Goal: Answer question/provide support: Share knowledge or assist other users

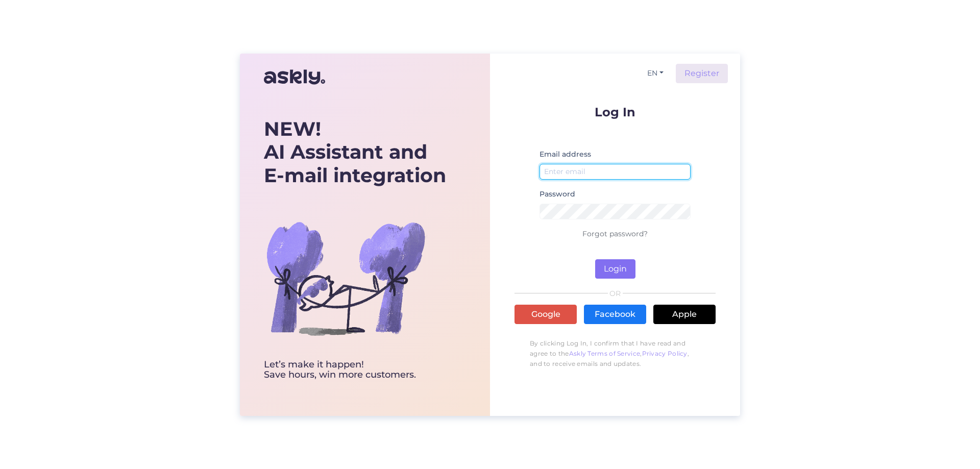
type input "[EMAIL_ADDRESS][DOMAIN_NAME]"
drag, startPoint x: 611, startPoint y: 271, endPoint x: 590, endPoint y: 265, distance: 21.3
click at [609, 272] on button "Login" at bounding box center [615, 268] width 40 height 19
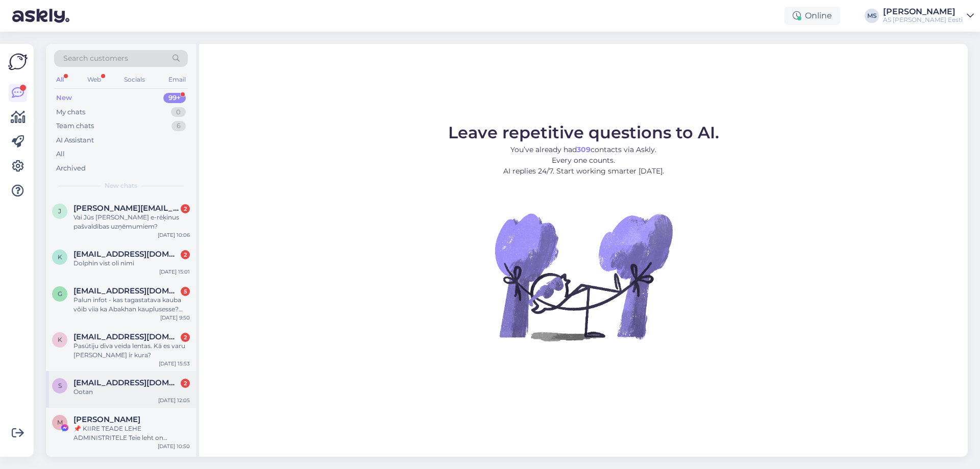
click at [152, 389] on div "Ootan" at bounding box center [132, 391] width 116 height 9
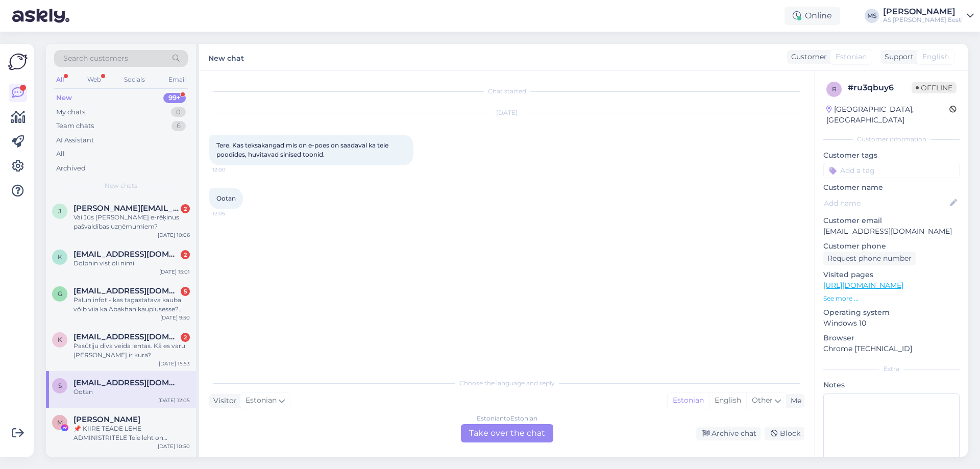
click at [499, 430] on div "Estonian to Estonian Take over the chat" at bounding box center [507, 433] width 92 height 18
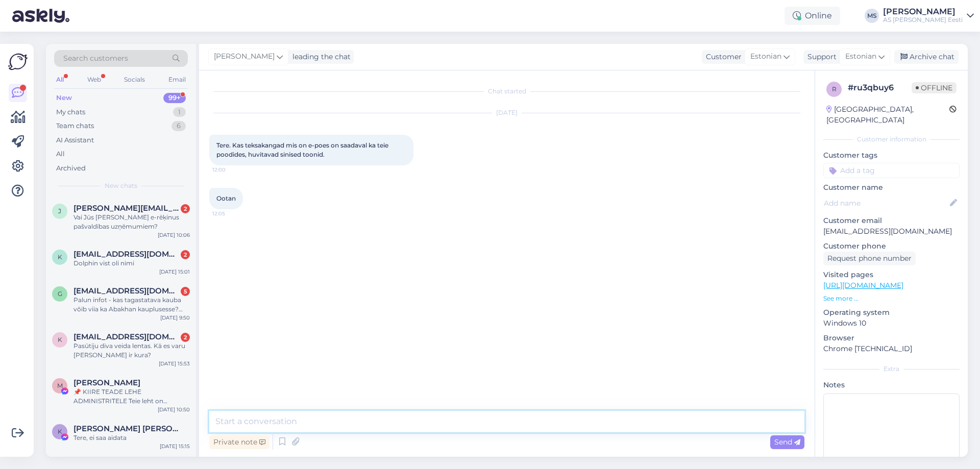
click at [289, 414] on textarea at bounding box center [506, 421] width 595 height 21
click at [119, 355] on div "Pasūtiju diva veida lentas. Kā es varu [PERSON_NAME] ir kura?" at bounding box center [132, 351] width 116 height 18
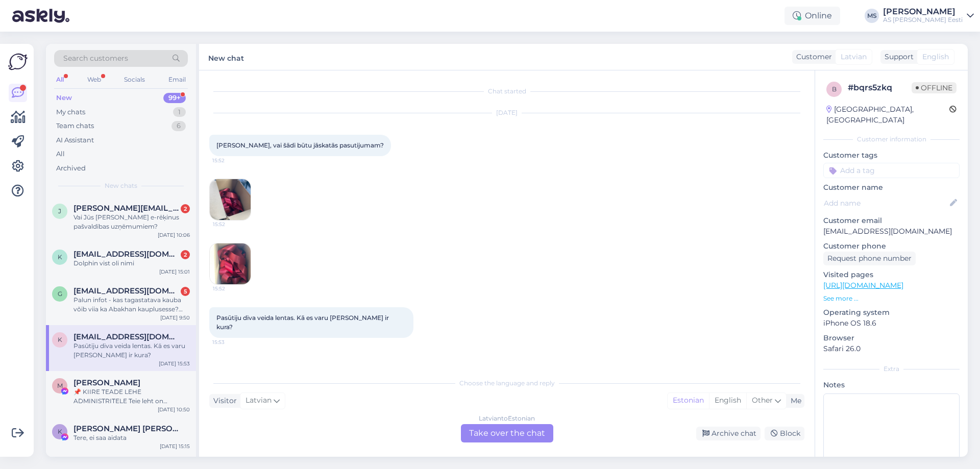
click at [513, 435] on div "[DEMOGRAPHIC_DATA] to Estonian Take over the chat" at bounding box center [507, 433] width 92 height 18
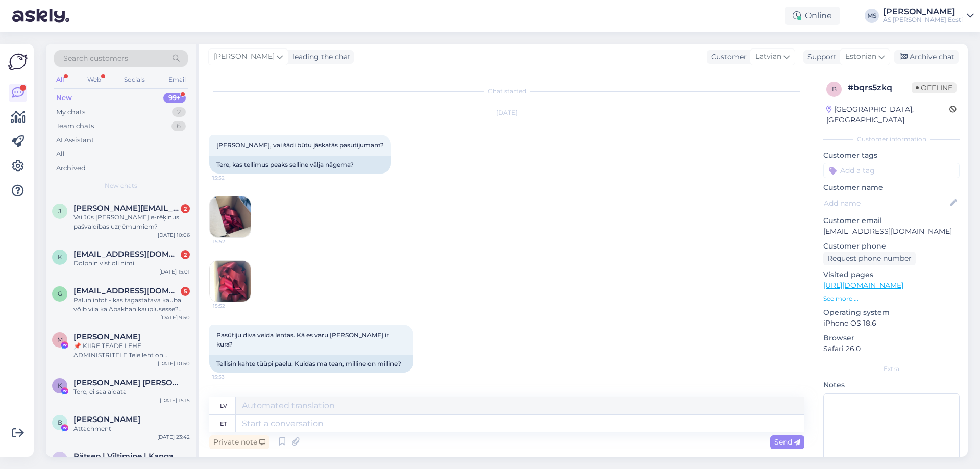
click at [231, 221] on img at bounding box center [230, 217] width 41 height 41
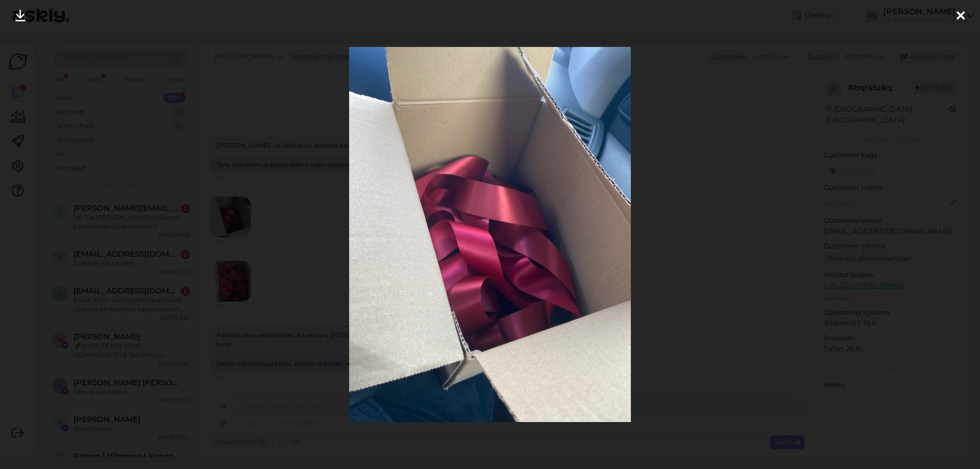
click at [697, 290] on div at bounding box center [490, 234] width 980 height 469
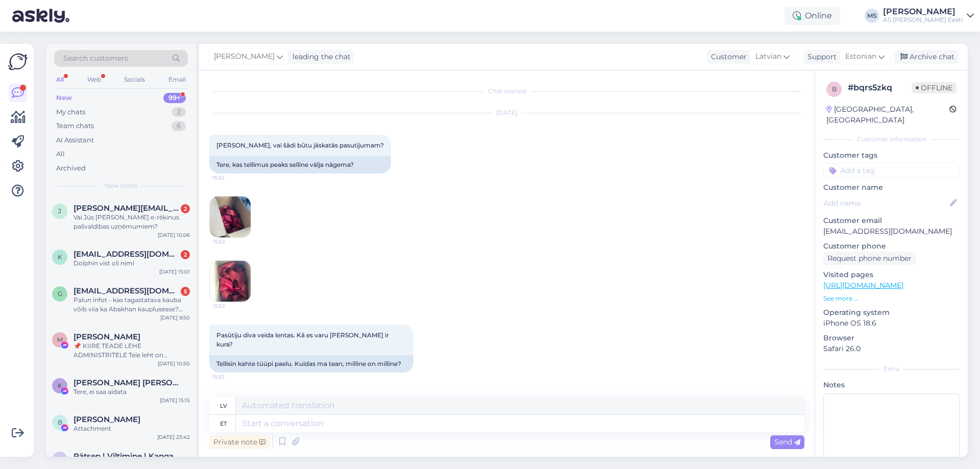
click at [230, 283] on img at bounding box center [230, 281] width 41 height 41
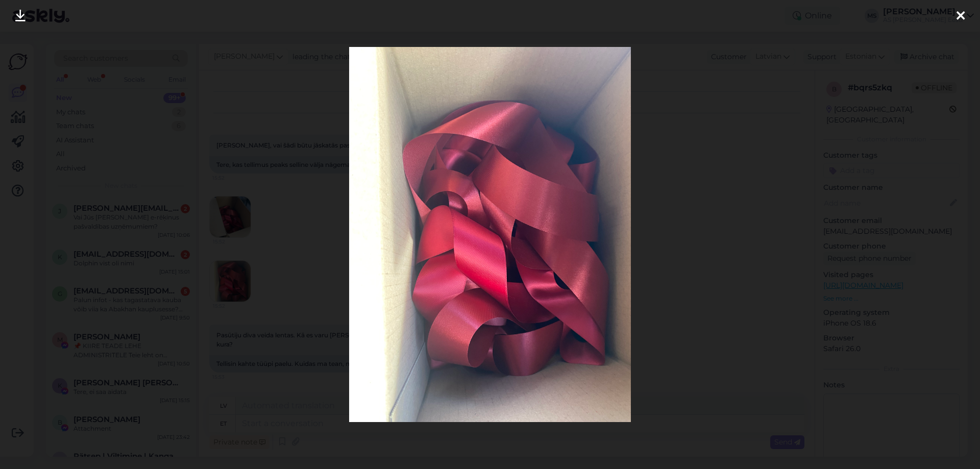
click at [720, 294] on div at bounding box center [490, 234] width 980 height 469
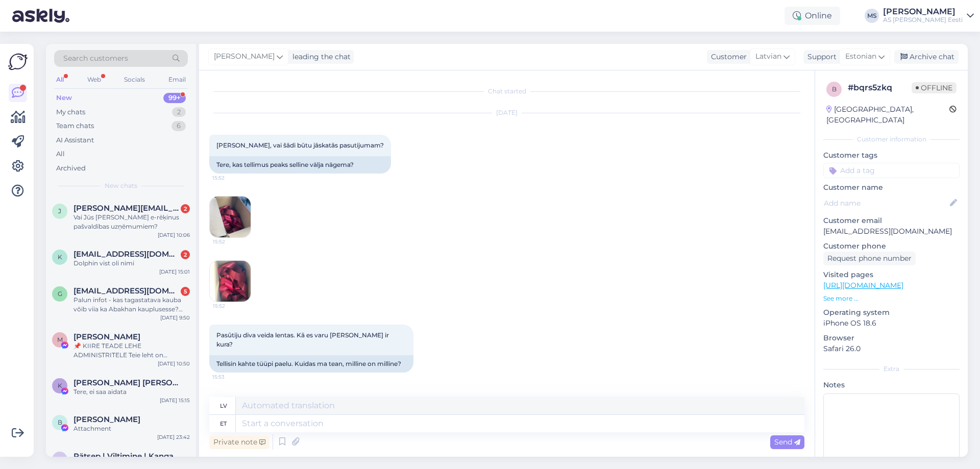
click at [230, 273] on img at bounding box center [230, 281] width 41 height 41
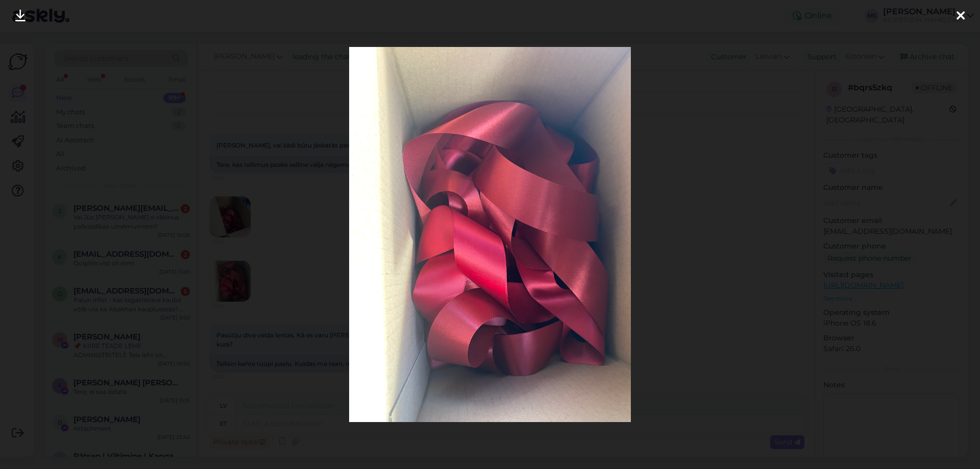
click at [719, 229] on div at bounding box center [490, 234] width 980 height 469
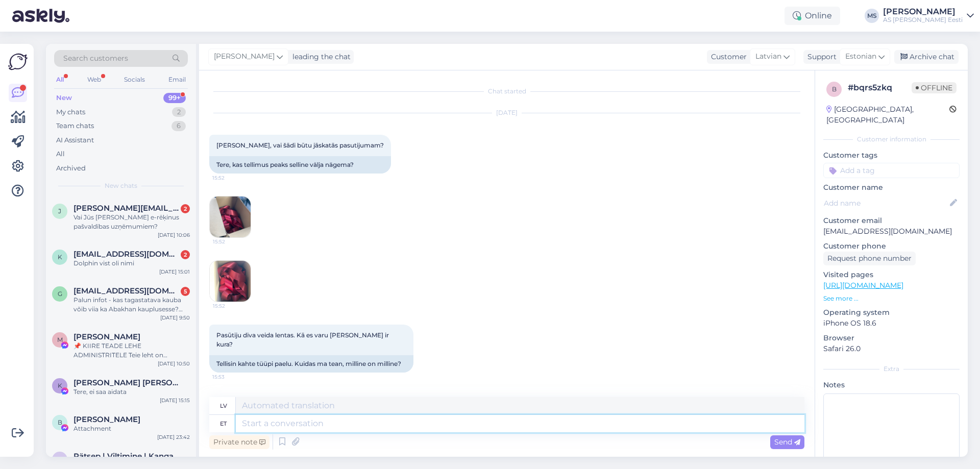
click at [281, 426] on textarea at bounding box center [520, 423] width 569 height 17
type textarea "Tere"
type textarea "Sveiki"
type textarea "[PERSON_NAME]"
type textarea "Sveiki, lūdzu"
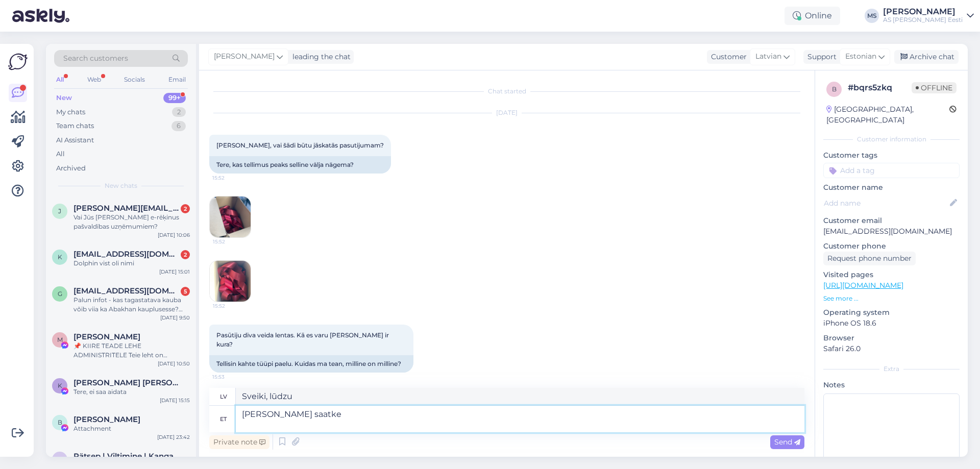
type textarea "[PERSON_NAME] saatke"
type textarea "Sveiki Lūdzu, atsūtiet"
type textarea "[PERSON_NAME]"
type textarea "Sveiki, lūdzu"
type textarea "[PERSON_NAME] andke"
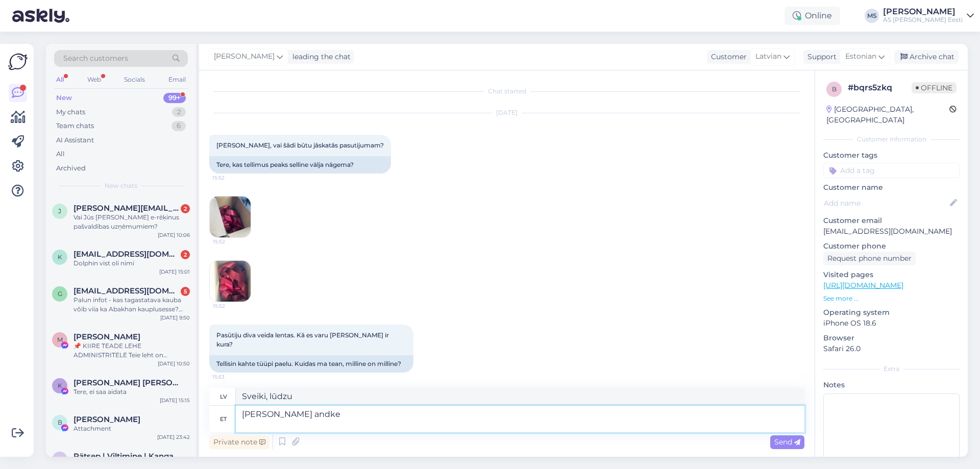
type textarea "[PERSON_NAME], sniedziet"
type textarea "[PERSON_NAME] andke tellimuse"
type textarea "[PERSON_NAME], veiciet pasūtījumu"
type textarea "[PERSON_NAME] andke tellimuse number"
type textarea "[PERSON_NAME], norādiet pasūtījuma numuru"
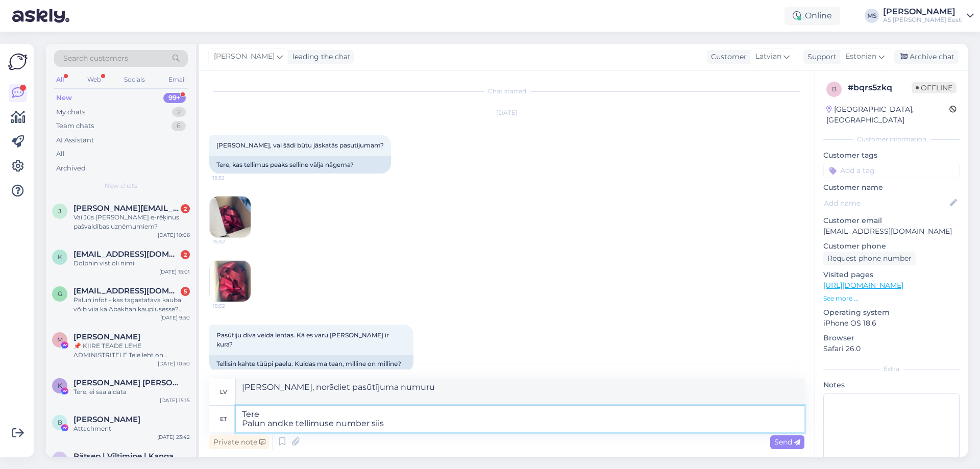
type textarea "Tere Palun andke tellimuse number siis"
type textarea "[PERSON_NAME], norādiet pasūtījuma numuru."
type textarea "[PERSON_NAME] andke tellimuse number siis saame"
type textarea "[PERSON_NAME], norādiet man pasūtījuma numuru, lai mēs varētu"
type textarea "[PERSON_NAME] andke tellimuse number siis saame Teid"
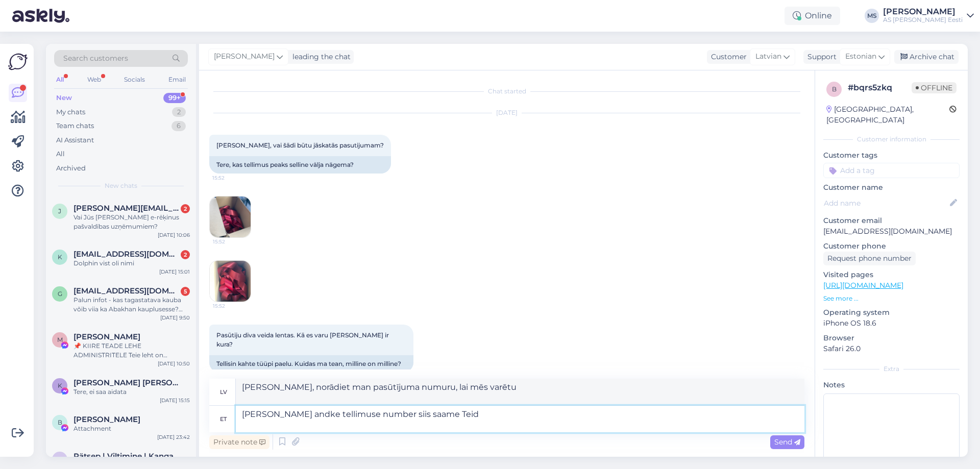
type textarea "[PERSON_NAME], norādiet savu pasūtījuma numuru, lai mēs varētu ar jums sazināti…"
type textarea "[PERSON_NAME] andke tellimuse number siis saame Teid paremini"
type textarea "[PERSON_NAME], norādiet sava pasūtījuma numuru, lai mēs varētu jums labāk palīd…"
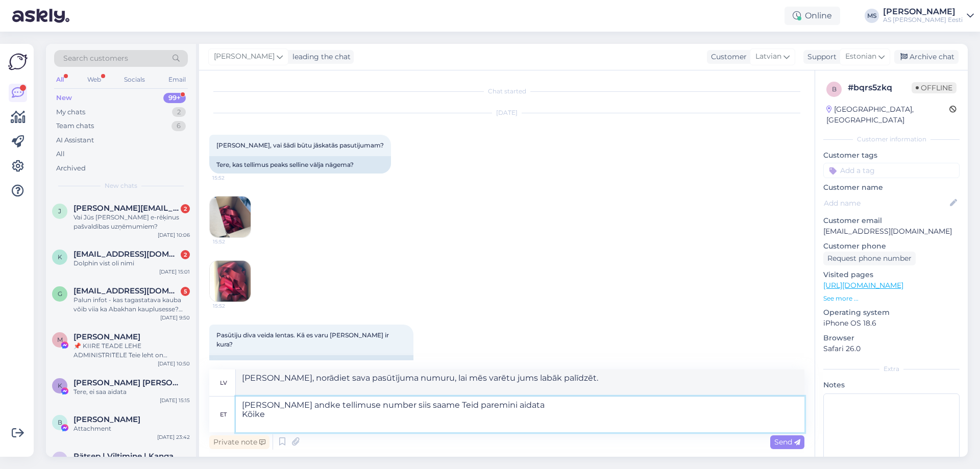
type textarea "[PERSON_NAME] andke tellimuse number siis saame Teid paremini aidata Kõike"
type textarea "Sveiki Lūdzu, norādiet savu pasūtījuma numuru, lai mēs varētu jums [PERSON_NAME…"
type textarea "[PERSON_NAME] andke tellimuse number siis saame Teid paremini aidata Kõike head"
type textarea "[PERSON_NAME], norādiet sava pasūtījuma numuru, lai mēs varētu jums [PERSON_NAM…"
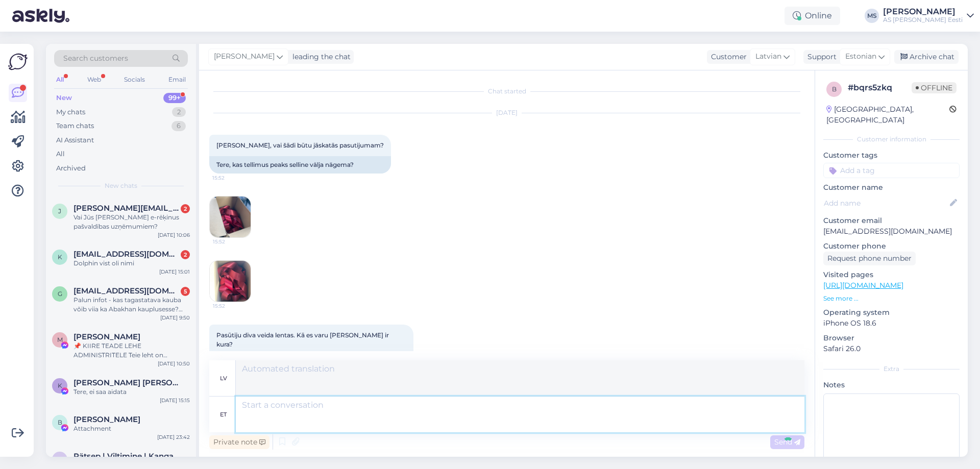
scroll to position [125, 0]
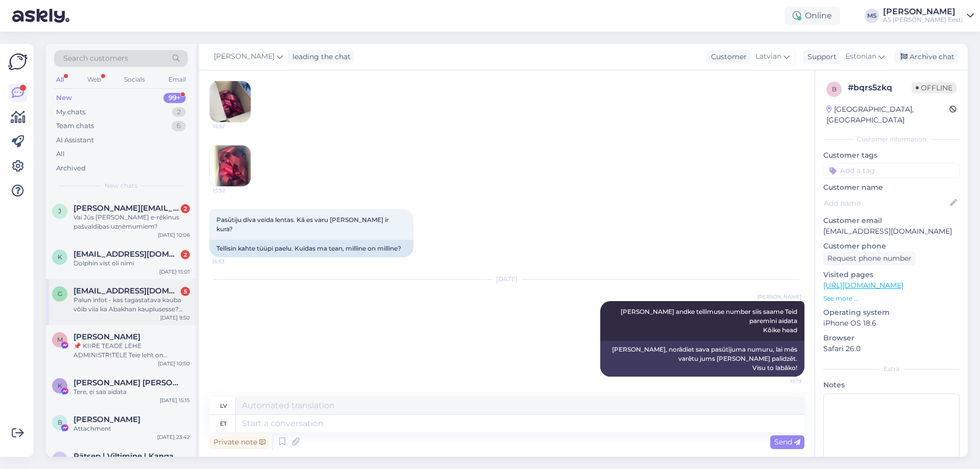
click at [115, 300] on div "Palun infot - kas tagastatava kauba võib viia ka Abakhan kauplusesse? Sellega j…" at bounding box center [132, 305] width 116 height 18
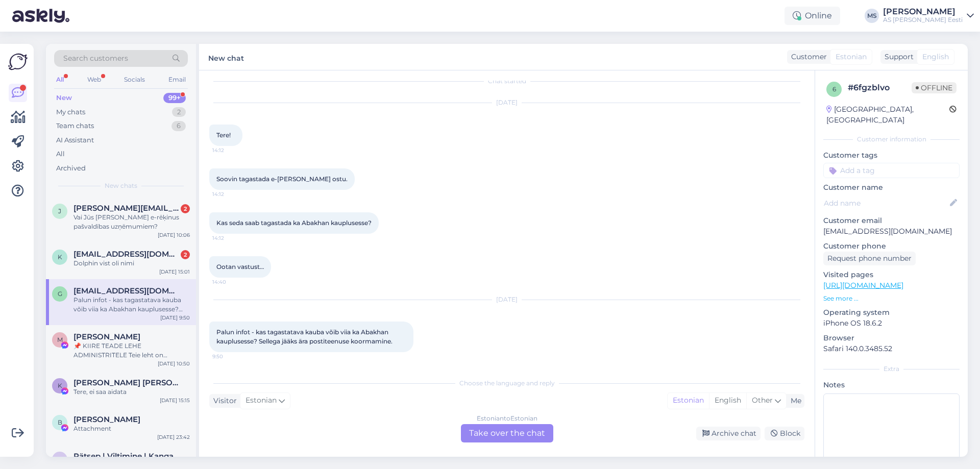
click at [508, 435] on div "Estonian to Estonian Take over the chat" at bounding box center [507, 433] width 92 height 18
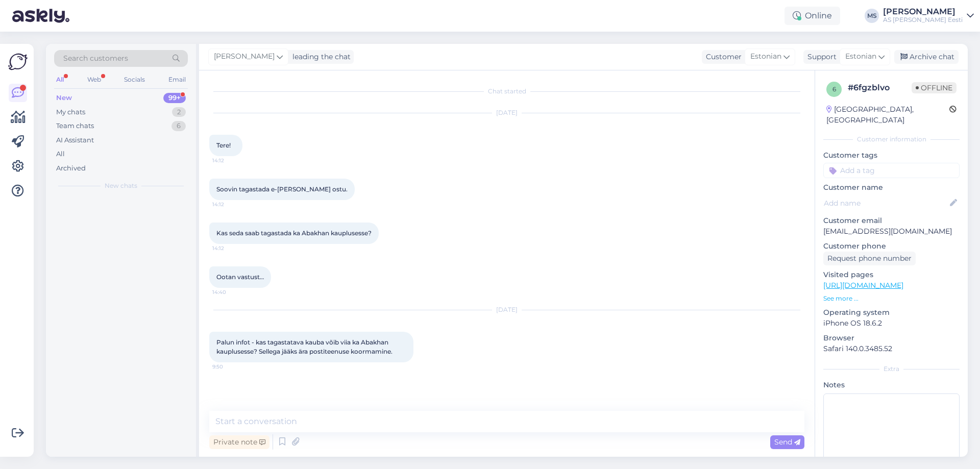
scroll to position [0, 0]
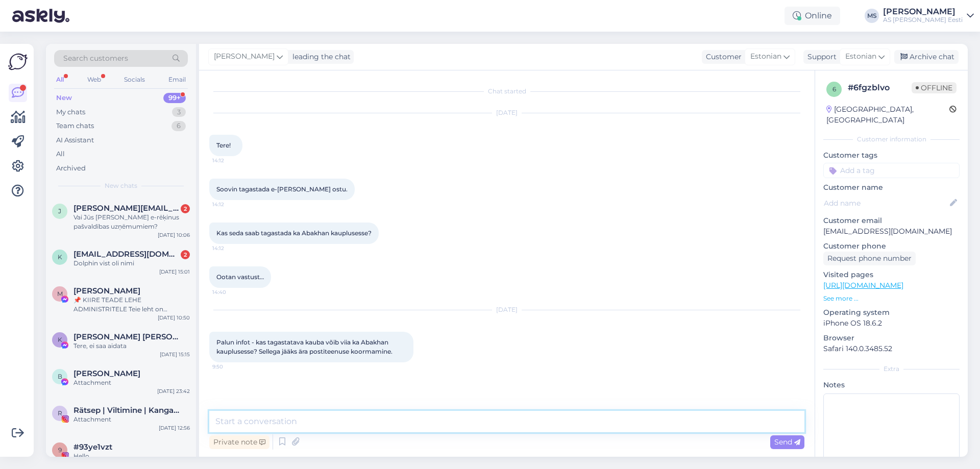
click at [260, 427] on textarea at bounding box center [506, 421] width 595 height 21
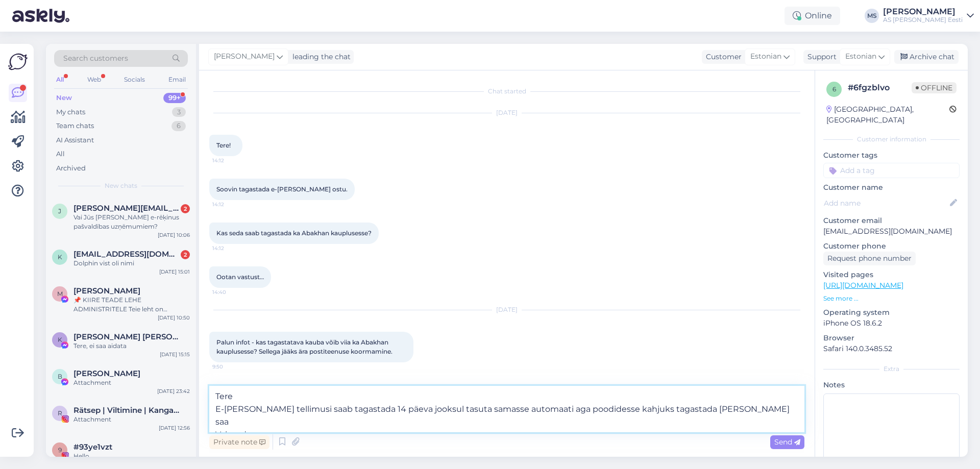
click at [476, 414] on textarea "Tere E-[PERSON_NAME] tellimusi saab tagastada 14 päeva jooksul tasuta samasse a…" at bounding box center [506, 409] width 595 height 46
click at [740, 409] on textarea "Tere E-[PERSON_NAME] tellimusi saab tagastada 14 päeva jooksul tasuta samasse p…" at bounding box center [506, 409] width 595 height 46
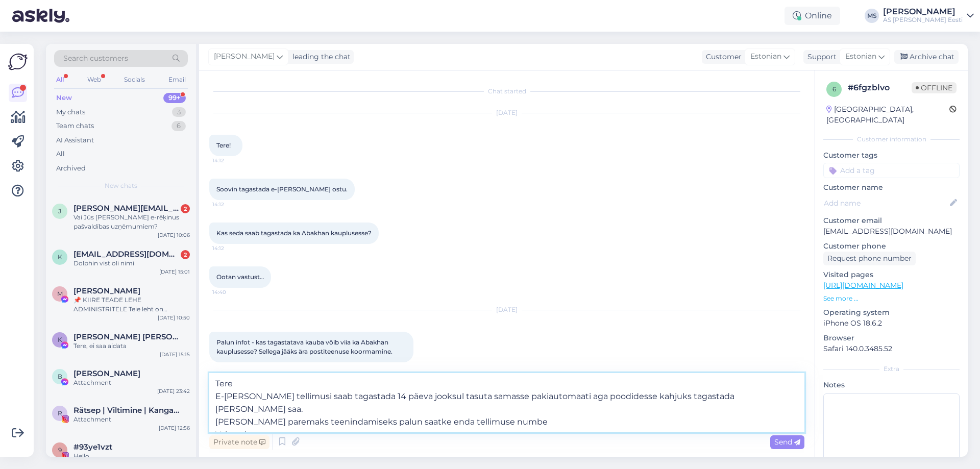
type textarea "Tere E-[PERSON_NAME] tellimusi saab tagastada 14 päeva jooksul tasuta samasse p…"
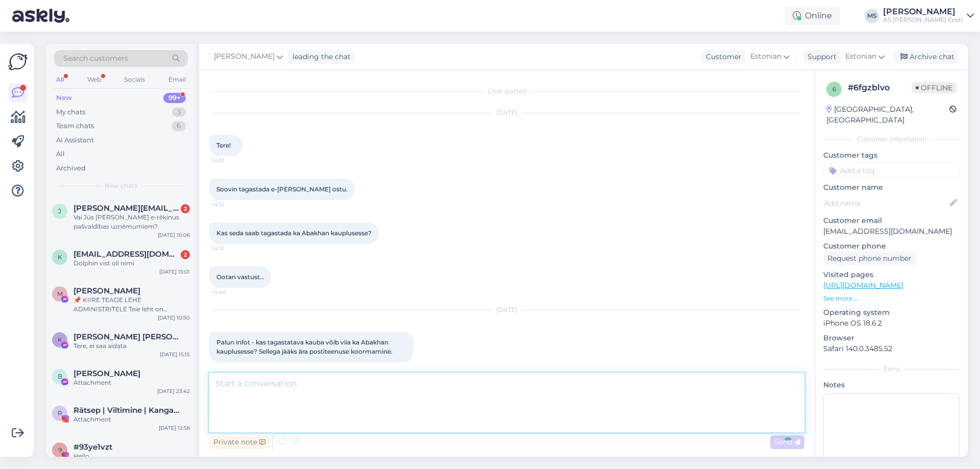
scroll to position [92, 0]
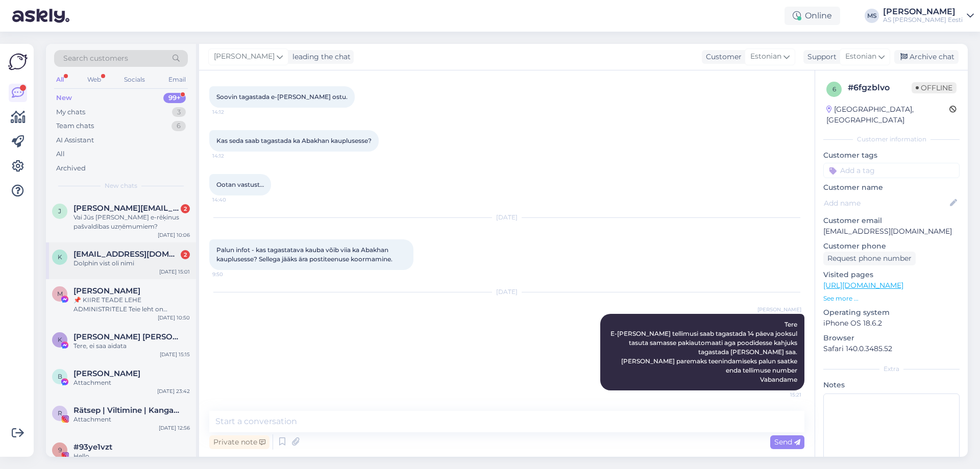
click at [100, 256] on span "[EMAIL_ADDRESS][DOMAIN_NAME]" at bounding box center [127, 254] width 106 height 9
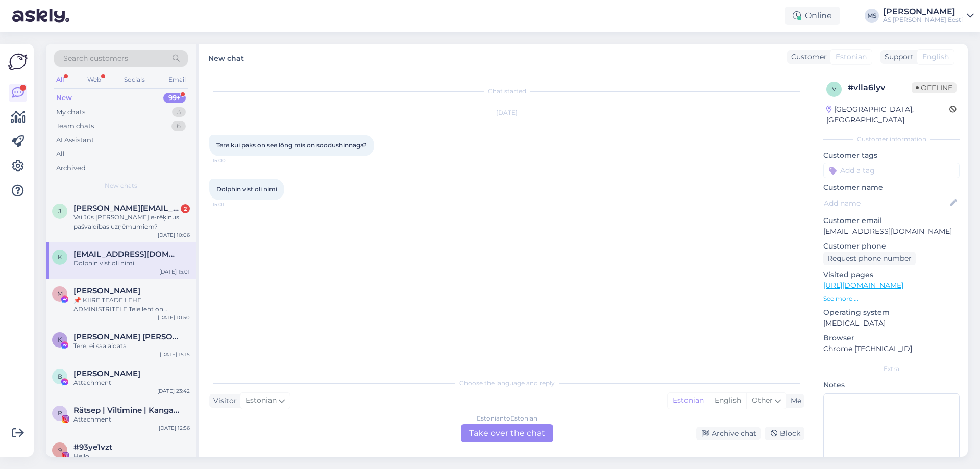
click at [882, 281] on link "[URL][DOMAIN_NAME]" at bounding box center [863, 285] width 80 height 9
click at [519, 435] on div "Estonian to Estonian Take over the chat" at bounding box center [507, 433] width 92 height 18
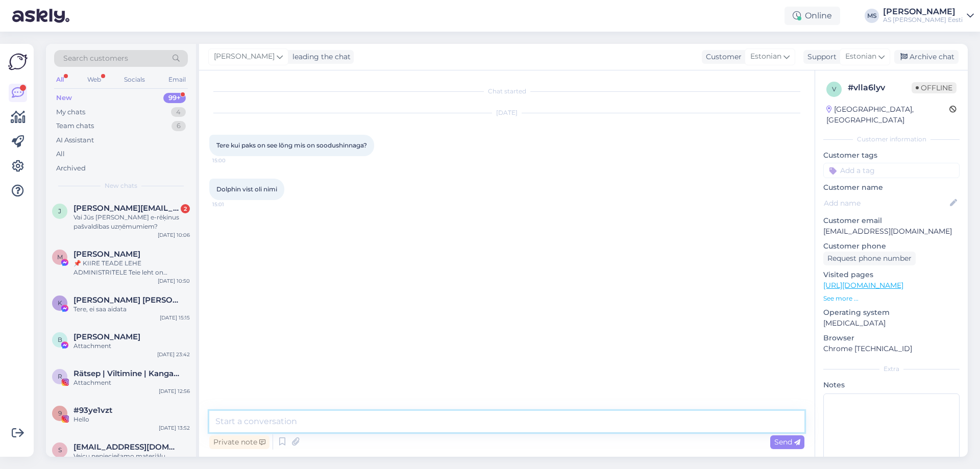
click at [297, 424] on textarea at bounding box center [506, 421] width 595 height 21
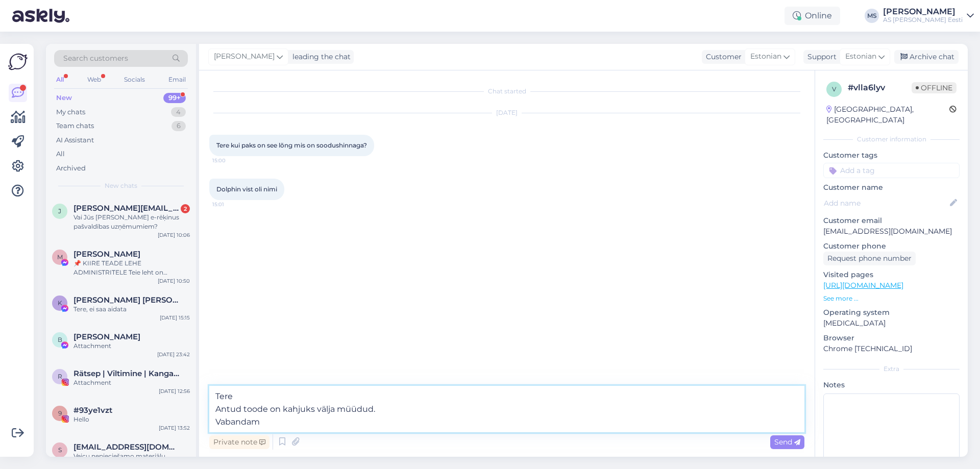
type textarea "Tere Antud toode on kahjuks välja müüdud. Vabandame"
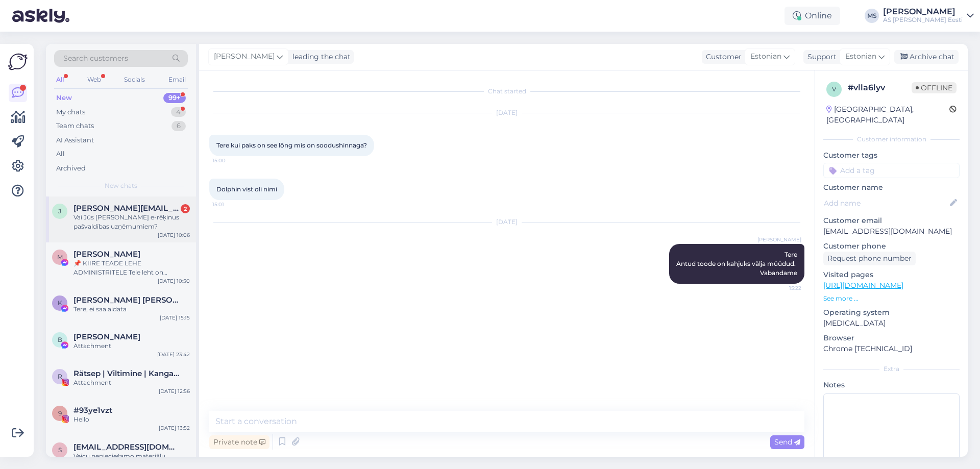
click at [105, 214] on div "Vai Jūs [PERSON_NAME] e-rēķinus pašvaldības uzņēmumiem?" at bounding box center [132, 222] width 116 height 18
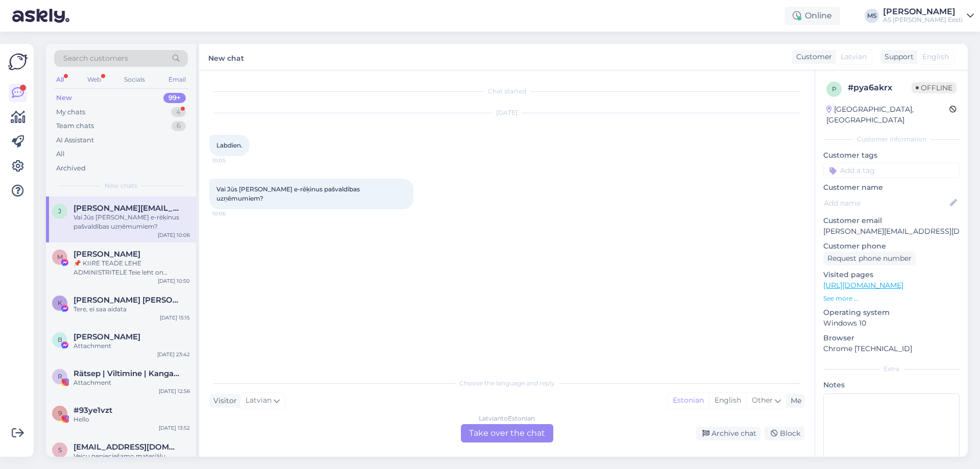
click at [509, 440] on div "[DEMOGRAPHIC_DATA] to Estonian Take over the chat" at bounding box center [507, 433] width 92 height 18
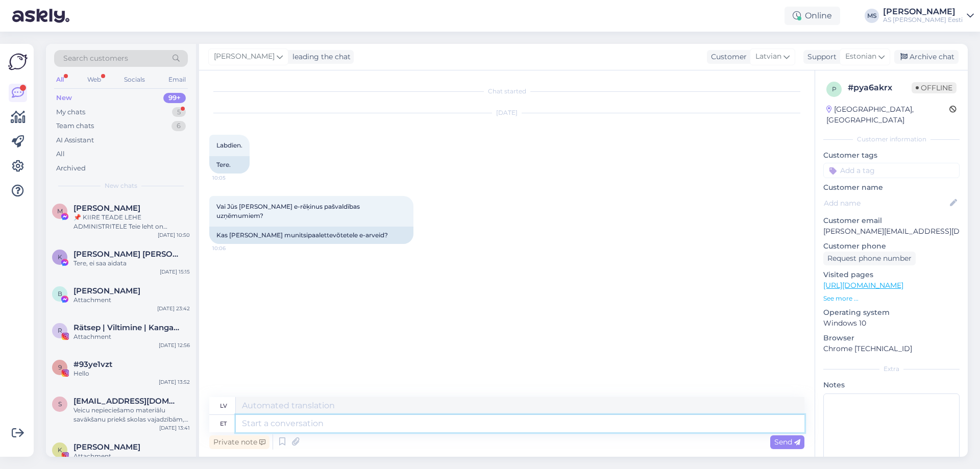
click at [289, 424] on textarea at bounding box center [520, 423] width 569 height 17
click at [103, 219] on div "📌 KIIRE TEADE LEHE ADMINISTRITELE Teie leht on rikkunud Meta kogukonna juhiseid…" at bounding box center [132, 222] width 116 height 18
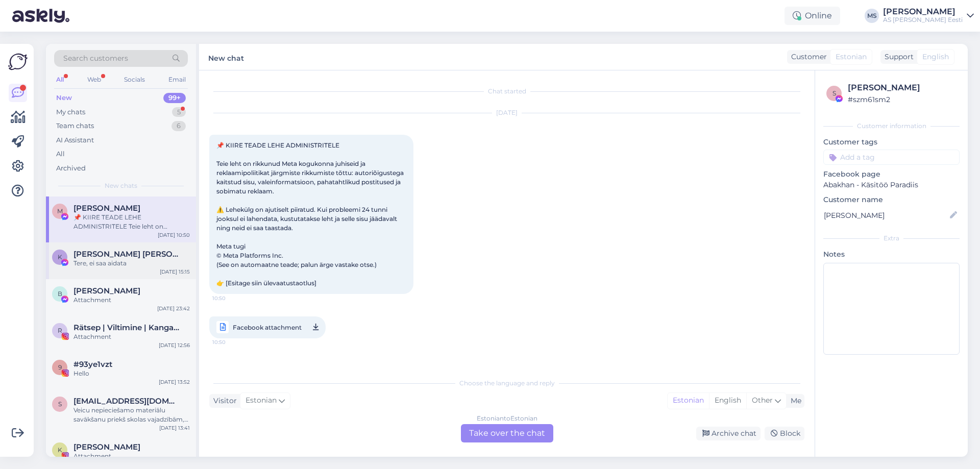
click at [149, 268] on div "Tere, ei saa aidata" at bounding box center [132, 263] width 116 height 9
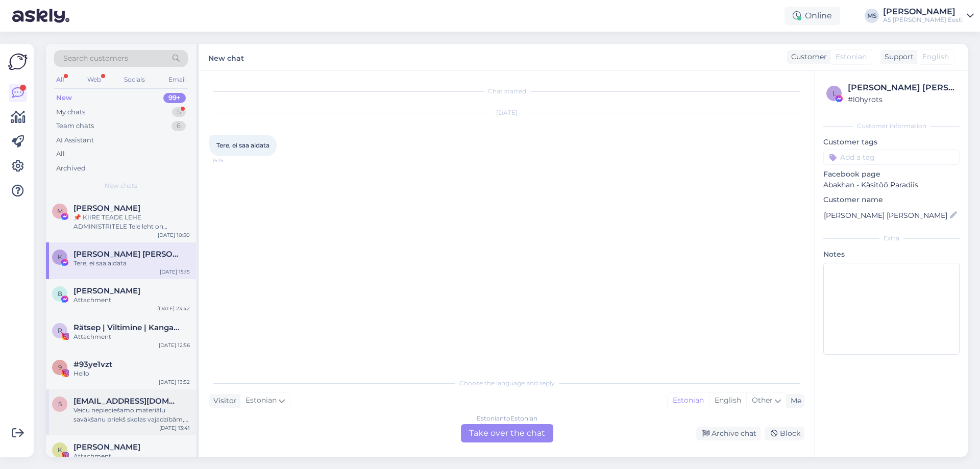
click at [132, 405] on span "[EMAIL_ADDRESS][DOMAIN_NAME]" at bounding box center [127, 401] width 106 height 9
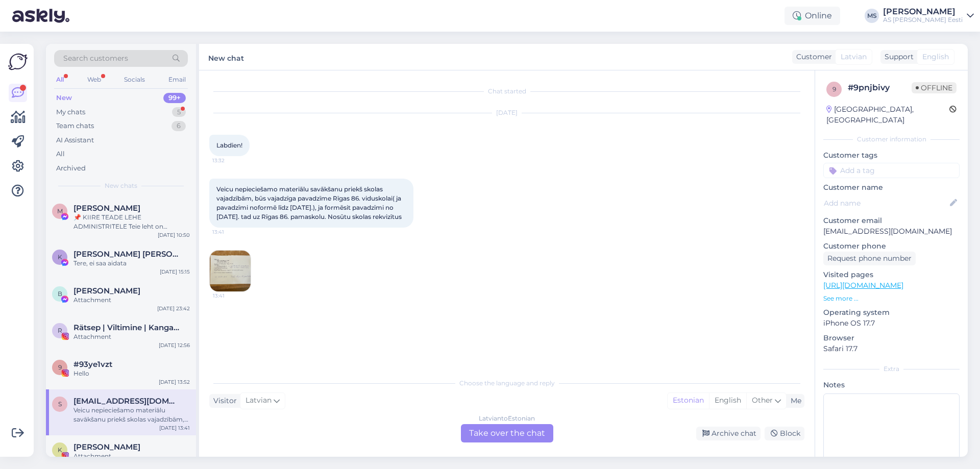
click at [225, 277] on img at bounding box center [230, 271] width 41 height 41
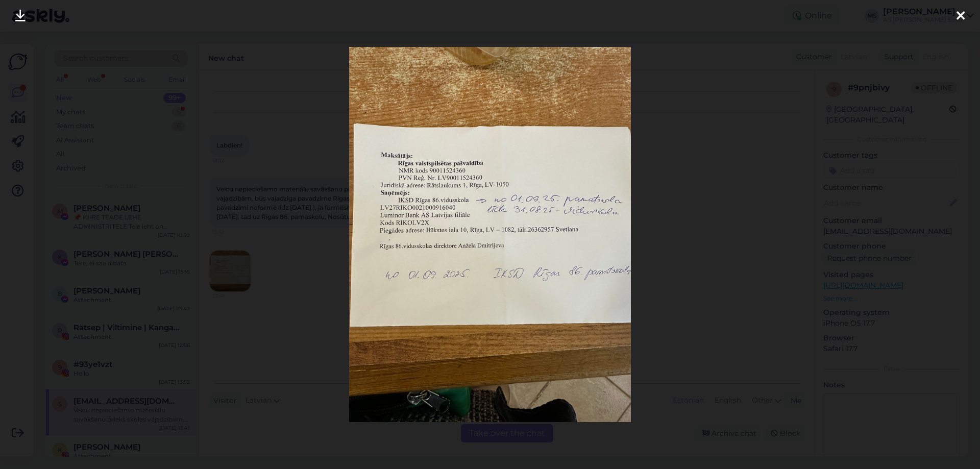
click at [308, 326] on div at bounding box center [490, 234] width 980 height 469
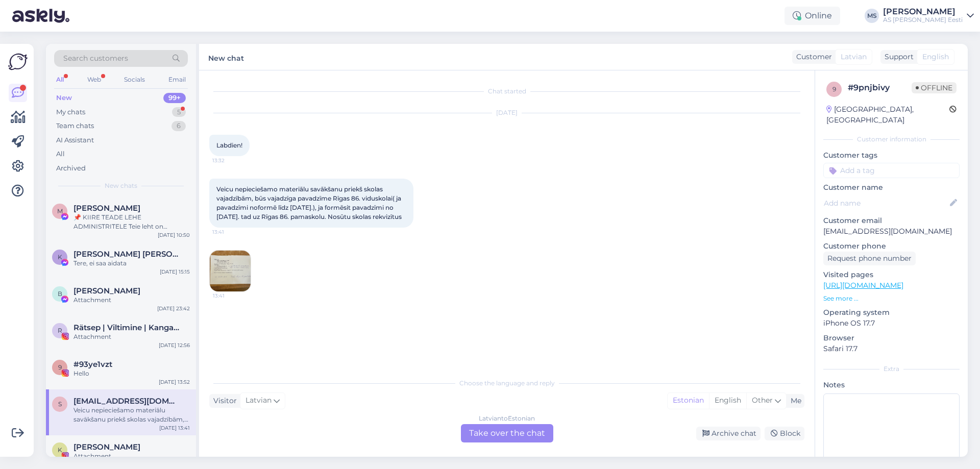
click at [506, 433] on div "[DEMOGRAPHIC_DATA] to Estonian Take over the chat" at bounding box center [507, 433] width 92 height 18
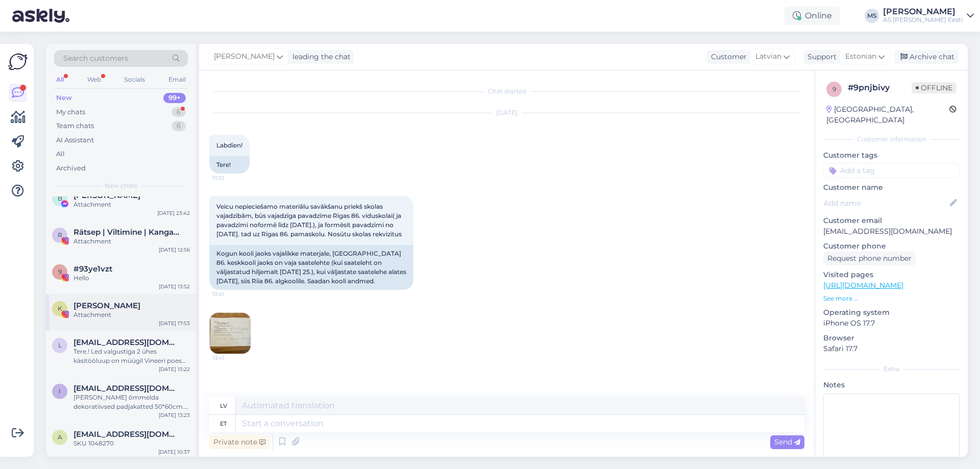
scroll to position [102, 0]
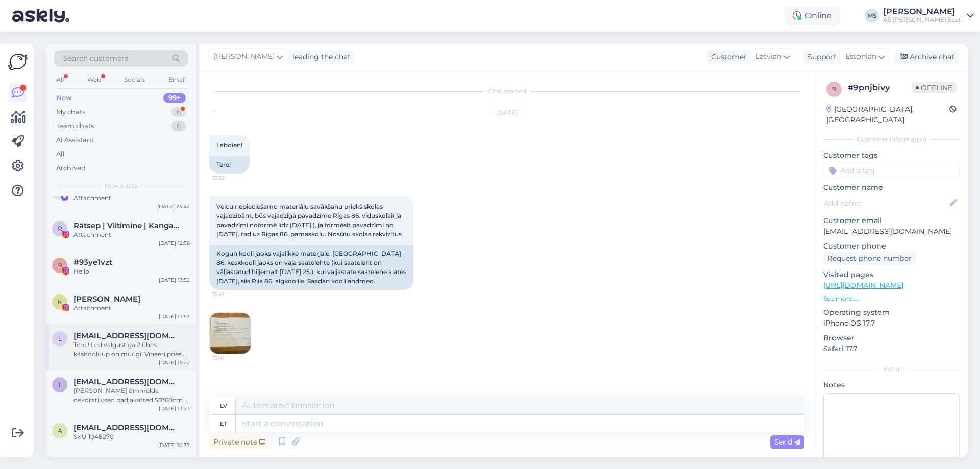
click at [134, 360] on div "l [EMAIL_ADDRESS][DOMAIN_NAME] Tere.! Led valgustiga 2 ühes käsitööluup on müüg…" at bounding box center [121, 347] width 150 height 46
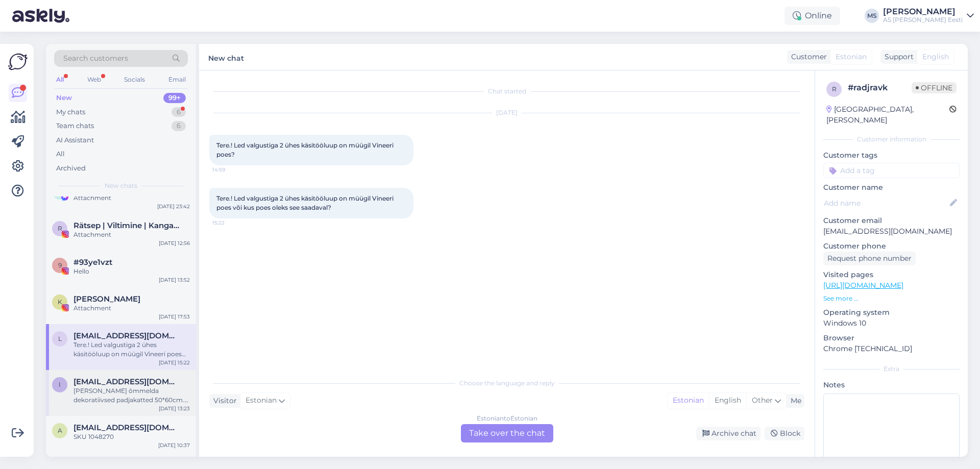
click at [147, 402] on div "[PERSON_NAME] õmmelda dekoratiivsed padjakatted 50*60cm. Millist lukku soovitat…" at bounding box center [132, 395] width 116 height 18
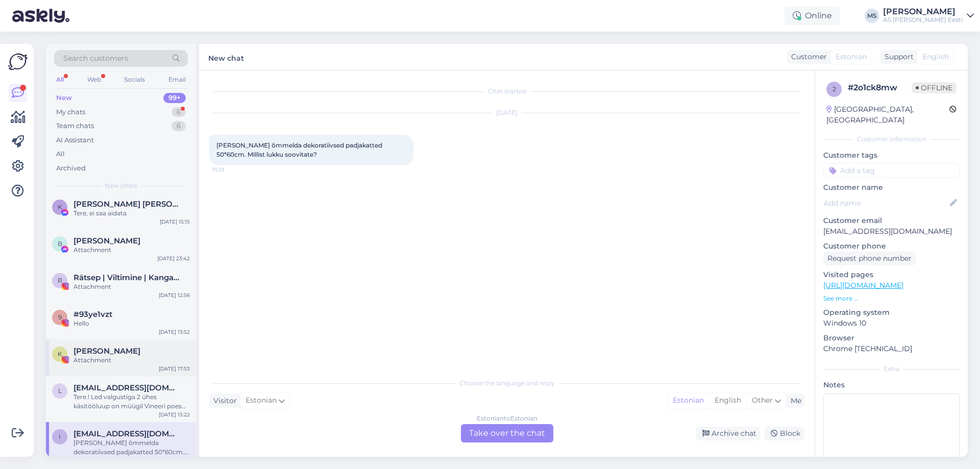
scroll to position [0, 0]
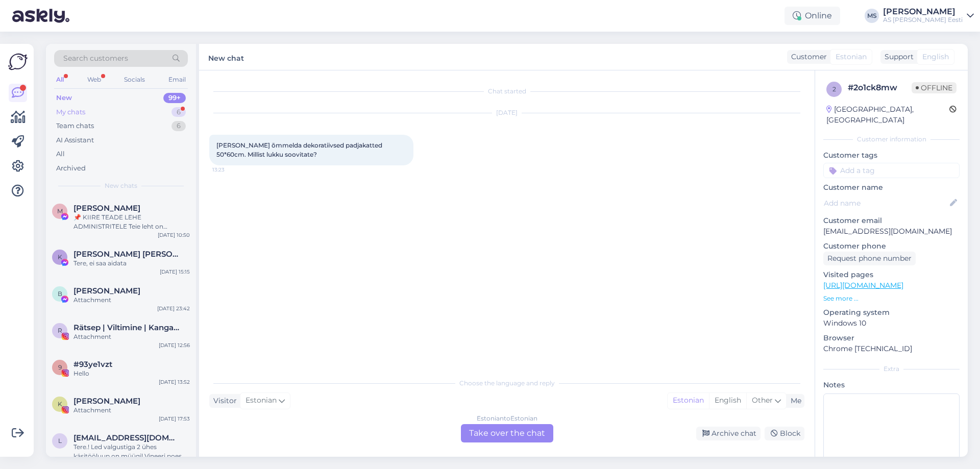
click at [162, 108] on div "My chats 6" at bounding box center [121, 112] width 134 height 14
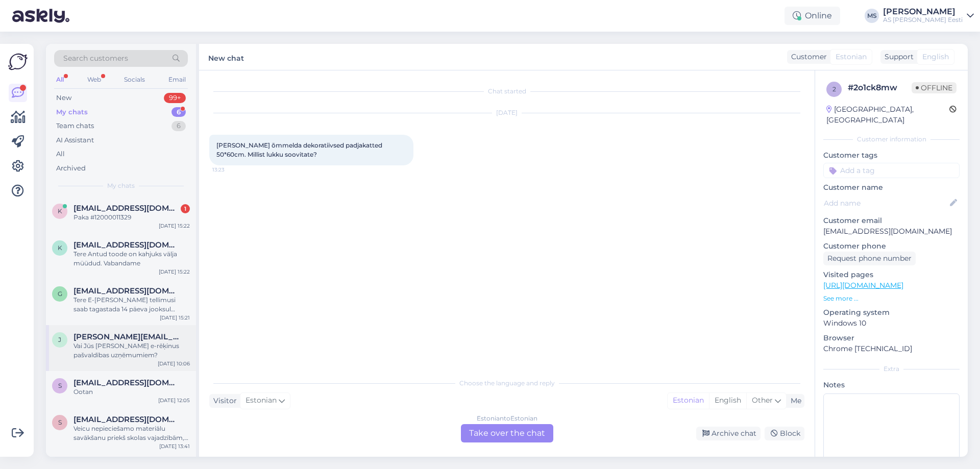
click at [137, 353] on div "Vai Jūs [PERSON_NAME] e-rēķinus pašvaldības uzņēmumiem?" at bounding box center [132, 351] width 116 height 18
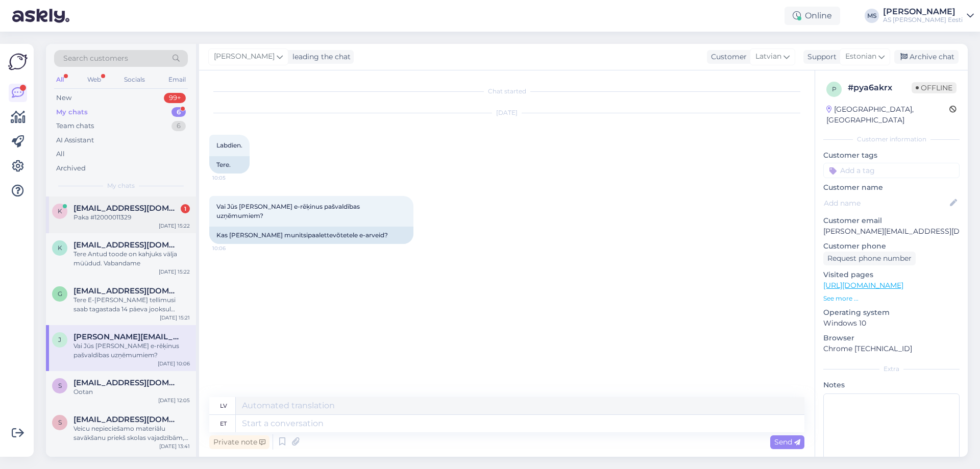
click at [87, 207] on span "[EMAIL_ADDRESS][DOMAIN_NAME]" at bounding box center [127, 208] width 106 height 9
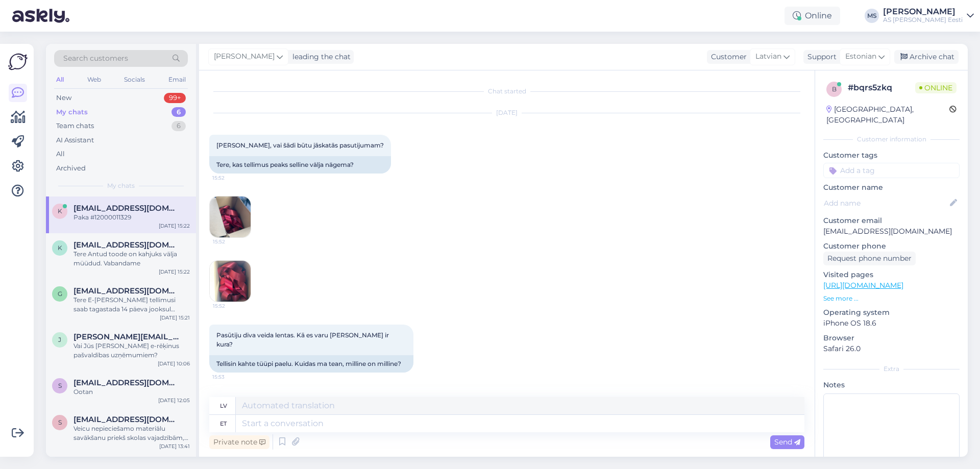
scroll to position [186, 0]
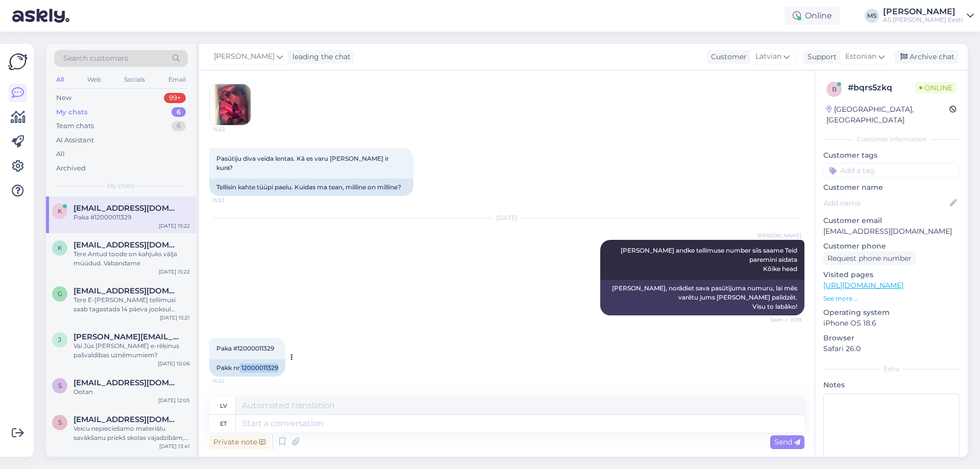
drag, startPoint x: 240, startPoint y: 367, endPoint x: 281, endPoint y: 369, distance: 40.9
click at [281, 369] on div "Pakk nr 12000011329" at bounding box center [247, 367] width 76 height 17
copy div "12000011329"
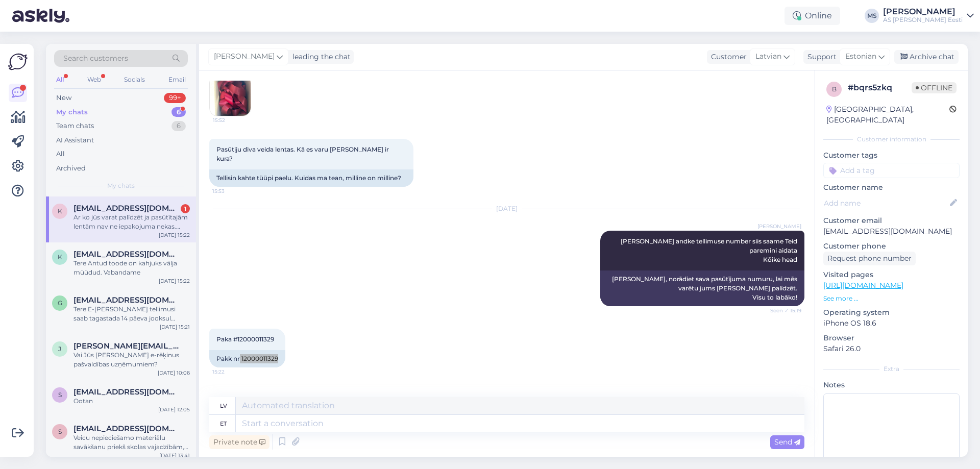
scroll to position [339, 0]
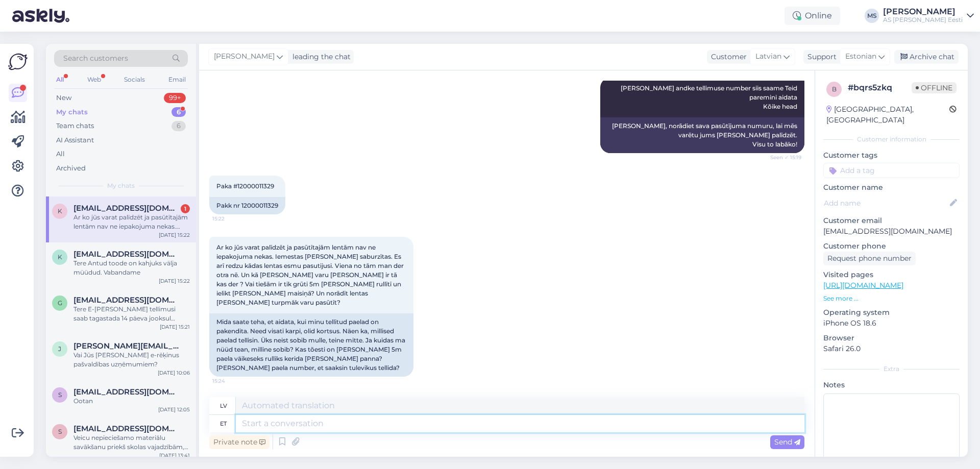
click at [279, 426] on textarea at bounding box center [520, 423] width 569 height 17
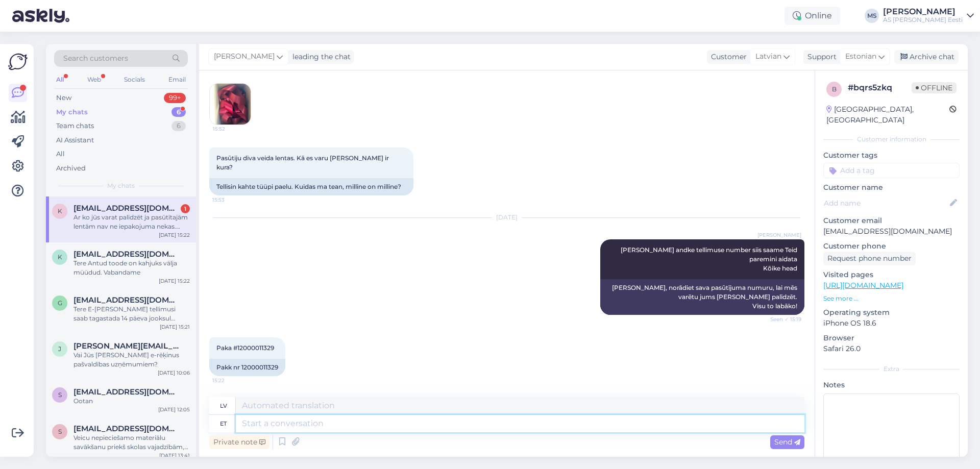
scroll to position [84, 0]
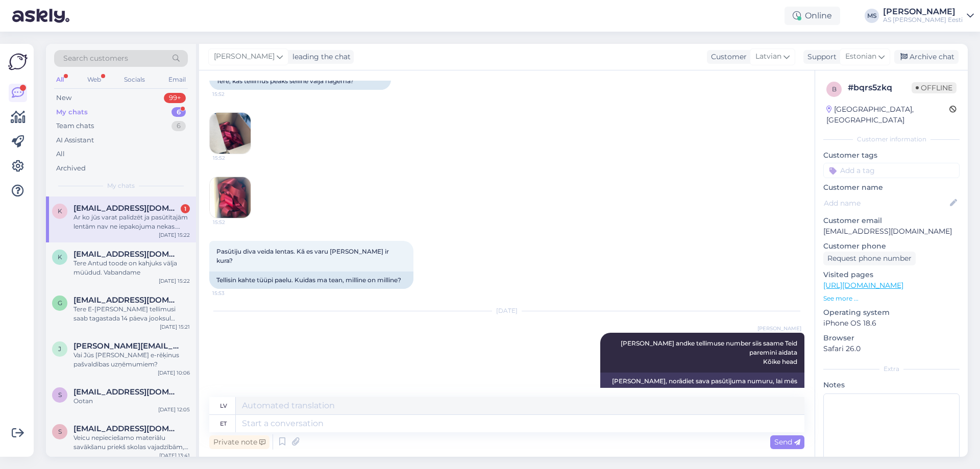
click at [240, 132] on img at bounding box center [230, 133] width 41 height 41
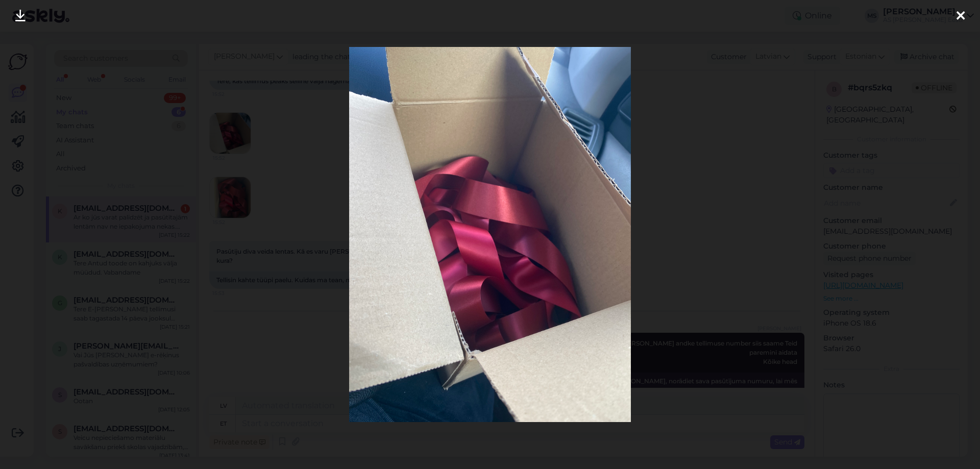
drag, startPoint x: 701, startPoint y: 210, endPoint x: 651, endPoint y: 216, distance: 50.4
click at [701, 210] on div at bounding box center [490, 234] width 980 height 469
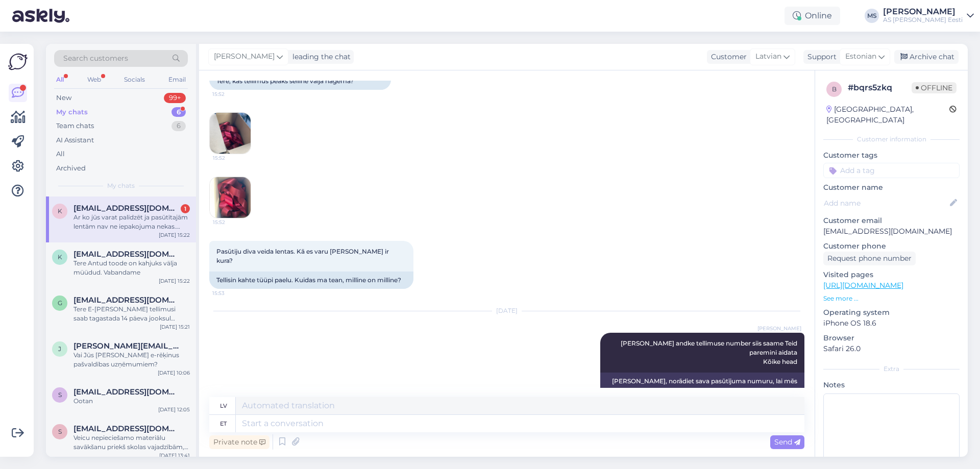
scroll to position [339, 0]
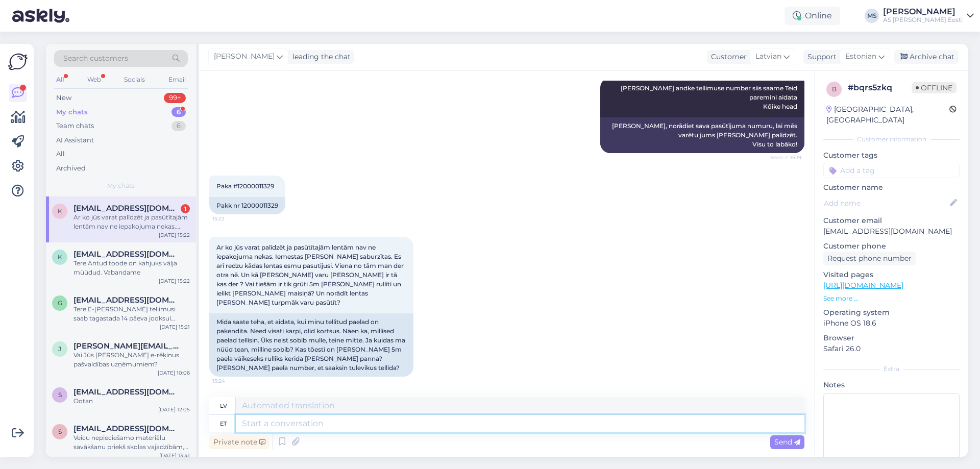
click at [301, 426] on textarea at bounding box center [520, 423] width 569 height 17
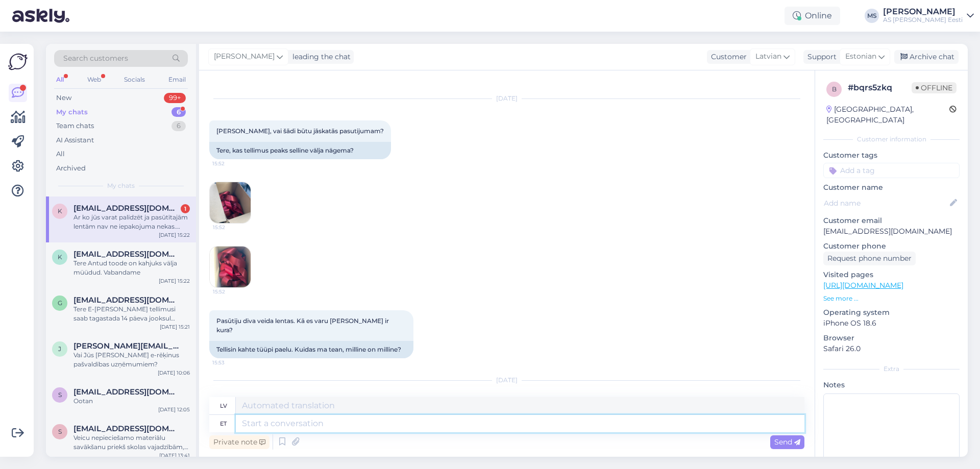
scroll to position [0, 0]
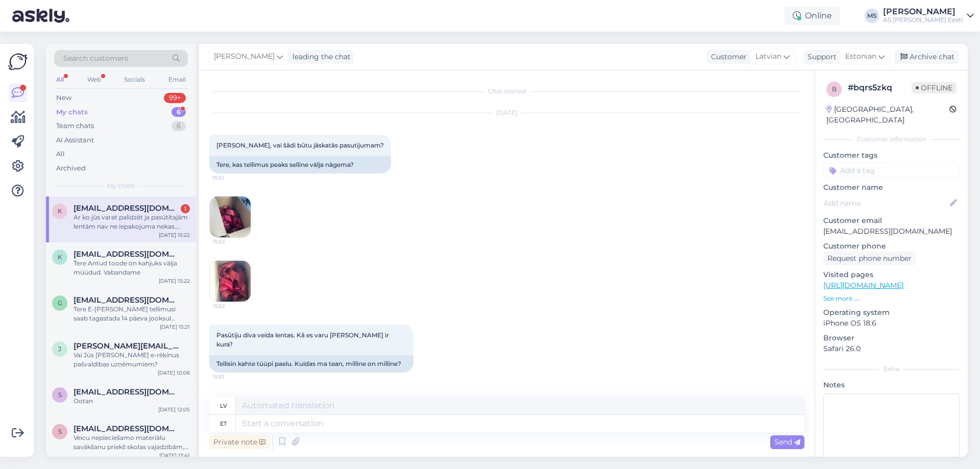
click at [240, 221] on img at bounding box center [230, 217] width 41 height 41
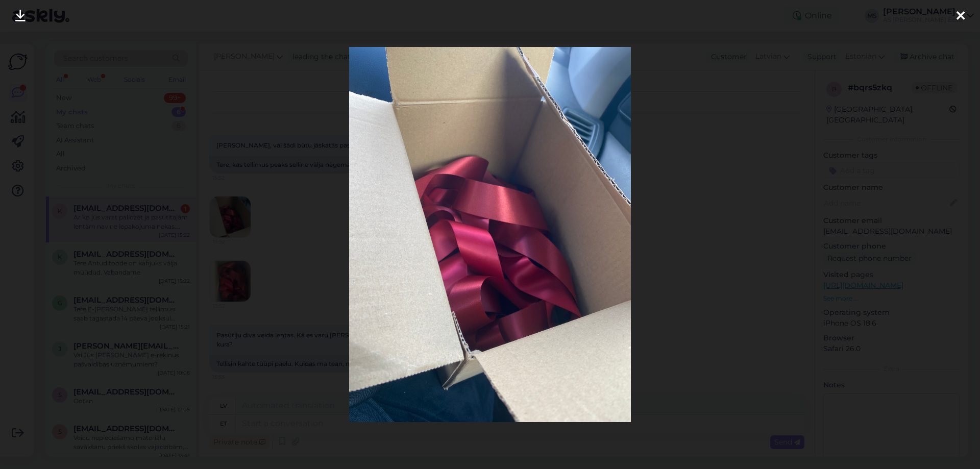
click at [725, 269] on div at bounding box center [490, 234] width 980 height 469
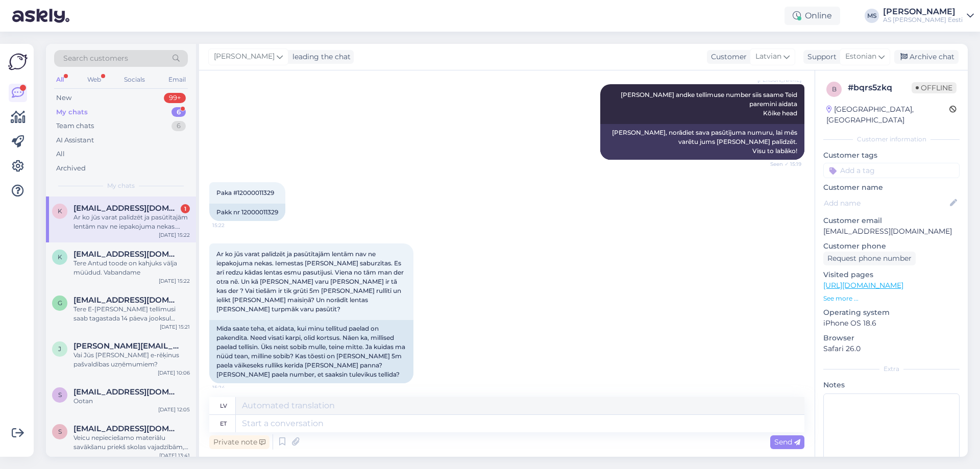
scroll to position [339, 0]
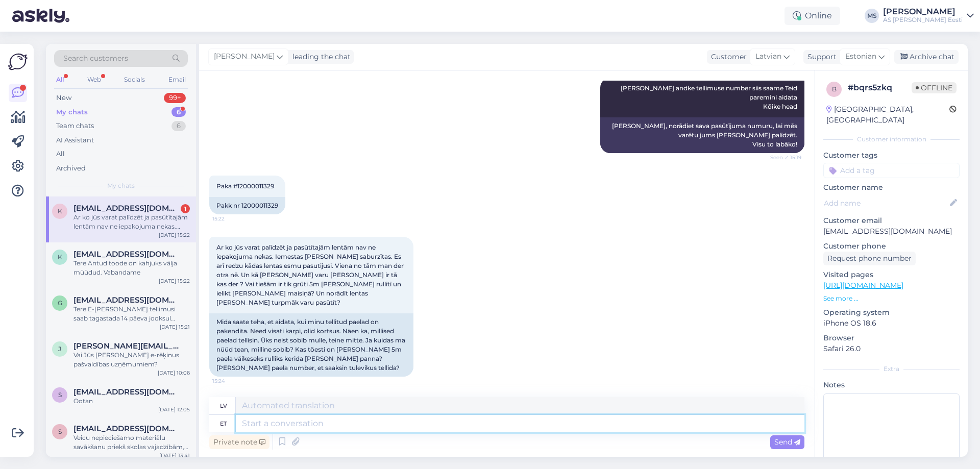
click at [301, 428] on textarea at bounding box center [520, 423] width 569 height 17
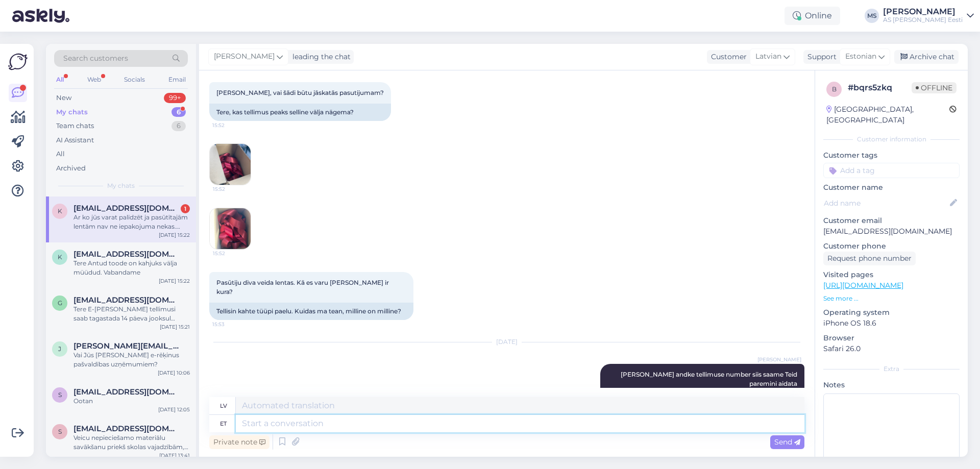
scroll to position [0, 0]
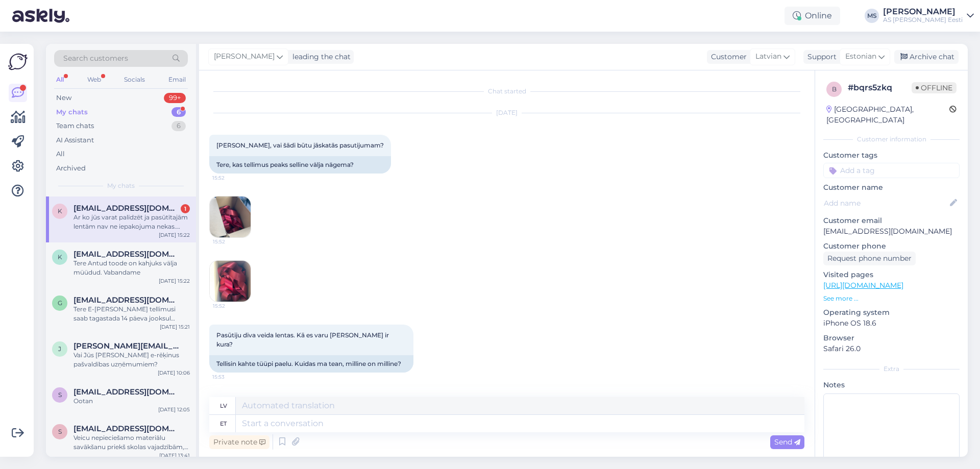
click at [232, 217] on img at bounding box center [230, 217] width 41 height 41
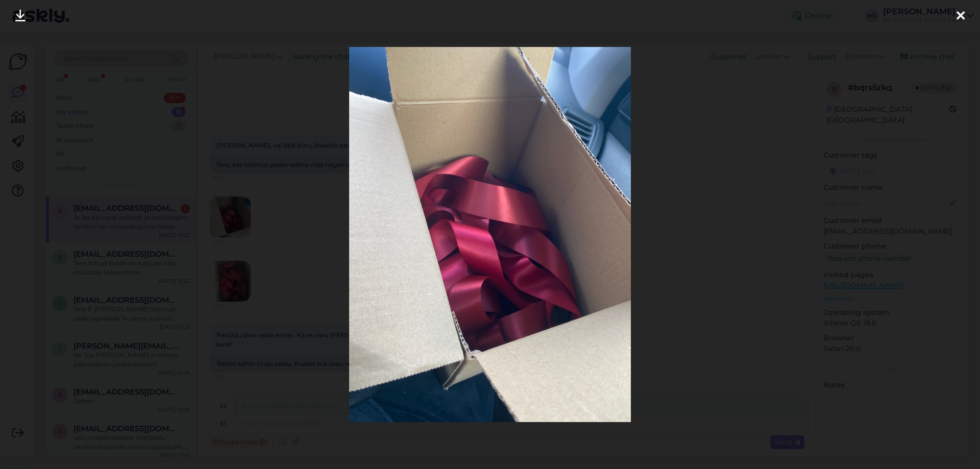
click at [595, 291] on img at bounding box center [489, 234] width 281 height 375
click at [706, 284] on div at bounding box center [490, 234] width 980 height 469
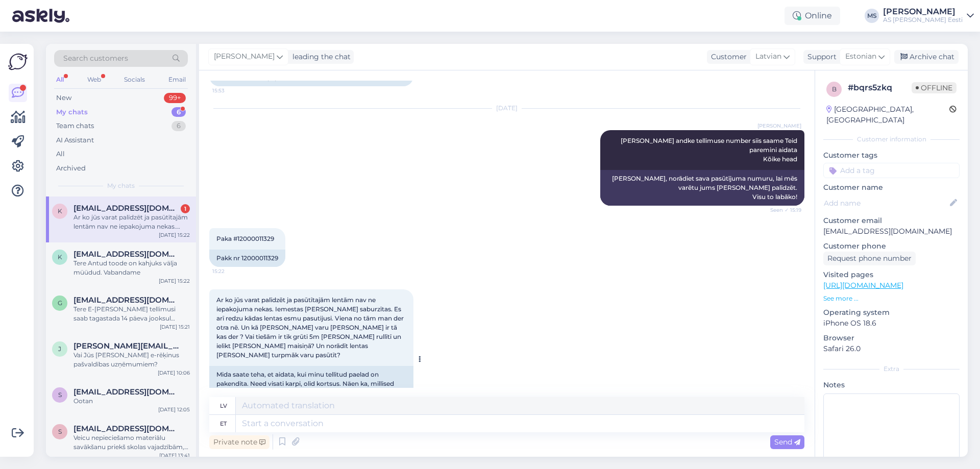
scroll to position [339, 0]
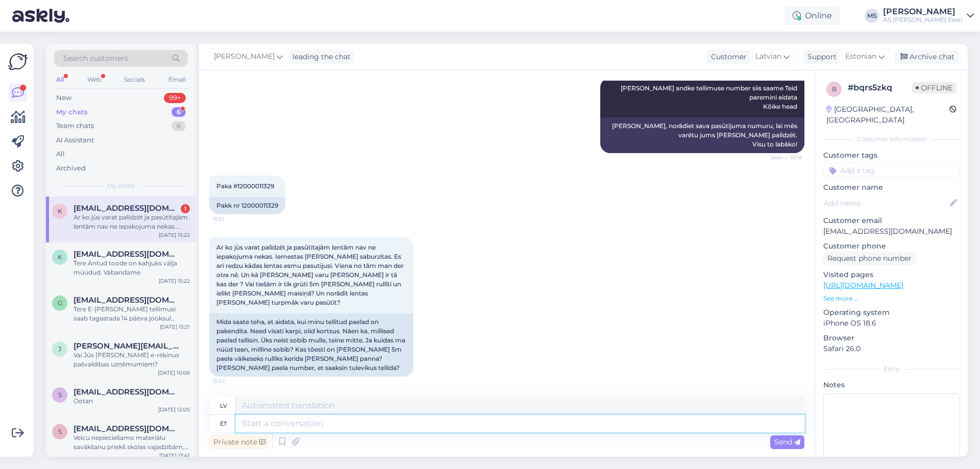
click at [296, 424] on textarea at bounding box center [520, 423] width 569 height 17
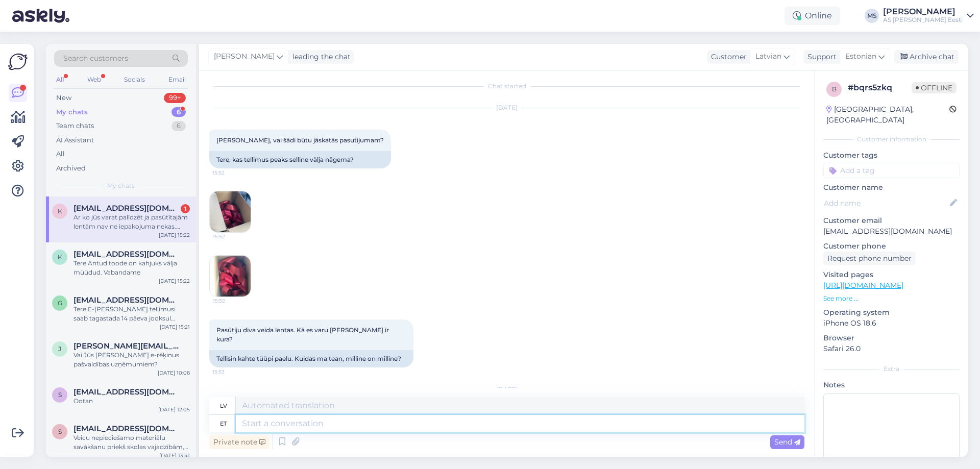
scroll to position [0, 0]
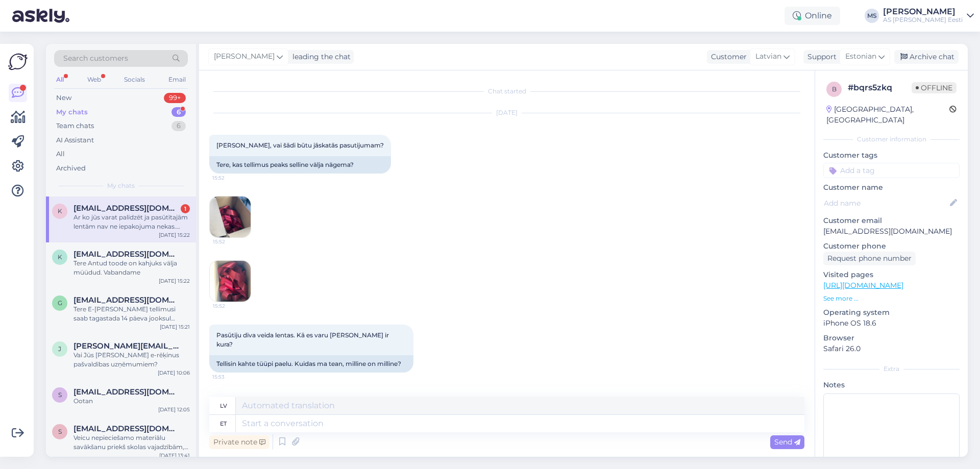
click at [223, 217] on img at bounding box center [230, 217] width 41 height 41
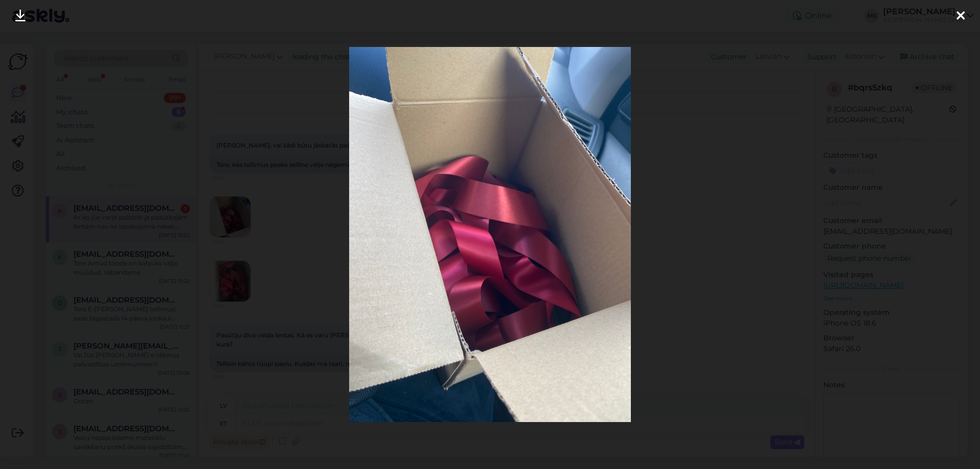
click at [709, 287] on div at bounding box center [490, 234] width 980 height 469
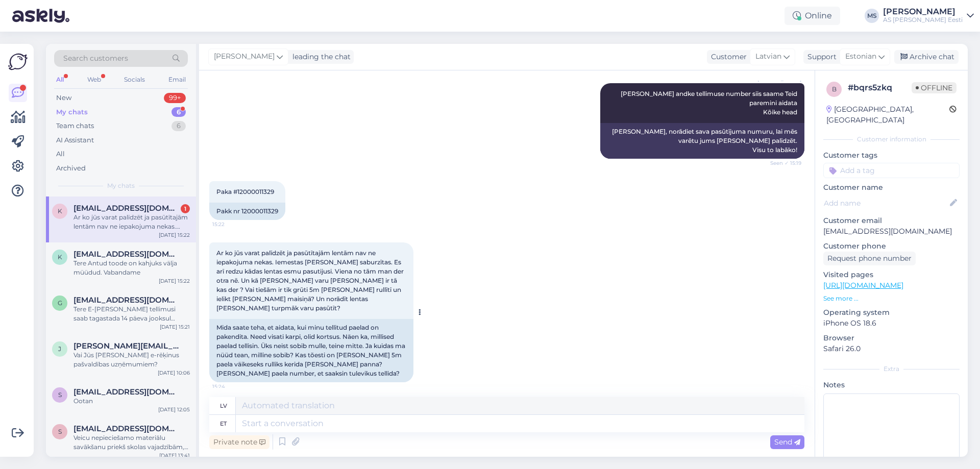
scroll to position [339, 0]
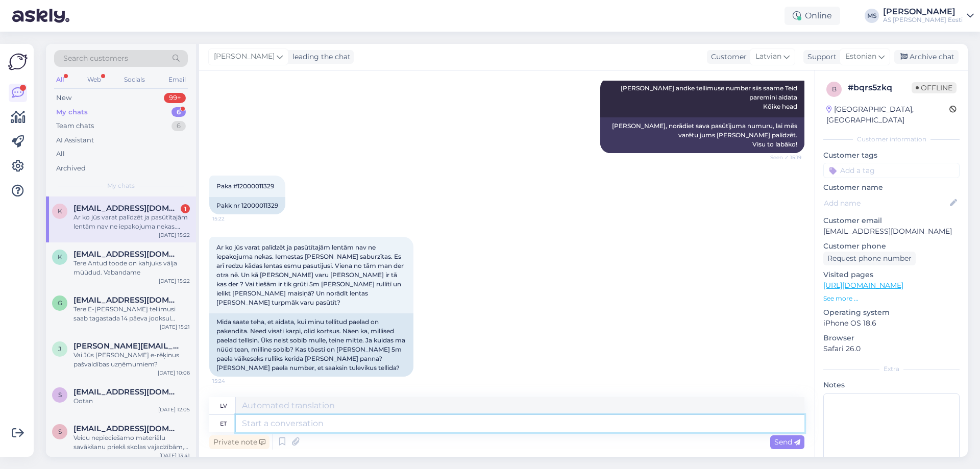
click at [299, 428] on textarea at bounding box center [520, 423] width 569 height 17
click at [263, 420] on textarea at bounding box center [520, 423] width 569 height 17
type textarea "Tere"
type textarea "Sveiki"
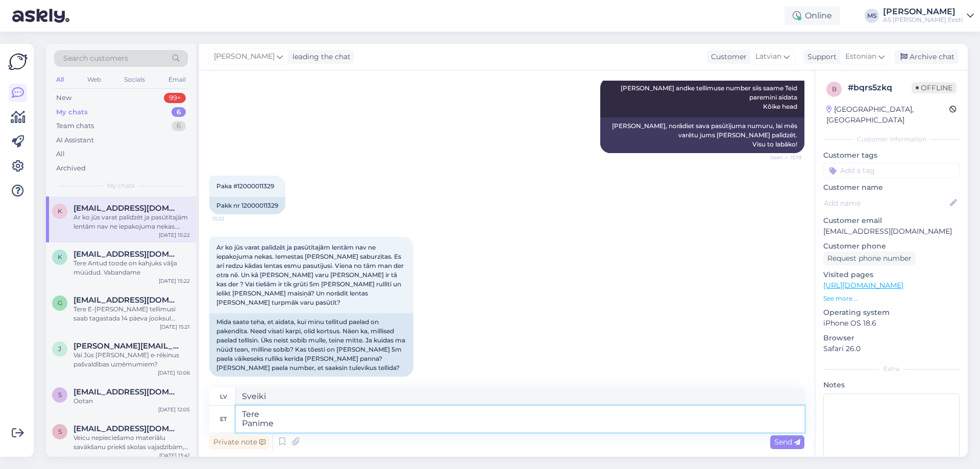
type textarea "Tere Panime"
type textarea "Sveiki Mēs ieliekam"
type textarea "Tere Panime kasti"
type textarea "Sveiki Mēs ielikām [PERSON_NAME]"
type textarea "Tere Panime [PERSON_NAME]"
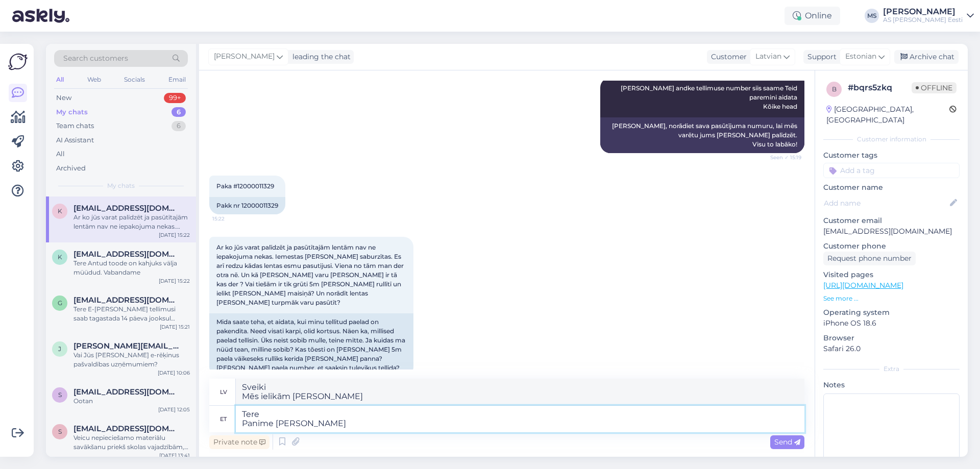
type textarea "Sveiki Mēs to ielikām [PERSON_NAME]"
type textarea "Tere Panime kasti selle jaoks"
type textarea "Sveiki Mēs šim nolūkam ielikām kastīti."
type textarea "Tere Panime kasti selle jaoks et need"
type textarea "Sveiki Mēs šiem ievietojām kastīti"
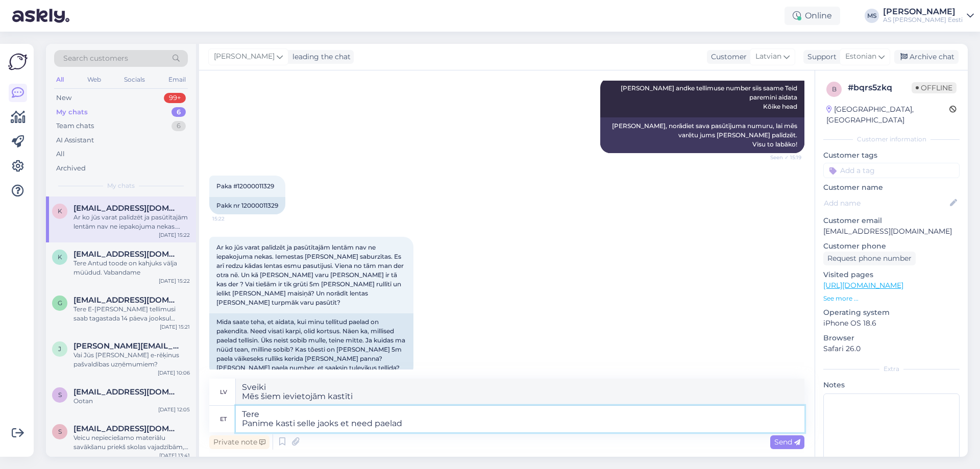
type textarea "Tere Panime kasti selle jaoks et need paelad"
type textarea "Sveiki Mēs sakārtojām kastīti šīm lentītēm"
type textarea "Tere Panime [PERSON_NAME] jaoks et need paelad ei k"
type textarea "Sveiki Mēs ievietojām kastīti, lai šīs lentes netiktu"
type textarea "Tere Panime [PERSON_NAME] jaoks et need paelad ei kortsus"
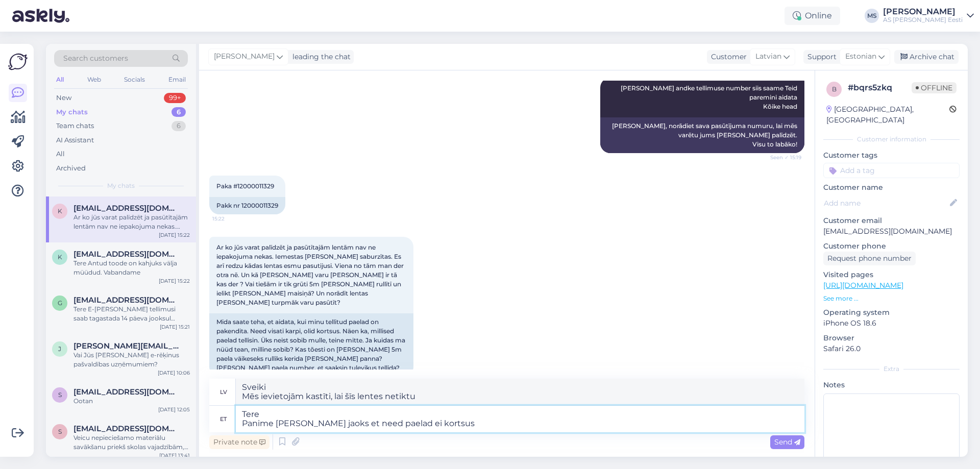
type textarea "Sveiki Mēs ievietojām kastīti, lai šīs lentes nesaburzītos"
type textarea "Tere Panime kasti selle jaoks et need paelad ei kortsuks."
type textarea "Sveiki Mēs to ielikām kastītē, lai šīs lentes nesaburzītos."
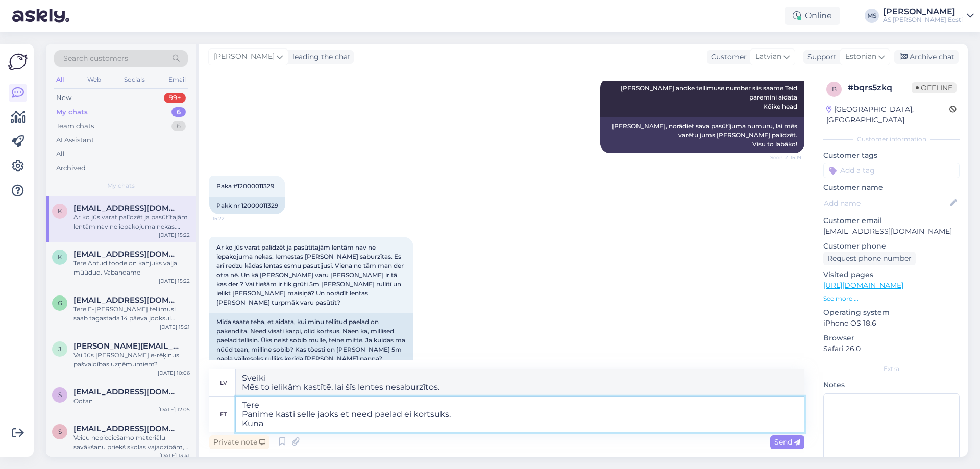
type textarea "Tere Panime kasti selle jaoks et need paelad ei kortsuks. Kuna"
type textarea "Sveiki Mēs ievietojām kastīti, lai šīs lentes nesaburzītos. Jo"
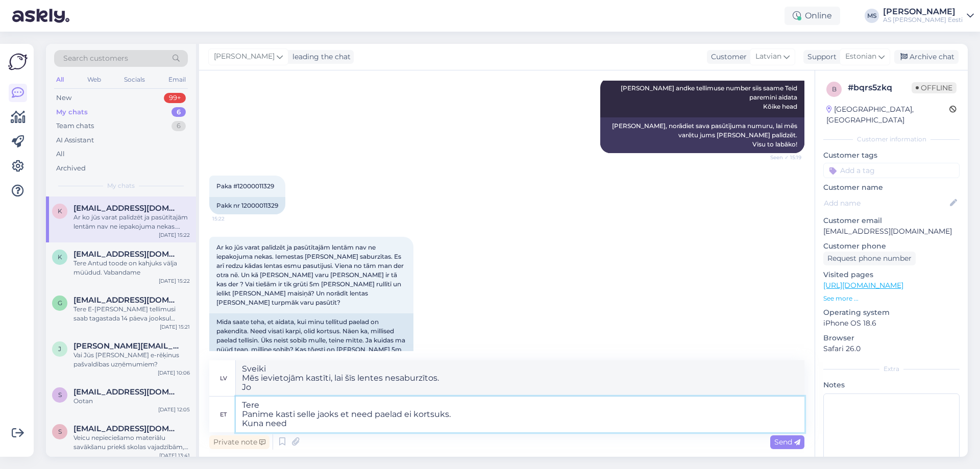
type textarea "Tere Panime kasti selle jaoks et need paelad ei kortsuks. Kuna need"
type textarea "Sveiki Mēs ievietojām kastīti, lai novērstu šo lentīšu saburzīšanos. Jo tās"
type textarea "Tere Panime [PERSON_NAME] jaoks et need paelad ei kortsuks. Kuna need paelad"
type textarea "Sveiki Mēs ievietojām kastīti, lai novērstu šo lentīšu saburzīšanos. Jo šīs len…"
type textarea "Tere Panime [PERSON_NAME] jaoks et need paelad ei kortsuks. Kuna need paelad on"
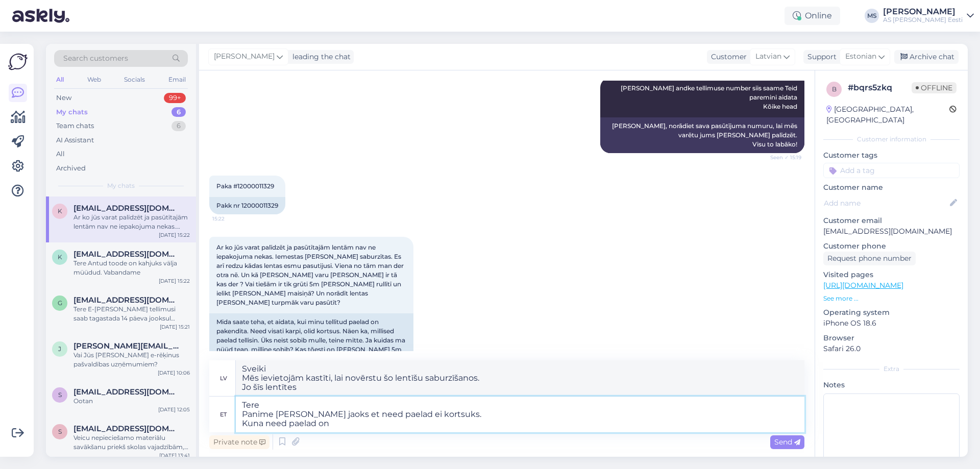
type textarea "Sveiki! Mēs ievietojām kastīti, lai novērstu šo lentīšu saburzīšanos. Jo šīs le…"
type textarea "Tere Panime [PERSON_NAME] jaoks et need paelad ei kortsuks. Kuna need paelad on…"
type textarea "Sveiki Mēs ievietojām kastīti tā, lai šīs lentes nesaburzītos. Jo šīs lentes ir…"
type textarea "Tere Panime [PERSON_NAME] jaoks et need paelad ei kortsuks. Kuna need paelad on…"
type textarea "Sveiki Mēs ievietojām kastīti tā, lai šīs lentes nesaburzītos. Jo šīs lentes ir…"
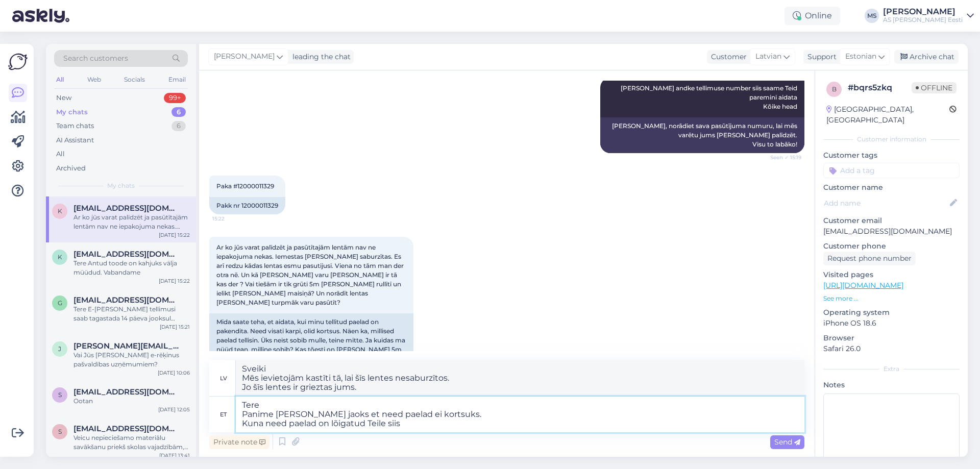
type textarea "Tere Panime [PERSON_NAME] jaoks et need paelad ei kortsuks. Kuna need paelad on…"
type textarea "Sveiki Mēs ievietojām kastīti tā, lai šīs lentes nesaburzītos. Tā kā šīs lentes…"
type textarea "Tere Panime [PERSON_NAME] jaoks et need paelad ei kortsuks. Kuna need paelad on…"
type textarea "Sveiki Mēs ievietojām kastīti tā, lai šīs lentes nesaburzītos. Tā kā šīs lentes…"
type textarea "Tere Panime kasti selle jaoks et need paelad ei kortsuks. Kuna need paelad on l…"
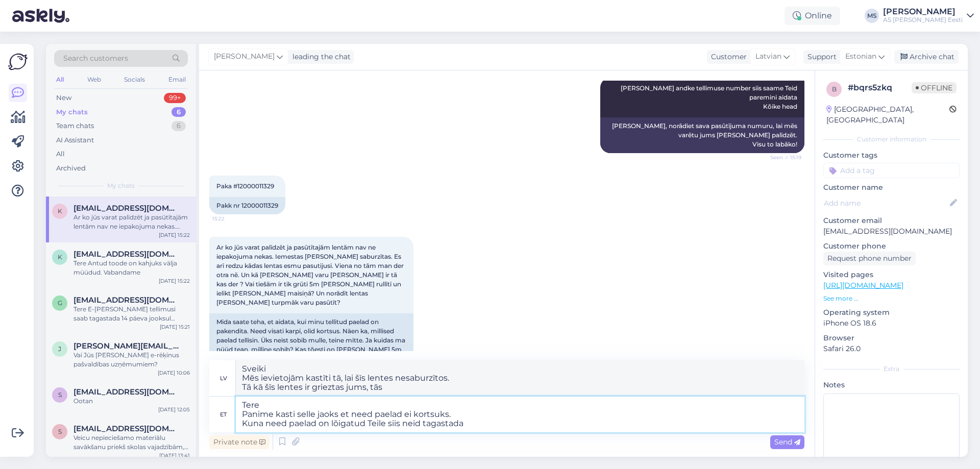
type textarea "Sveiki Mēs ievietojām tajā kastīti, lai šīs lentes nesaburzītos. Tā kā šīs lent…"
type textarea "Tere Panime [PERSON_NAME] jaoks et need paelad ei kortsuks. Kuna need paelad on…"
type textarea "Sveiki Mēs ievietojām tajā kastīti, lai šīs lentes nesaburzītos. Tā kā šīs lent…"
type textarea "Tere Panime [PERSON_NAME] jaoks et need paelad ei kortsuks. Kuna need paelad on…"
type textarea "Sveiki Mēs ievietojām kastīti, lai novērstu šo lentīšu saburzīšanos. Tā kā šīs …"
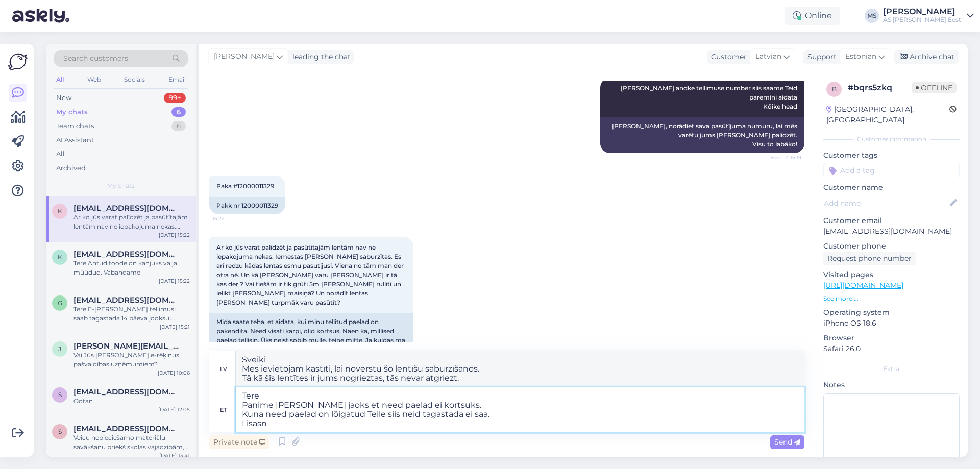
type textarea "Tere Panime [PERSON_NAME] jaoks et need paelad ei kortsuks. Kuna need paelad on…"
type textarea "Sveiki! Mēs ievietojām kastīti, lai novērstu šo lentīšu saburzīšanos. Tā kā šīs…"
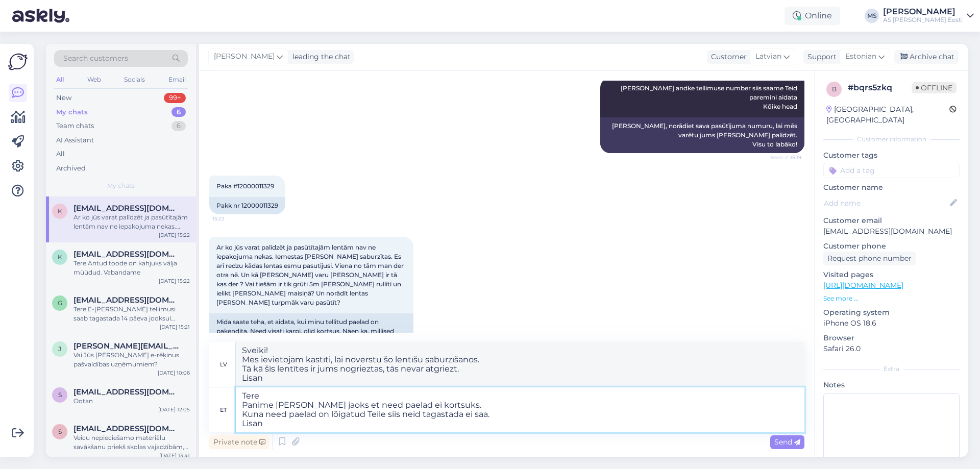
type textarea "Tere Panime [PERSON_NAME] jaoks et need paelad ei kortsuks. Kuna need paelad on…"
type textarea "Sveiki Mēs ievietojām kastīti, lai novērstu šo lentīšu saburzīšanos. Tā kā šīs …"
type textarea "Tere Panime [PERSON_NAME] jaoks et need paelad ei kortsuks. Kuna need paelad on…"
type textarea "Sveiki! Mēs ievietojām kastīti, lai novērstu šo lentīšu saburzīšanos. Tā kā šīs…"
type textarea "Tere Panime [PERSON_NAME] jaoks et need paelad ei kortsuks. Kuna need paelad on…"
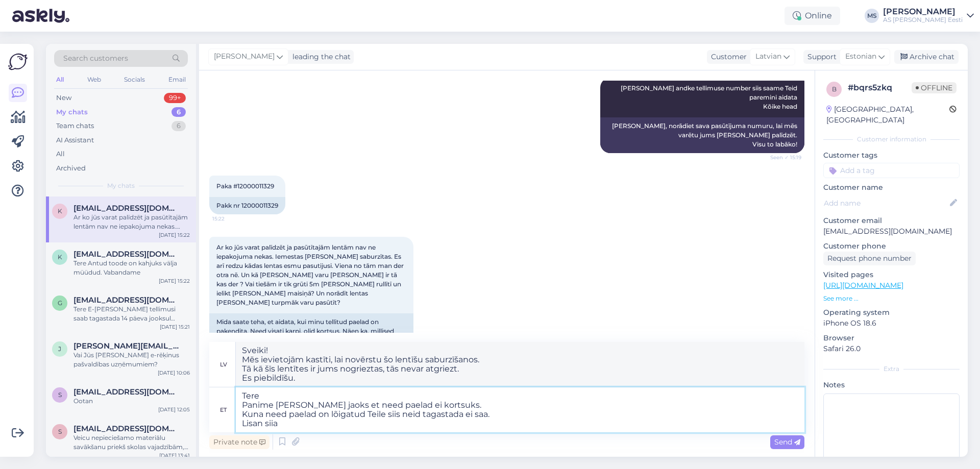
type textarea "Sveiki Mēs ievietojām kastīti, lai šīs lentes nesaburzītos. Tā kā šīs lentes ir…"
type textarea "Tere Panime kasti selle jaoks et need paelad ei kortsuks. Kuna need paelad on l…"
type textarea "Sveiki Mēs ievietojām kastīti, lai šīs lentes nesaburzītos. Tā kā šīs lentes ir…"
type textarea "Tere Panime [PERSON_NAME] jaoks et need paelad ei kortsuks. Kuna need paelad on…"
type textarea "Sveiki Mēs ievietojām kastīti, lai šīs lentes nesaburzītos. Tā kā šīs lentes ir…"
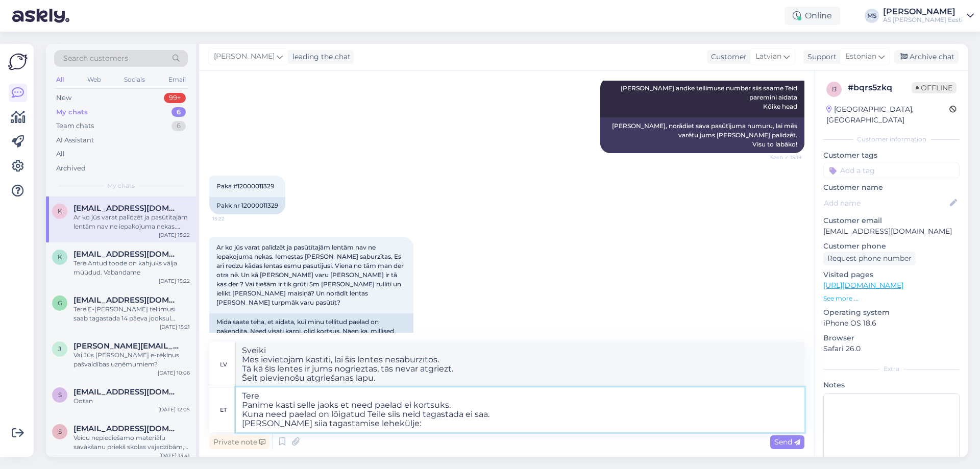
type textarea "Tere Panime kasti selle jaoks et need paelad ei kortsuks. Kuna need paelad on l…"
type textarea "Sveiki Mēs ievietojām kastīti, lai novērstu šo lentīšu saburzīšanos. Tā kā šīs …"
paste textarea "[URL][DOMAIN_NAME]"
type textarea "Tere Panime [PERSON_NAME] jaoks et need paelad ei kortsuks. Kuna need paelad on…"
type textarea "Sveiki Mēs ievietojām kastīti, lai šīs lentes nesaburzītos. Tā kā šīs lentes ir…"
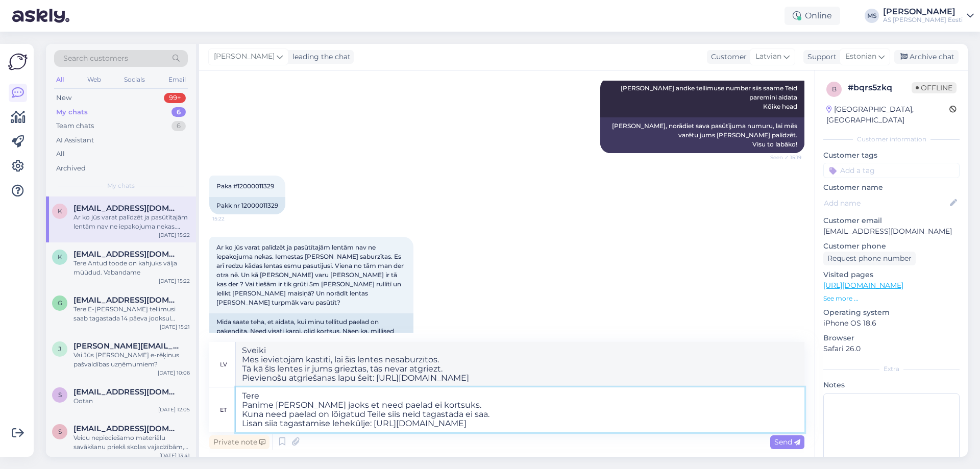
paste textarea "Measured items (eg, fabrics, laces, etc.) can not be returned, except for defec…"
type textarea "Tere Panime [PERSON_NAME] jaoks et need paelad ei kortsuks. Kuna need paelad on…"
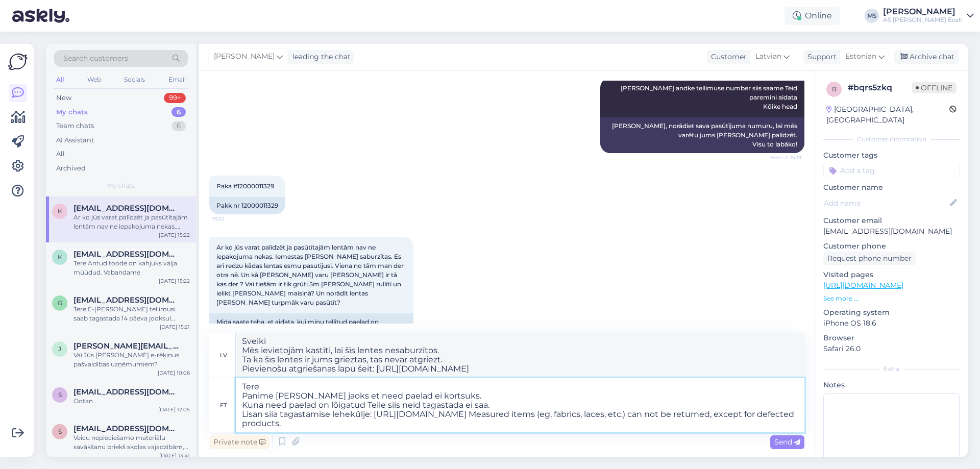
type textarea "Sveiki Mēs ievietojām kastīti, lai šīs mežģīnes nesaburzītos. Tā kā šīs mežģīne…"
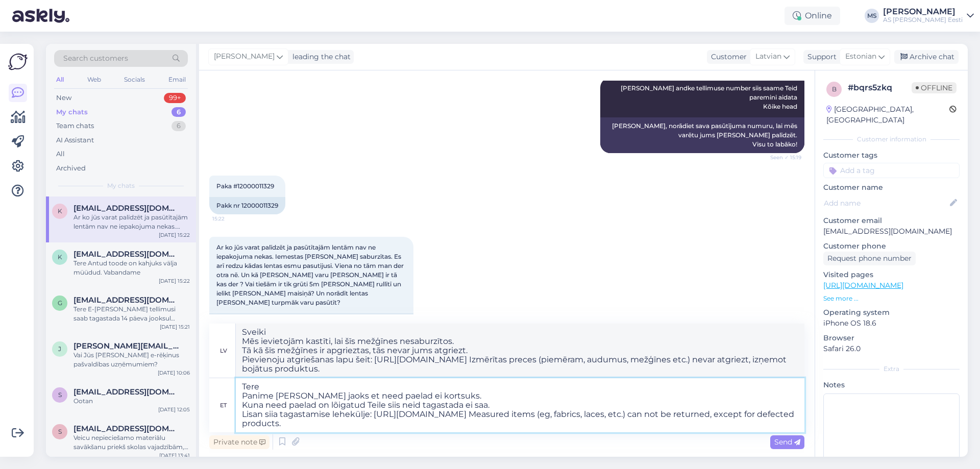
click at [514, 416] on textarea "Tere Panime [PERSON_NAME] jaoks et need paelad ei kortsuks. Kuna need paelad on…" at bounding box center [520, 405] width 569 height 54
type textarea "Tere Panime [PERSON_NAME] jaoks et need paelad ei kortsuks. Kuna need paelad on…"
type textarea "Sveiki Mēs ievietojām kastīti, lai šīs mežģīnes nesaburzītos. Tā kā šīs mežģīne…"
click at [341, 425] on textarea "Tere Panime [PERSON_NAME] jaoks et need paelad ei kortsuks. Kuna need paelad on…" at bounding box center [520, 405] width 569 height 54
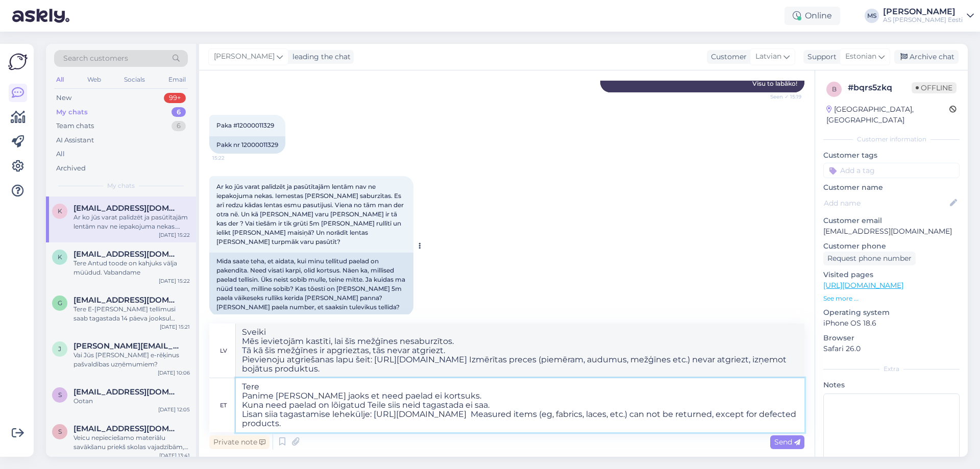
scroll to position [412, 0]
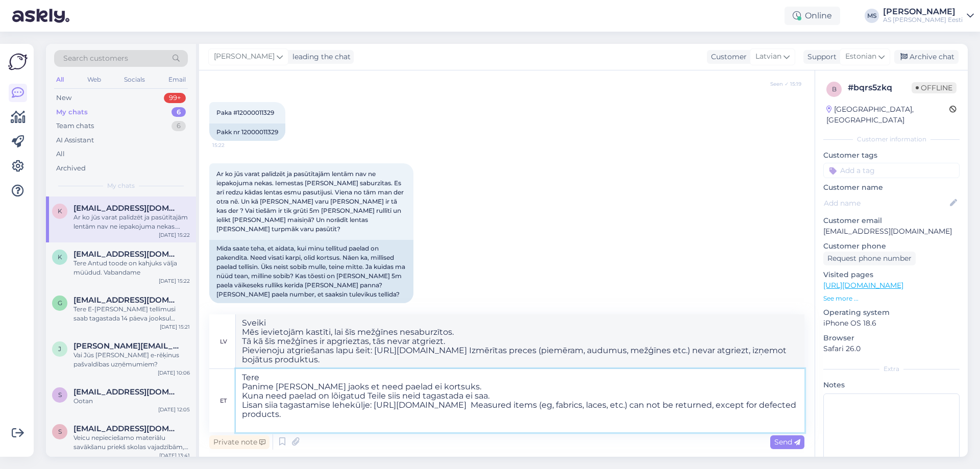
type textarea "Tere Panime [PERSON_NAME] jaoks et need paelad ei kortsuks. Kuna need paelad on…"
type textarea "Sveiki Mēs ievietojām kastīti, lai šīs mežģīnes nesaburzītos. Tā kā šīs mežģīne…"
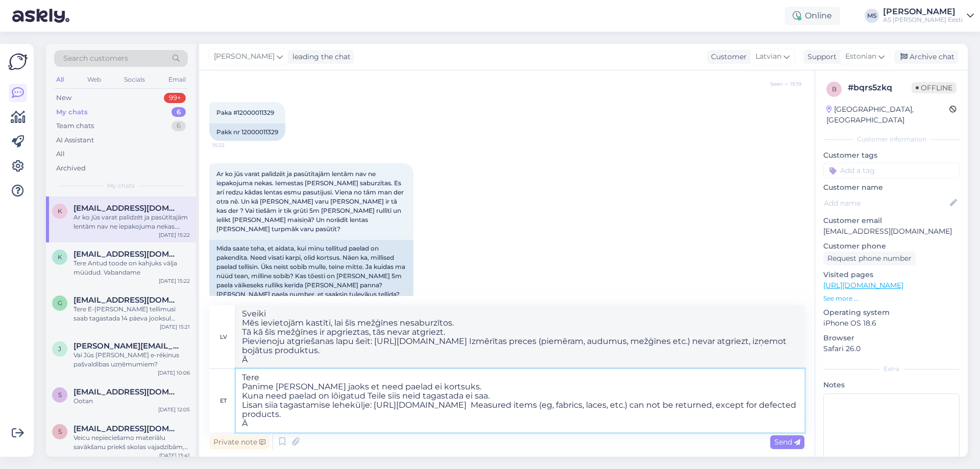
type textarea "Tere Panime kasti selle jaoks et need paelad ei kortsuks. Kuna need paelad on l…"
type textarea "Sveiki Mēs ievietojām tajā kastīti, lai šīs mežģīnes nesaburzītos. Tā kā šīs me…"
type textarea "Tere Panime [PERSON_NAME] jaoks et need paelad ei kortsuks. Kuna need paelad on…"
type textarea "Sveiki Mēs ievietojām kastīti, lai šīs mežģīnes nesaburzītos. Tā kā šīs mežģīne…"
type textarea "Tere Panime [PERSON_NAME] jaoks et need paelad ei kortsuks. Kuna need paelad on…"
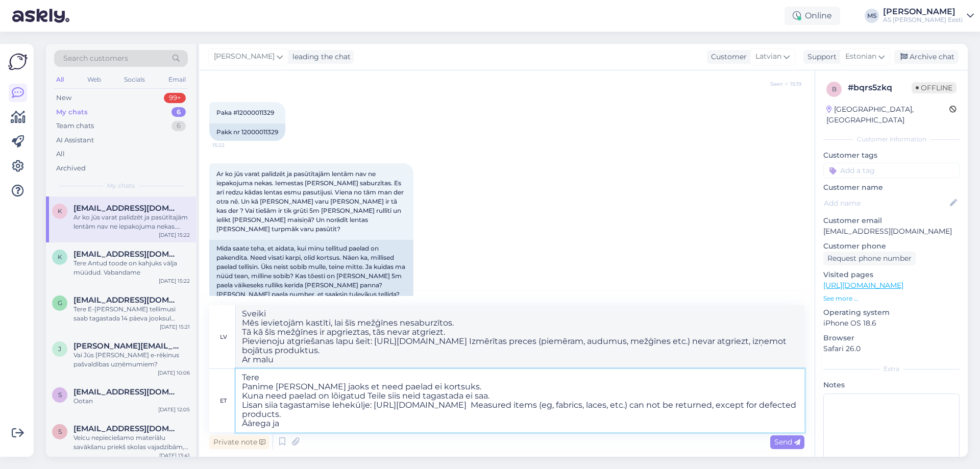
type textarea "Sveiki Mēs ievietojām kastīti, lai šīs mežģīnes nesaburzītos. Tā kā šīs mežģīne…"
type textarea "Tere Panime [PERSON_NAME] jaoks et need paelad ei kortsuks. Kuna need paelad on…"
type textarea "Sveiki Mēs ievietojām kastīti, lai šīs mežģīnes nesaburzītos. Tā kā šīs mežģīne…"
type textarea "Tere Panime kasti selle jaoks et need paelad ei kortsuks. Kuna need paelad on l…"
type textarea "Sveiki Mēs ievietojām kastīti, lai šīs mežģīnes nesaburzītos. Tā kā šīs mežģīne…"
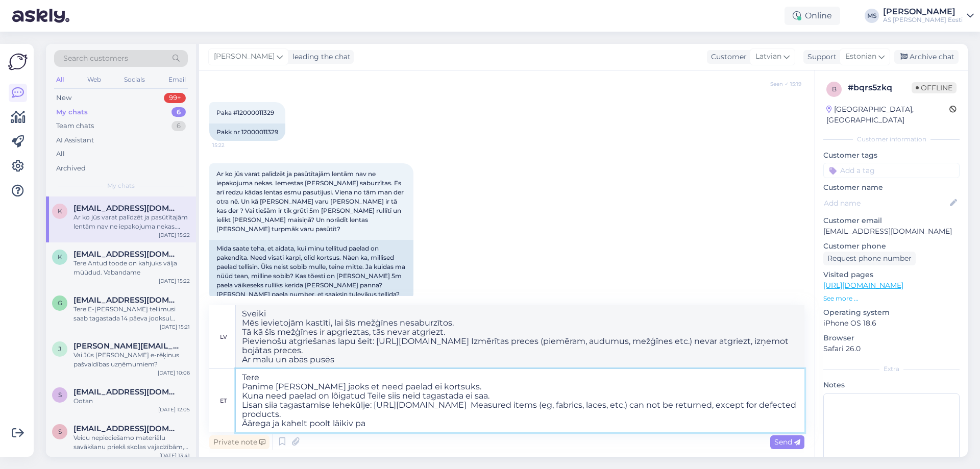
type textarea "Tere Panime kasti selle jaoks et need paelad ei kortsuks. Kuna need paelad on l…"
type textarea "Sveiki Mēs ievietojām kastīti, lai šīs mežģīnes nesaburzītos. Tā kā šīs mežģīne…"
type textarea "Tere Panime [PERSON_NAME] jaoks et need paelad ei kortsuks. Kuna need paelad on…"
type textarea "Sveiki Mēs ievietojām kastīti, lai šīs lentes nesaburzītos. Tā kā šīs lentes ir…"
type textarea "Tere Panime [PERSON_NAME] jaoks et need paelad ei kortsuks. Kuna need paelad on…"
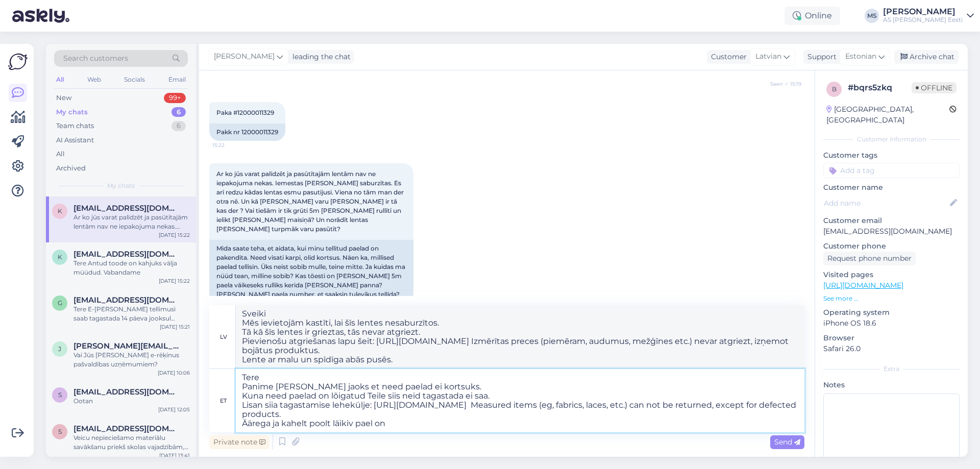
type textarea "Sveiki Mēs ievietojām kastīti, lai šīs lentes nesaburzītos. Tā kā šīs lentes ir…"
type textarea "Tere Panime kasti selle jaoks et need paelad ei kortsuks. Kuna need paelad on l…"
type textarea "Sveiki Mēs ievietojām kastīti, lai novērstu šo lentīšu burzīšanos. Tā kā šīs le…"
type textarea "Tere Panime [PERSON_NAME] jaoks et need paelad ei kortsuks. Kuna need paelad on…"
type textarea "Sveiki Mēs ievietojām kastīti, lai šīs lentes nesaburzītos. Tā kā šīs lentes ir…"
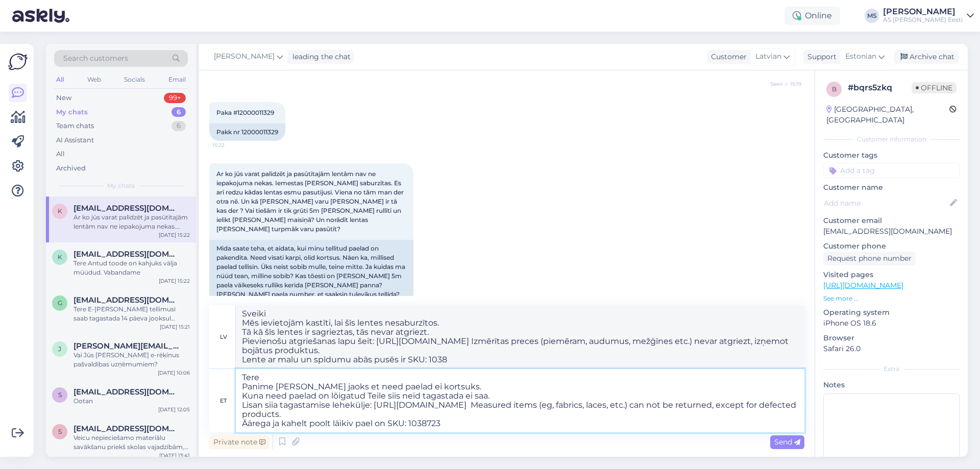
type textarea "Tere Panime [PERSON_NAME] jaoks et need paelad ei kortsuks. Kuna need paelad on…"
type textarea "Sveiki Mēs ievietojām kastīti, lai šīs lentes nesaburzītos. Tā kā šīs lentes ir…"
click at [376, 424] on textarea "Tere Panime [PERSON_NAME] jaoks et need paelad ei kortsuks. Kuna need paelad on…" at bounding box center [520, 400] width 569 height 63
type textarea "Tere Panime [PERSON_NAME] jaoks et need paelad ei kortsuks. Kuna need paelad on…"
type textarea "Sveiki Mēs ievietojām kastīti, lai šīs lentes nesaburzītos. Tā kā šīs lentes ir…"
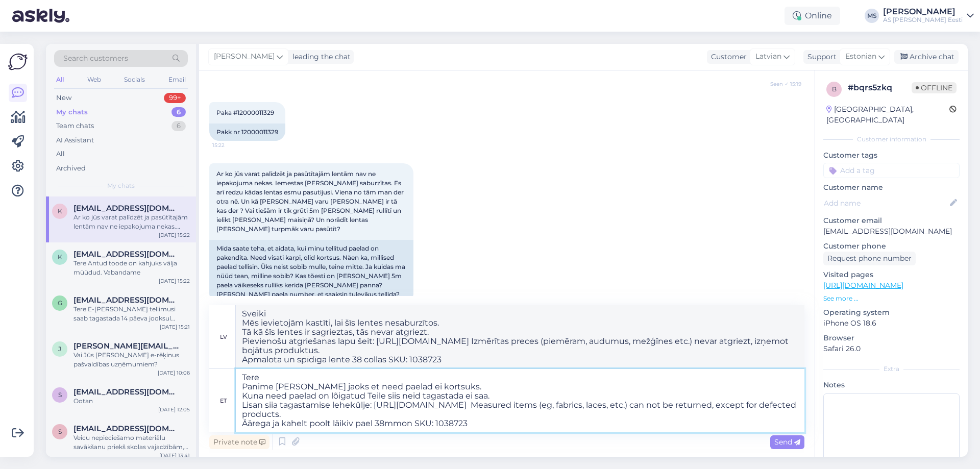
type textarea "Tere Panime kasti selle jaoks et need paelad ei kortsuks. Kuna need paelad on l…"
type textarea "Sveiki Mēs ievietojām kastīti, lai šīs lentes nesaburzītos. Tā kā šīs lentes ir…"
click at [485, 424] on textarea "Tere Panime kasti selle jaoks et need paelad ei kortsuks. Kuna need paelad on l…" at bounding box center [520, 400] width 569 height 63
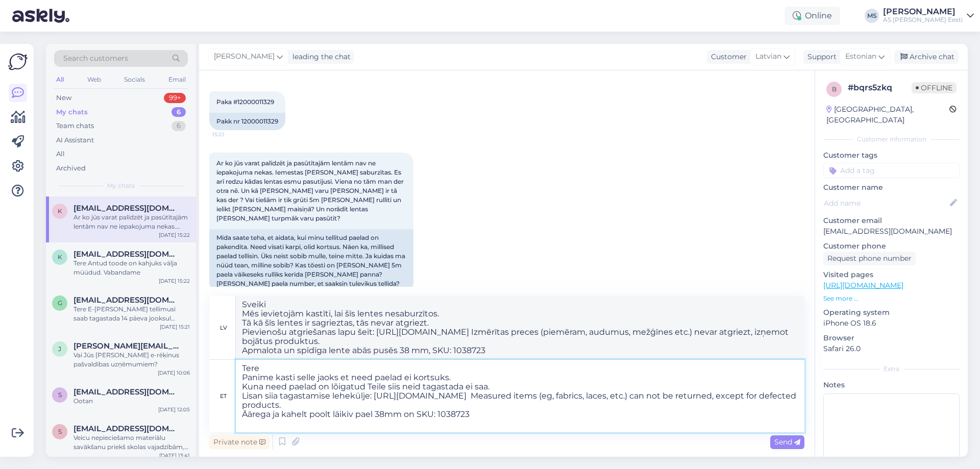
scroll to position [440, 0]
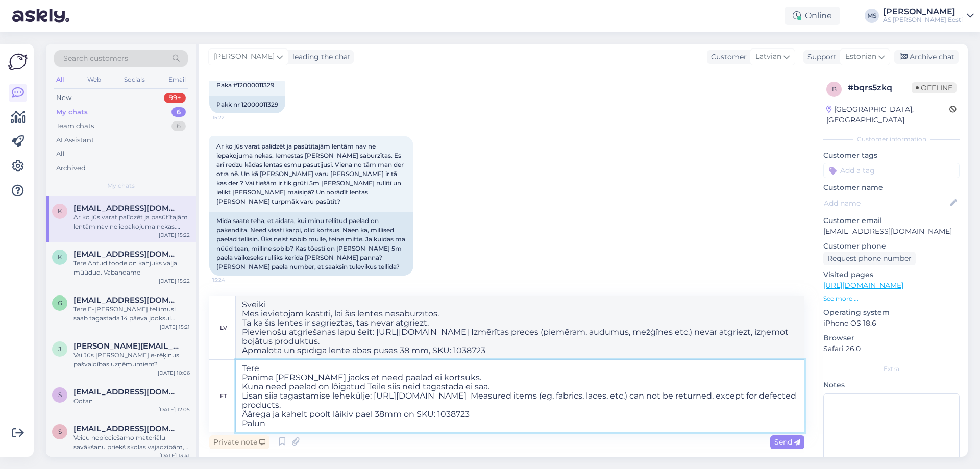
type textarea "Tere Panime [PERSON_NAME] jaoks et need paelad ei kortsuks. Kuna need paelad on…"
type textarea "Sveiki Mēs ievietojām kastīti, lai šīs mežģīnes nesaburzītos. Tā kā šīs mežģīne…"
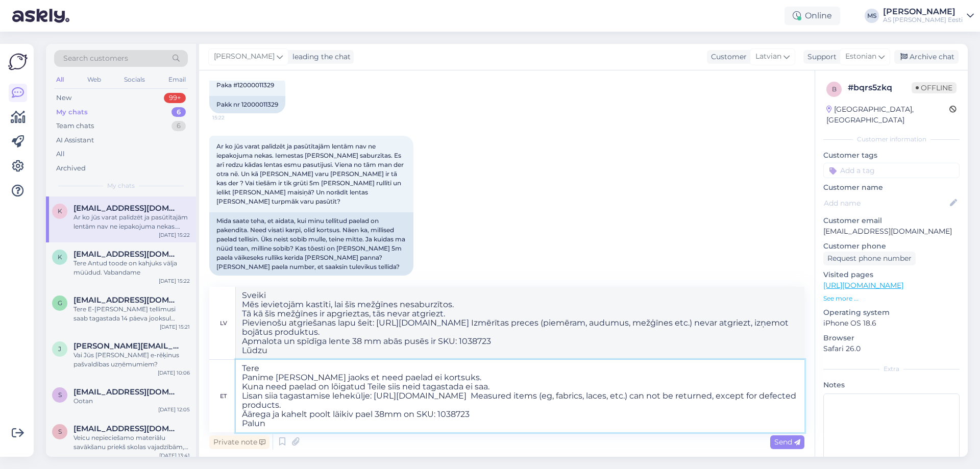
type textarea "Tere Panime [PERSON_NAME] jaoks et need paelad ei kortsuks. Kuna need paelad on…"
type textarea "Sveiki Mēs ievietojām kastīti, lai šīs lentes nesaburzītos. Tā kā šīs lentes ir…"
type textarea "Tere Panime kasti selle jaoks et need paelad ei kortsuks. Kuna need paelad on l…"
type textarea "Sveiki Mēs ievietojām kastīti, lai šīs lentes nesaburzītos. Tā kā šīs lentes ir…"
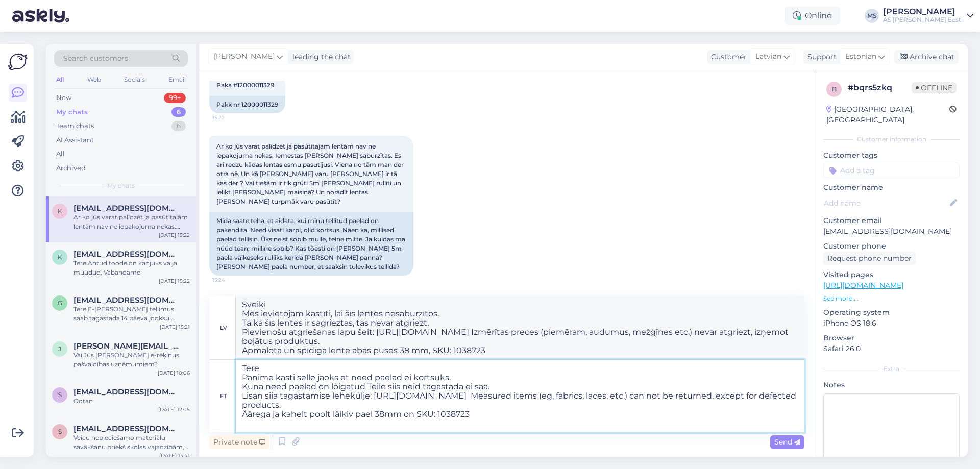
click at [455, 371] on textarea "Tere Panime kasti selle jaoks et need paelad ei kortsuks. Kuna need paelad on l…" at bounding box center [520, 396] width 569 height 72
click at [460, 375] on textarea "Tere Panime kasti selle jaoks et need paelad ei kortsuks. Kuna need paelad on l…" at bounding box center [520, 396] width 569 height 72
click at [475, 415] on textarea "Tere Panime [PERSON_NAME] jaoks et need paelad ei kortsuks. Kuna need paelad on…" at bounding box center [520, 396] width 569 height 72
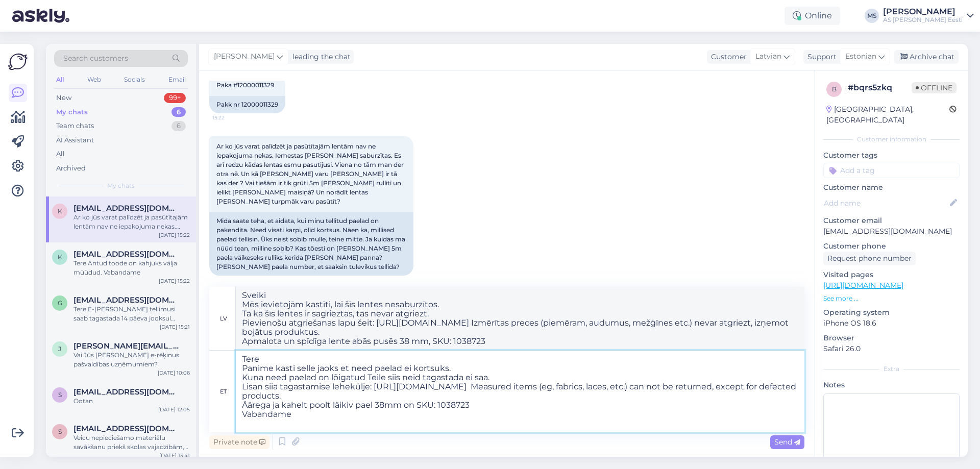
type textarea "Tere Panime kasti selle jaoks et need paelad ei kortsuks. Kuna need paelad on l…"
type textarea "Sveiki Mēs ievietojām kastīti, lai šīs mežģīnes nesaburzītos. Tā kā šīs mežģīne…"
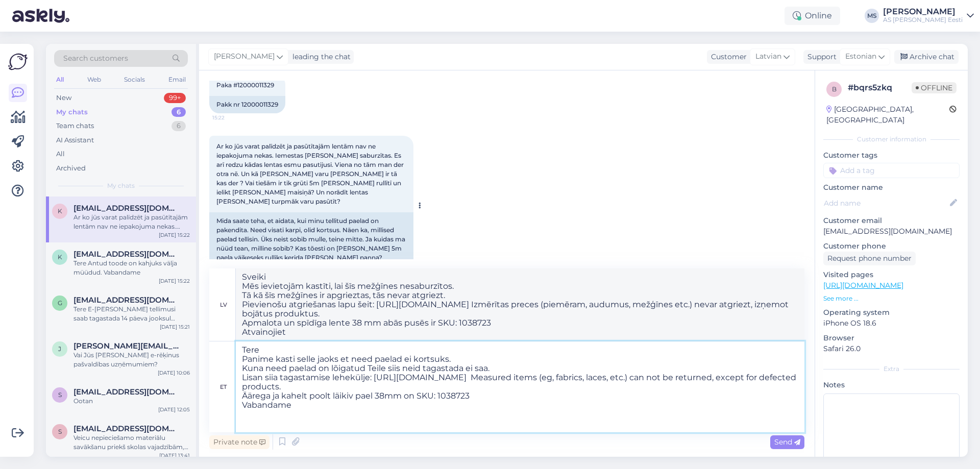
scroll to position [468, 0]
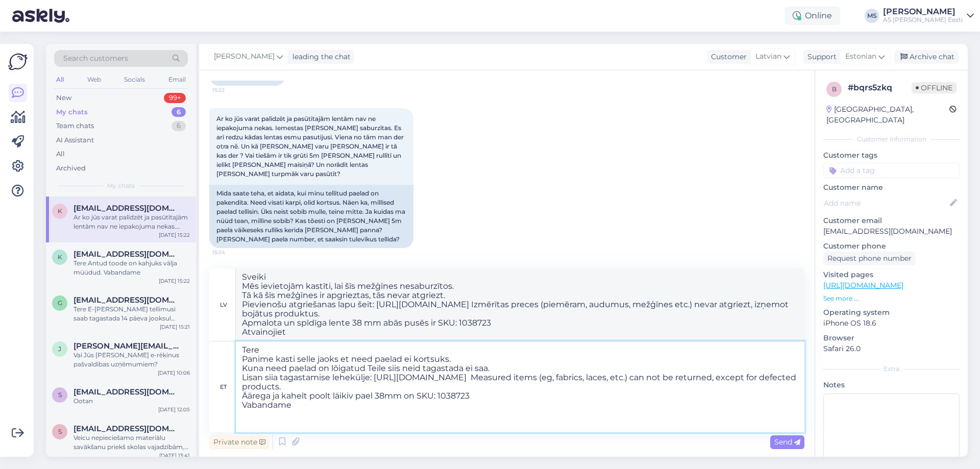
click at [473, 397] on textarea "Tere Panime kasti selle jaoks et need paelad ei kortsuks. Kuna need paelad on l…" at bounding box center [520, 387] width 569 height 91
click at [311, 414] on textarea "Tere Panime kasti selle jaoks et need paelad ei kortsuks. Kuna need paelad on l…" at bounding box center [520, 387] width 569 height 91
type textarea "Tere Panime kasti selle jaoks et need paelad ei kortsuks. Kuna need paelad on l…"
click at [782, 440] on span "Send" at bounding box center [787, 442] width 26 height 9
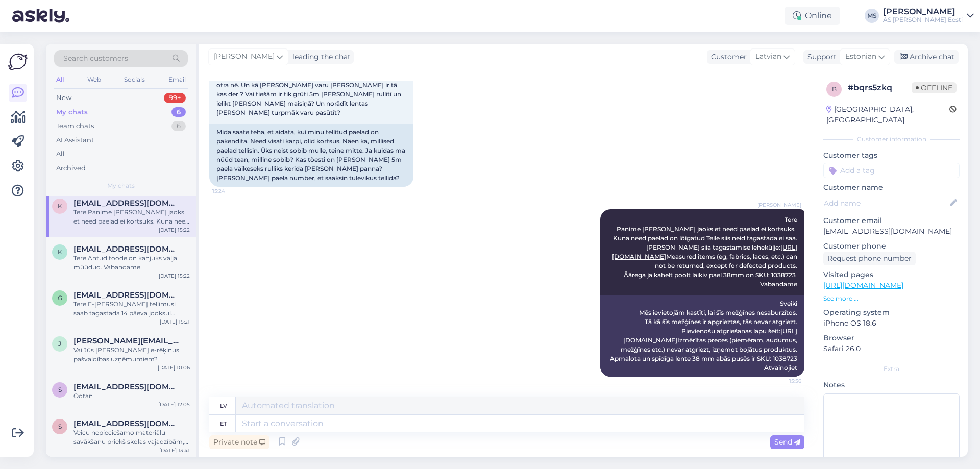
scroll to position [6, 0]
click at [171, 95] on div "99+" at bounding box center [175, 98] width 22 height 10
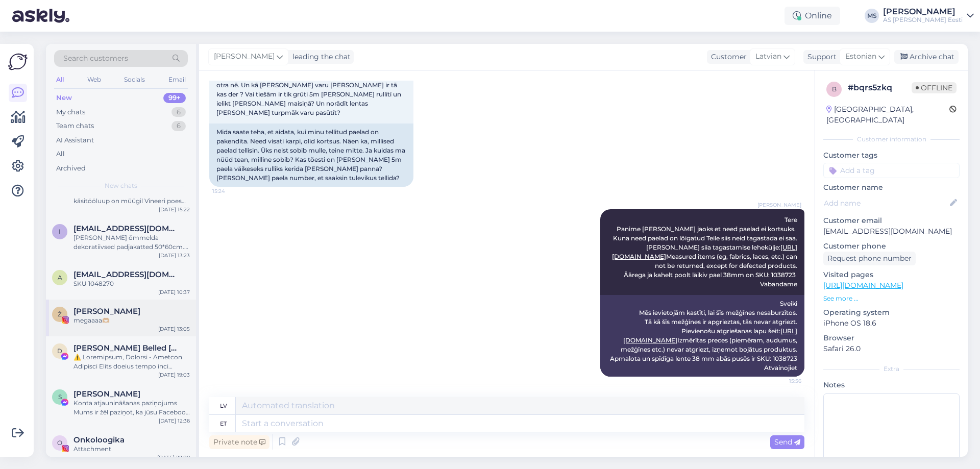
scroll to position [204, 0]
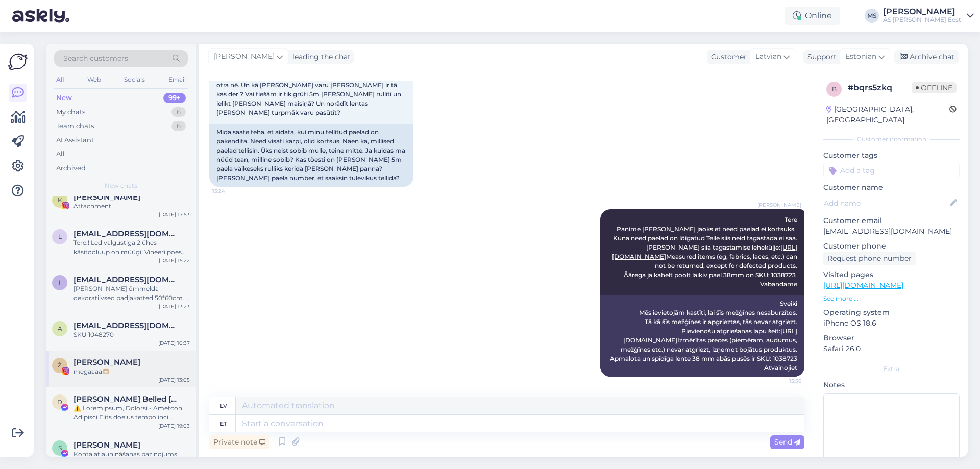
click at [129, 367] on div "megaaaa🫶🏼" at bounding box center [132, 371] width 116 height 9
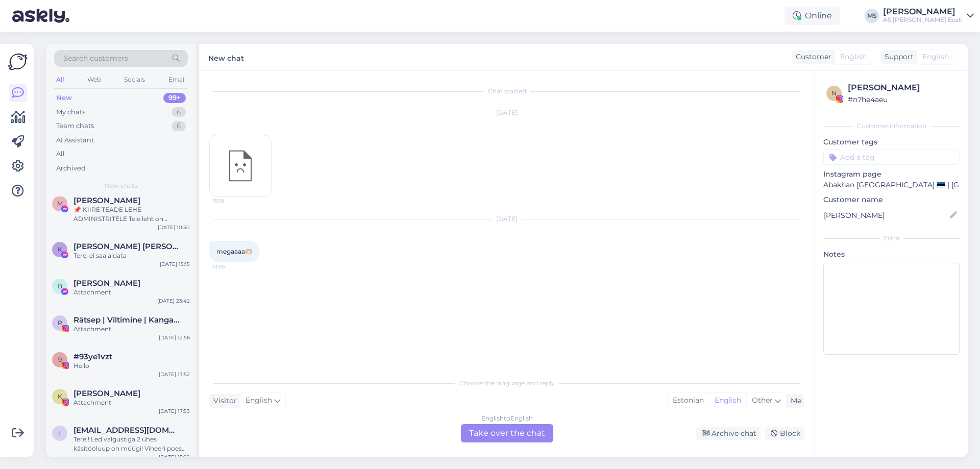
scroll to position [0, 0]
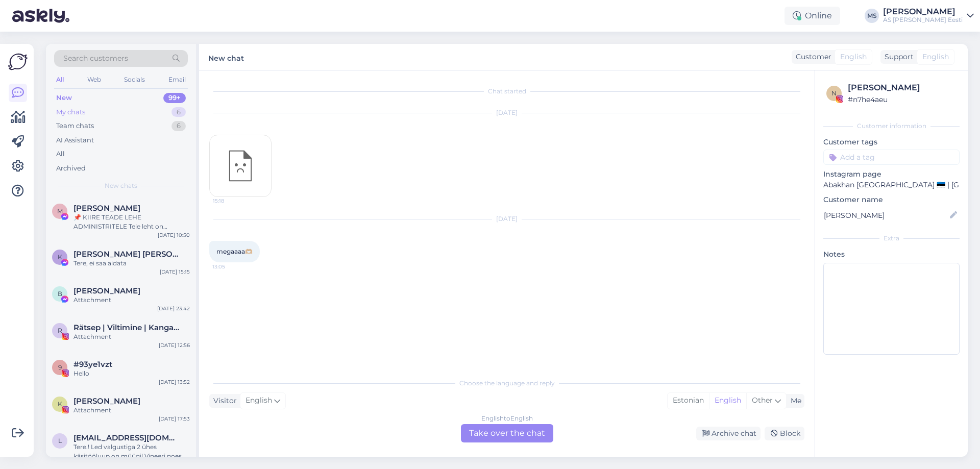
click at [180, 107] on div "6" at bounding box center [179, 112] width 14 height 10
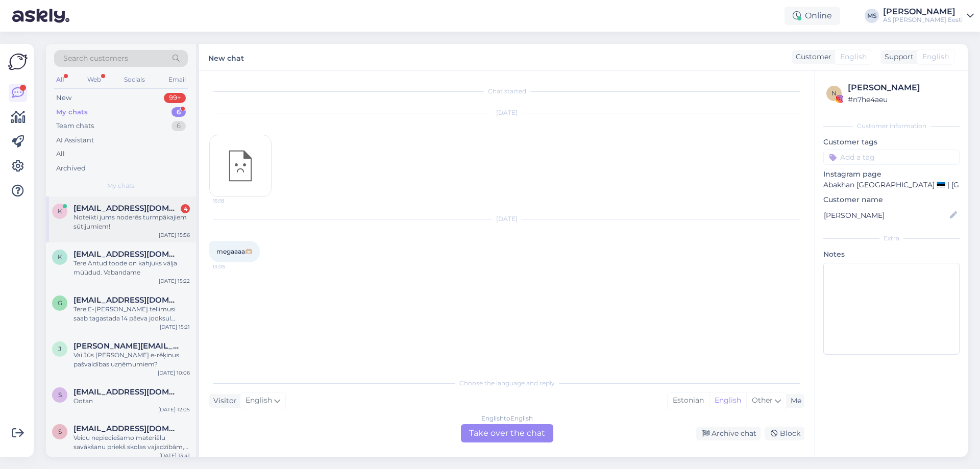
click at [116, 225] on div "Noteikti jums noderēs turmpākajiem sūtijumiem!" at bounding box center [132, 222] width 116 height 18
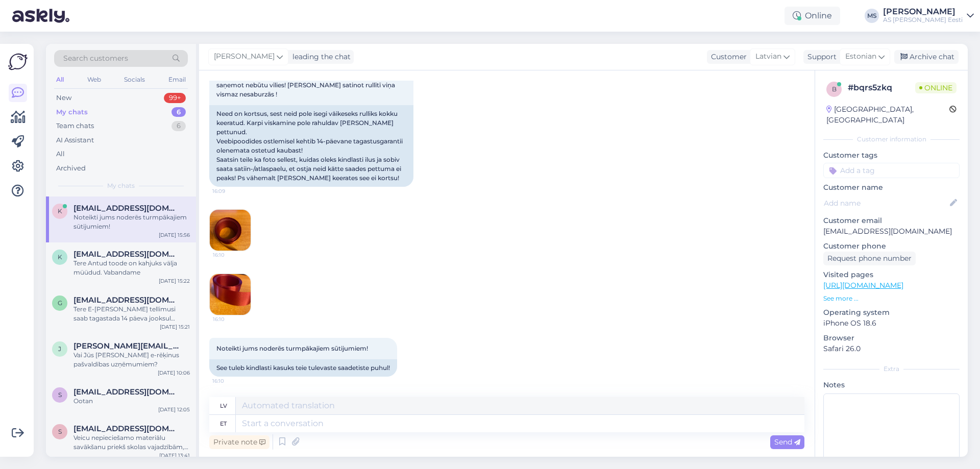
scroll to position [936, 0]
click at [287, 429] on textarea at bounding box center [520, 423] width 569 height 17
click at [117, 400] on div "Ootan" at bounding box center [132, 401] width 116 height 9
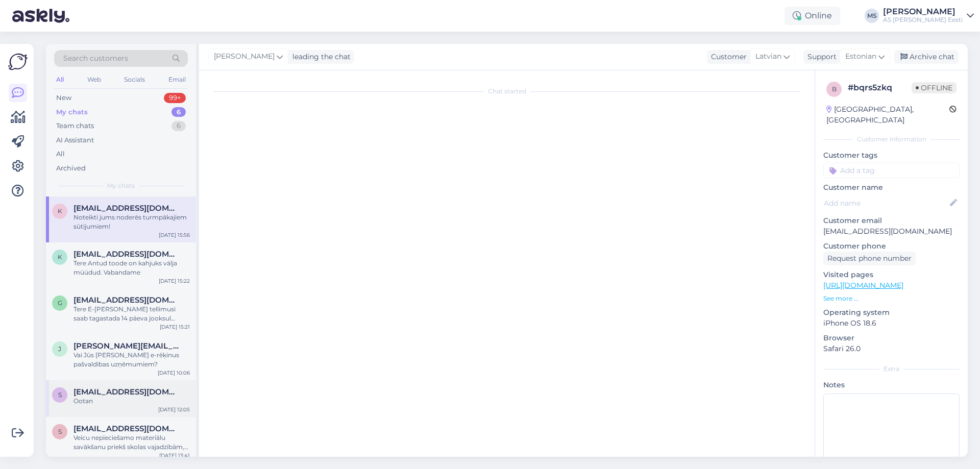
scroll to position [0, 0]
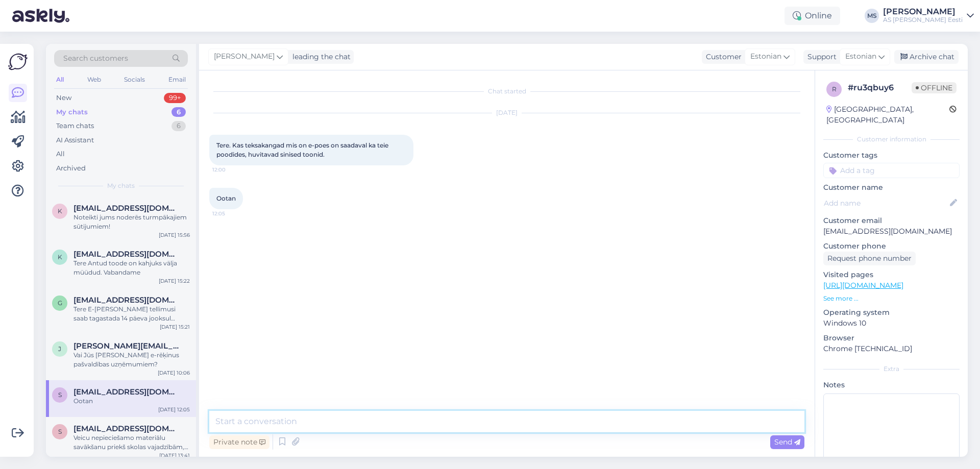
click at [255, 418] on textarea at bounding box center [506, 421] width 595 height 21
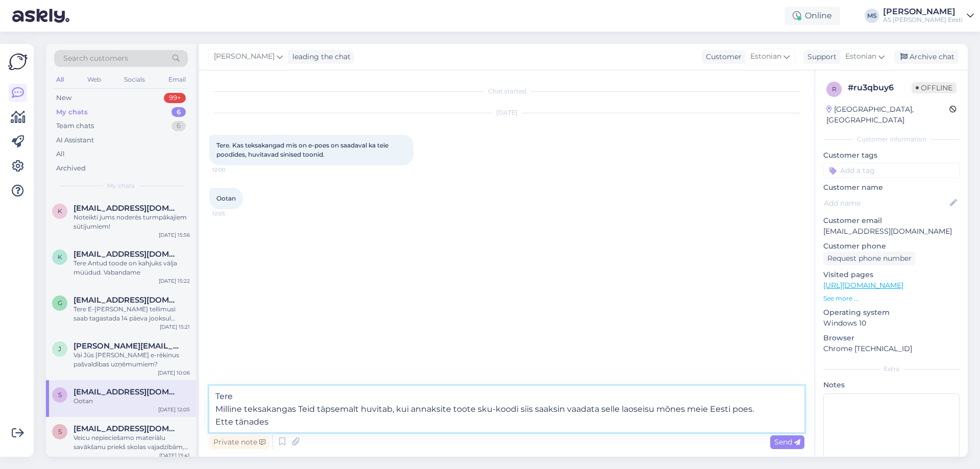
click at [563, 414] on textarea "Tere Milline teksakangas Teid täpsemalt huvitab, kui annaksite toote sku-koodi …" at bounding box center [506, 409] width 595 height 46
type textarea "Tere Milline teksakangas Teid täpsemalt huvitab, kui annaksite toote sku-koodi …"
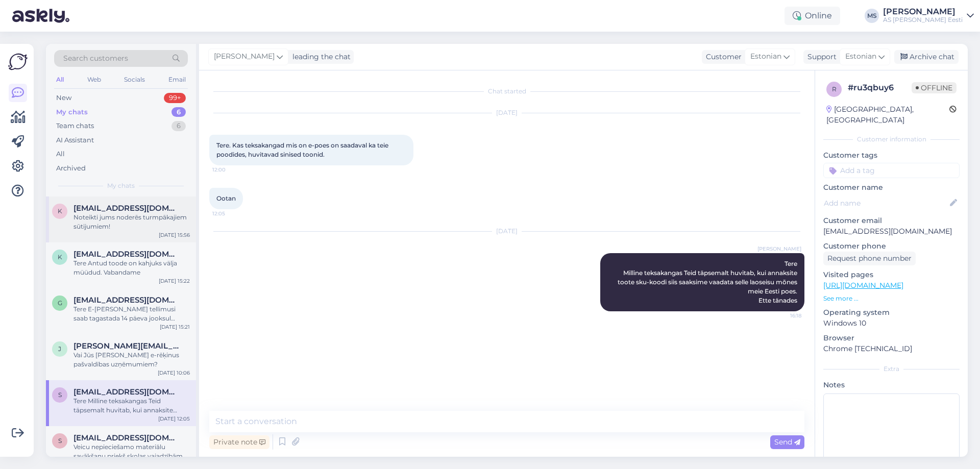
click at [111, 216] on div "Noteikti jums noderēs turmpākajiem sūtijumiem!" at bounding box center [132, 222] width 116 height 18
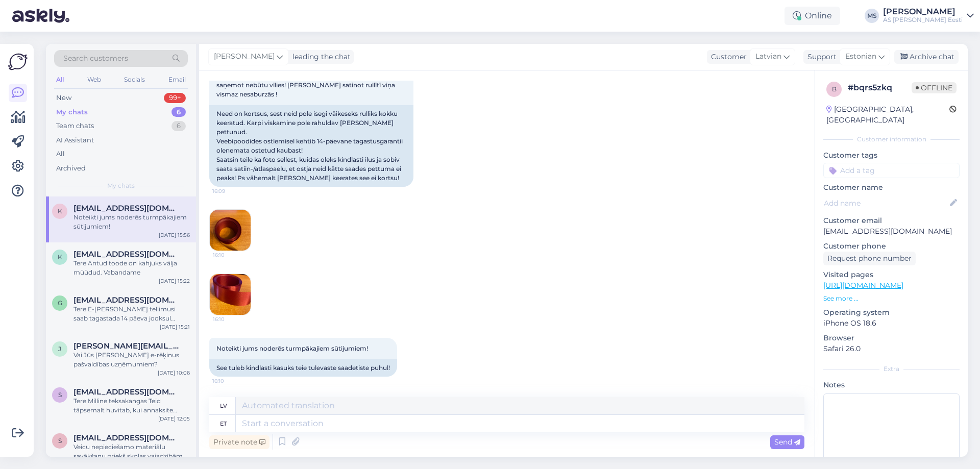
scroll to position [936, 0]
click at [234, 237] on img at bounding box center [230, 230] width 41 height 41
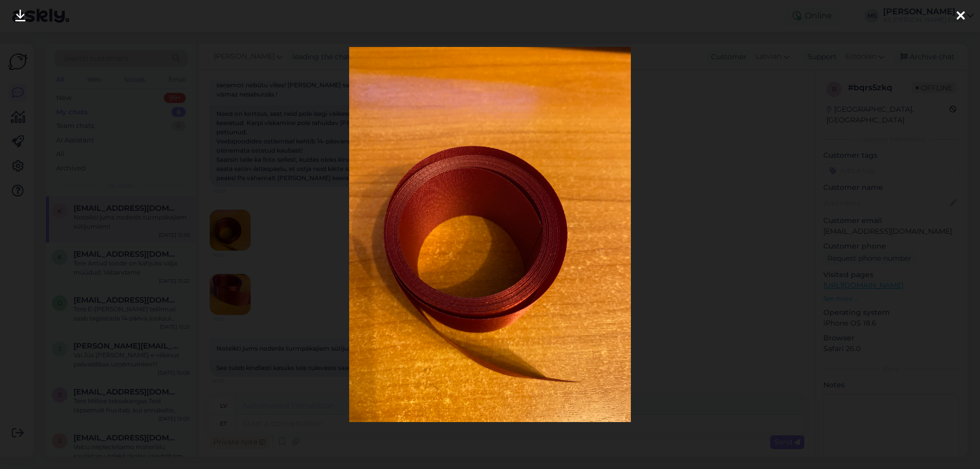
click at [671, 295] on div at bounding box center [490, 234] width 980 height 469
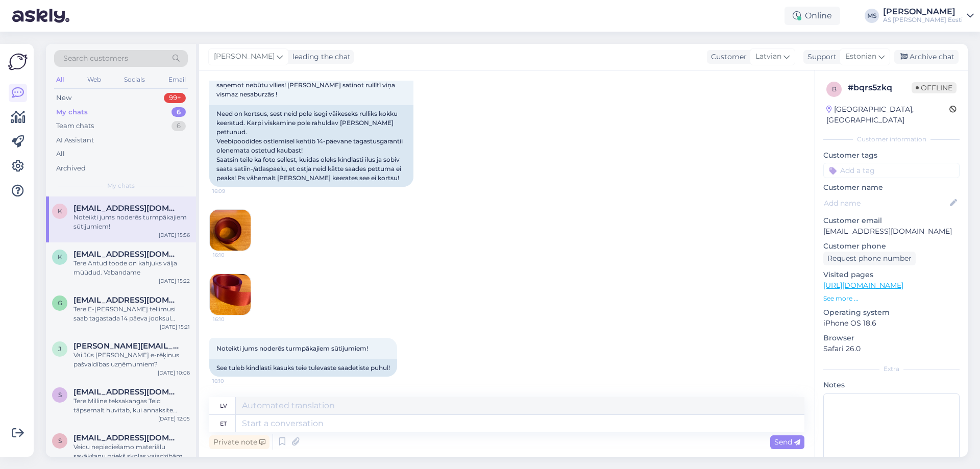
click at [234, 298] on img at bounding box center [230, 294] width 41 height 41
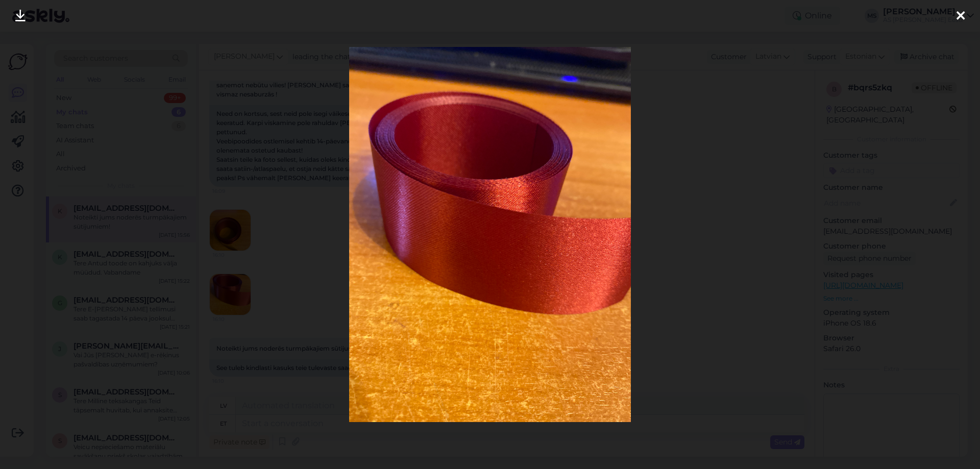
click at [711, 276] on div at bounding box center [490, 234] width 980 height 469
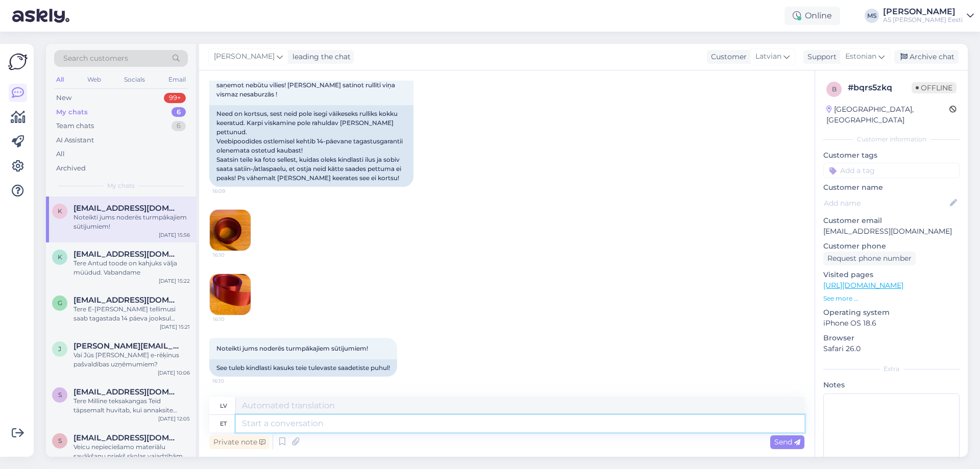
click at [258, 427] on textarea at bounding box center [520, 423] width 569 height 17
type textarea "Suur"
type textarea "Liels"
type textarea "S"
type textarea "[PERSON_NAME]"
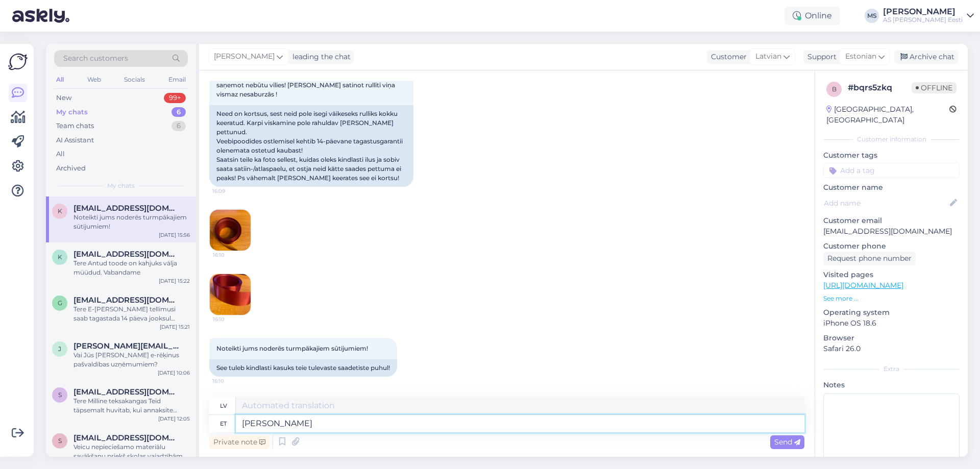
type textarea "Jo"
type textarea "[PERSON_NAME]"
type textarea "Jo tu"
type textarea "[PERSON_NAME] tellitud"
type textarea "[PERSON_NAME]"
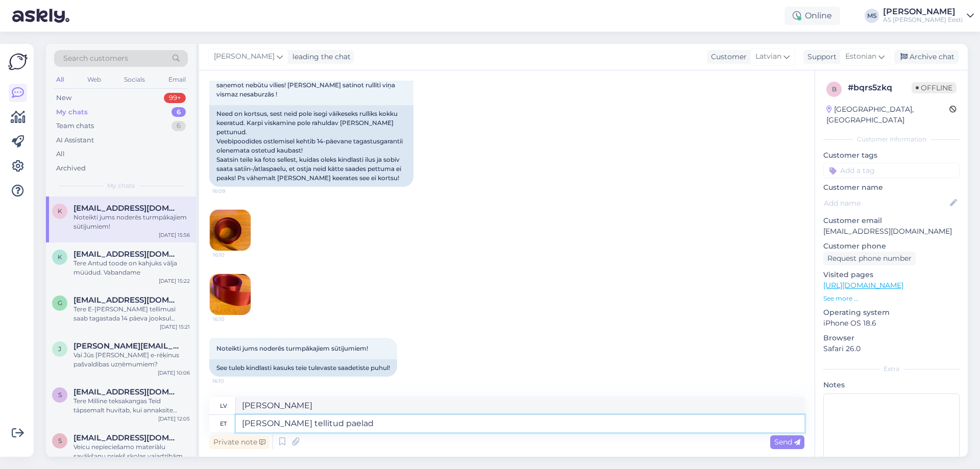
type textarea "[PERSON_NAME] tellitud paelad o"
type textarea "[PERSON_NAME], ko pasūtījāt"
type textarea "[PERSON_NAME] tellitud paelad on"
type textarea "[PERSON_NAME] pasūtītās lentes ir"
type textarea "[PERSON_NAME] tellitud paelad"
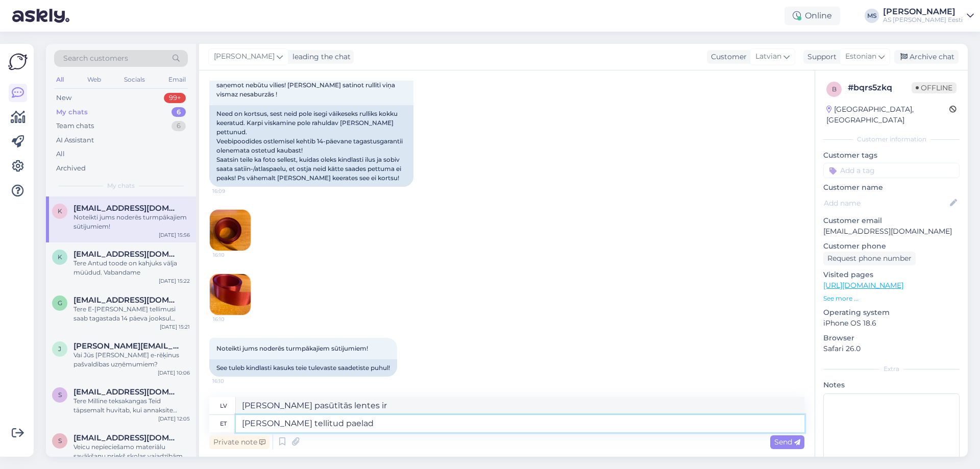
type textarea "[PERSON_NAME], ko pasūtījāt"
type textarea "Kuna Teie tellitud paelad lähevad e"
type textarea "[PERSON_NAME], ko pasūtījāt, [PERSON_NAME]"
type textarea "Kuna Teie tellitud paelad lähevad eritellimuse a"
type textarea "Tā [PERSON_NAME] pasūtītās lentes ir īpaša pasūtījuma"
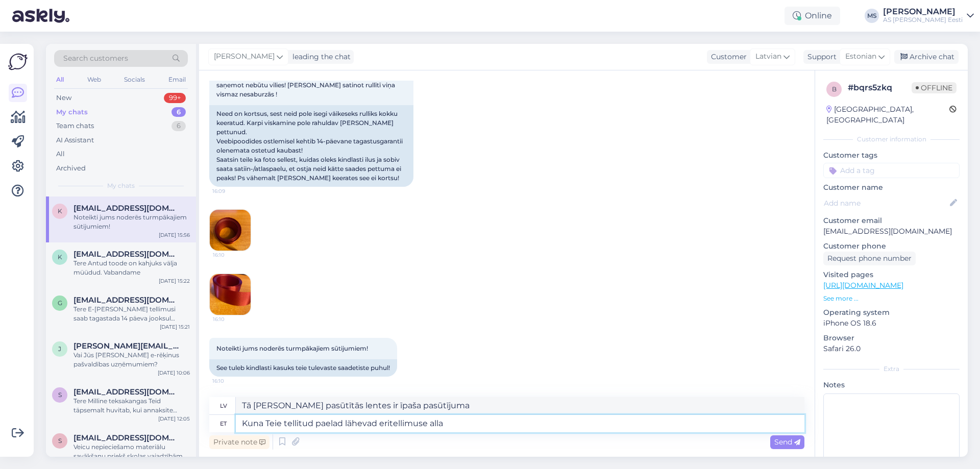
type textarea "Kuna Teie tellitud paelad lähevad eritellimuse alla"
type textarea "[PERSON_NAME] pasūtītās lentes ir īpaša pasūtījuma"
type textarea "Kuna Teie tellitud paelad lähevad eritellimuse alla s"
type textarea "Tā [PERSON_NAME] pasūtītās lentes ir īpaša pasūtījuma,"
type textarea "Kuna Teie tellitud paelad lähevad eritellimuse alla seetähendab"
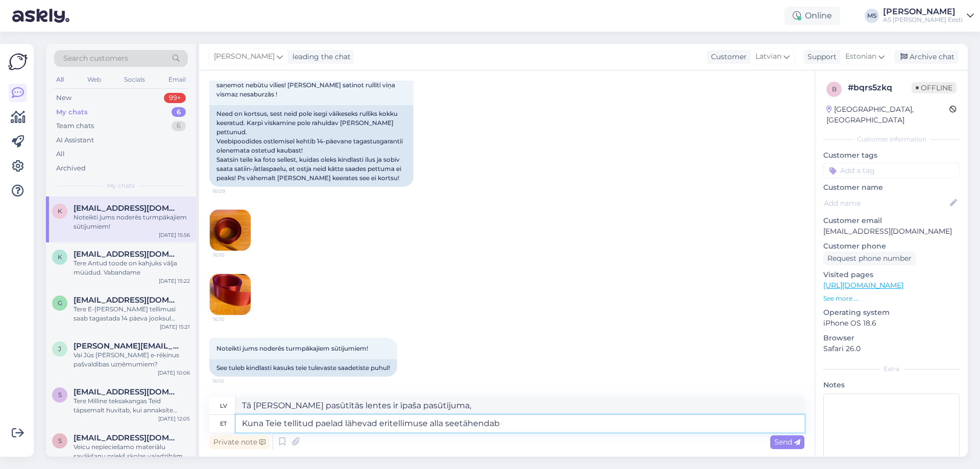
type textarea "Tā kā jūsu pasūtītās lentes ir īpaša pasūtījuma, tas nozīmē"
click at [460, 427] on textarea "Kuna Teie tellitud paelad lähevad eritellimuse alla seetähendab" at bounding box center [520, 423] width 569 height 17
click at [529, 428] on textarea "Kuna Teie tellitud paelad lähevad eritellimuse alla see tähendab" at bounding box center [520, 423] width 569 height 17
type textarea "Kuna Teie tellitud paelad lähevad eritellimuse alla see tähendab et o"
type textarea "Tā [PERSON_NAME] pasūtītās lentes ir īpaša pasūtījuma, tas nozīmē, ka"
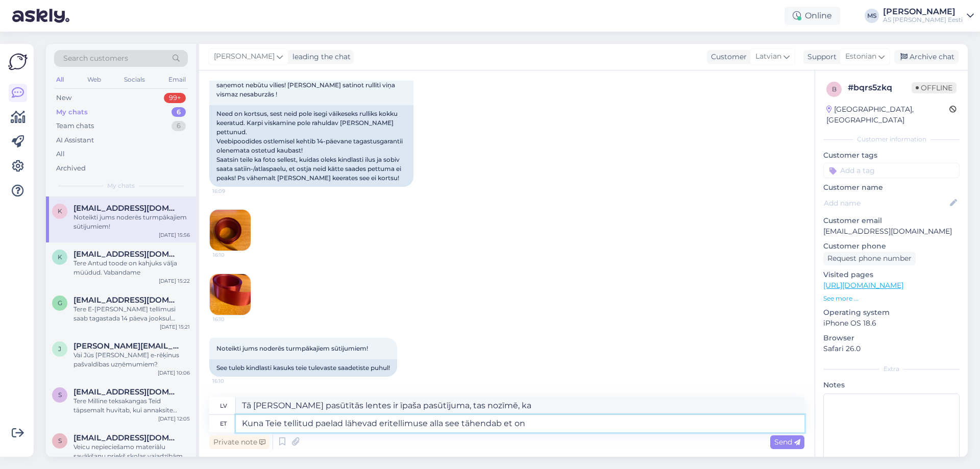
type textarea "Kuna Teie tellitud paelad lähevad eritellimuse alla see tähendab et on"
type textarea "Tā [PERSON_NAME] pasūtītās lentes ir īpaša pasūtījuma, tas nozīmē, ka tās ir"
type textarea "Kuna Teie tellitud paelad lähevad eritellimuse alla see tähendab et on Teile"
type textarea "Tā kā jūsu pasūtītās lentes ir īpaša pasūtījuma, tas nozīmē, ka jūs"
type textarea "Kuna Teie tellitud paelad lähevad eritellimuse alla see tähendab et on Teile so…"
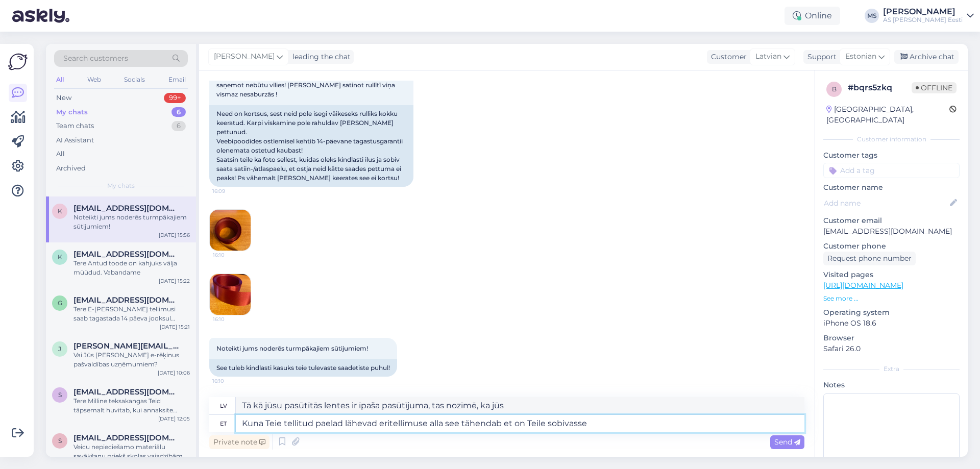
type textarea "Tā [PERSON_NAME] pasūtītās lentes ir pēc īpaša pasūtījuma, tas nozīmē, ka tās t…"
type textarea "Kuna Teie tellitud paelad lähevad eritellimuse alla see tähendab et on Teile so…"
type textarea "Tā [PERSON_NAME] pasūtītās lentes ir izgatavotas pēc īpaša pasūtījuma, tas nozī…"
type textarea "Kuna Teie tellitud paelad lähevad eritellimuse alla see tähendab et on Teile so…"
type textarea "Tā kā jūsu pasūtītās lentes tiek izgatavotas pēc pasūtījuma, tas nozīmē, ka tās…"
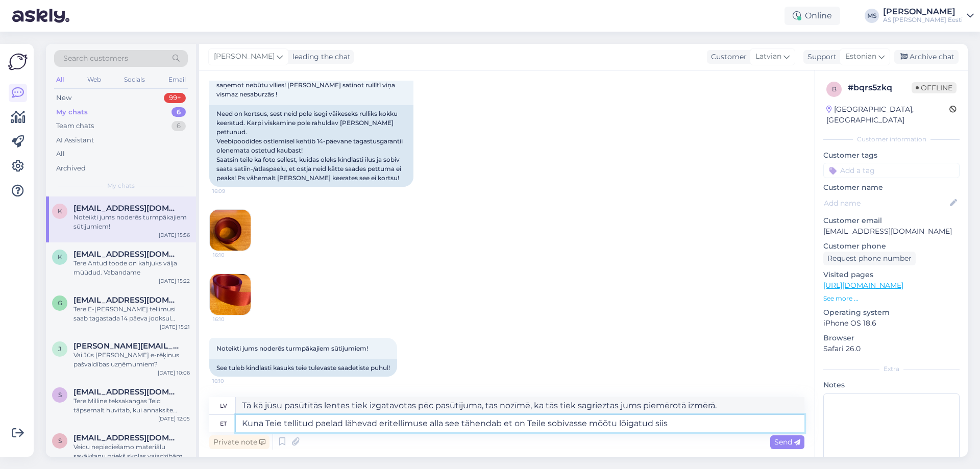
type textarea "Kuna Teie tellitud paelad lähevad eritellimuse alla see tähendab et on Teile so…"
type textarea "Tā kā jūsu pasūtītās lentes ir īpaša pasūtījuma, kas nozīmē, ka tās tiek sagrie…"
type textarea "Kuna Teie tellitud paelad lähevad eritellimuse alla see tähendab et on Teile so…"
type textarea "Tā kā jūsu pasūtītās lentes ir speciāli pasūtītas, kas nozīmē, ka tās tiek sagr…"
type textarea "Kuna Teie tellitud paelad lähevad eritellimuse alla see tähendab et on Teile so…"
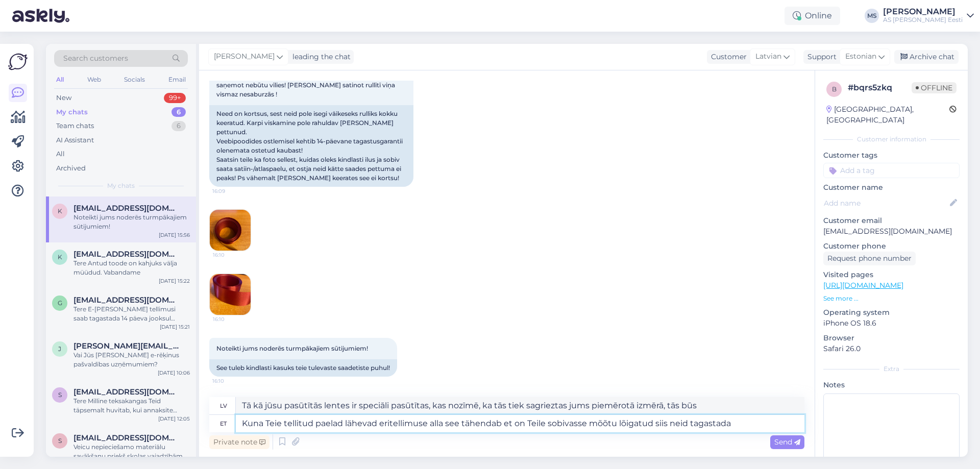
type textarea "Tā kā jūsu pasūtītās lentes ir izgatavotas pēc īpaša pasūtījuma, kas nozīmē, ka…"
type textarea "Kuna Teie tellitud paelad lähevad eritellimuse alla see tähendab et on Teile so…"
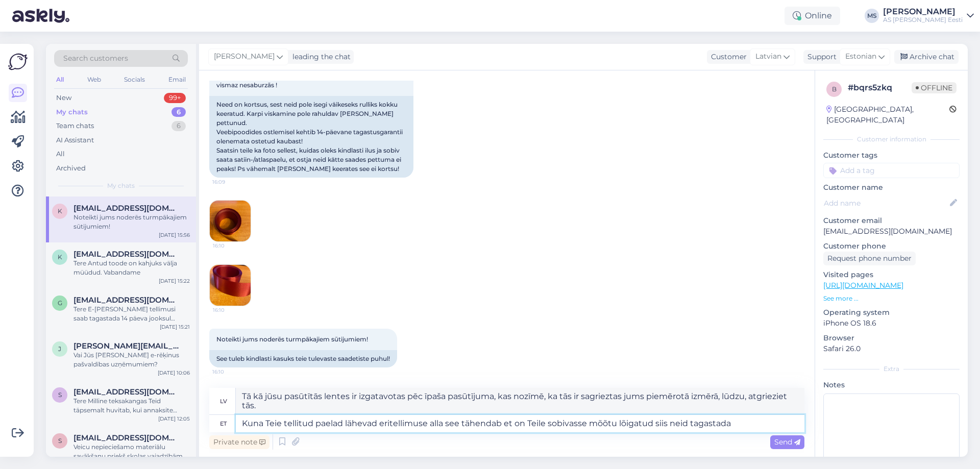
type textarea "Tā kā jūsu pasūtītās lentes ir izgatavotas pēc īpaša pasūtījuma, kas nozīmē, ka…"
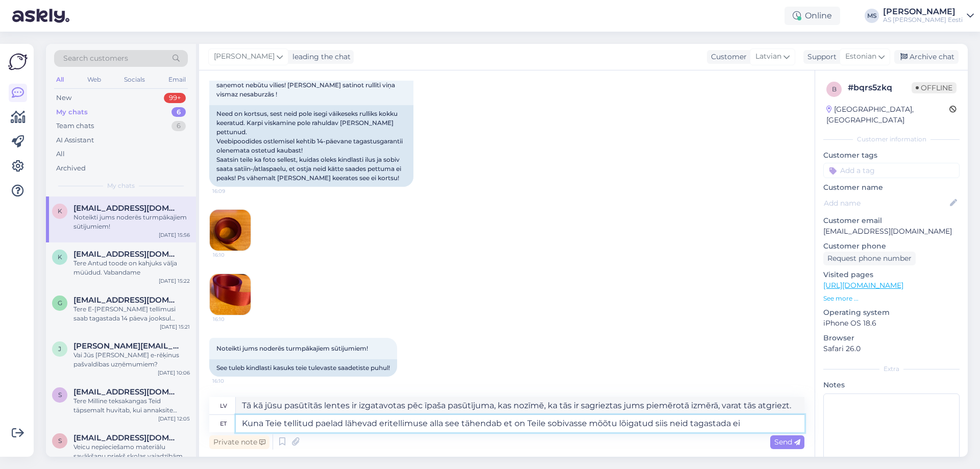
type textarea "Kuna Teie tellitud paelad lähevad eritellimuse alla see tähendab et on Teile so…"
type textarea "Tā kā jūsu pasūtītās lentes ir izgatavotas pēc īpaša pasūtījuma, kas nozīmē, ka…"
type textarea "Kuna Teie tellitud paelad lähevad eritellimuse alla see tähendab et on Teile so…"
type textarea "Tā [PERSON_NAME] pasūtītās lentes ir izgatavotas pēc īpaša pasūtījuma, kas nozī…"
type textarea "Kuna Teie tellitud paelad lähevad eritellimuse alla see tähendab et on Teile so…"
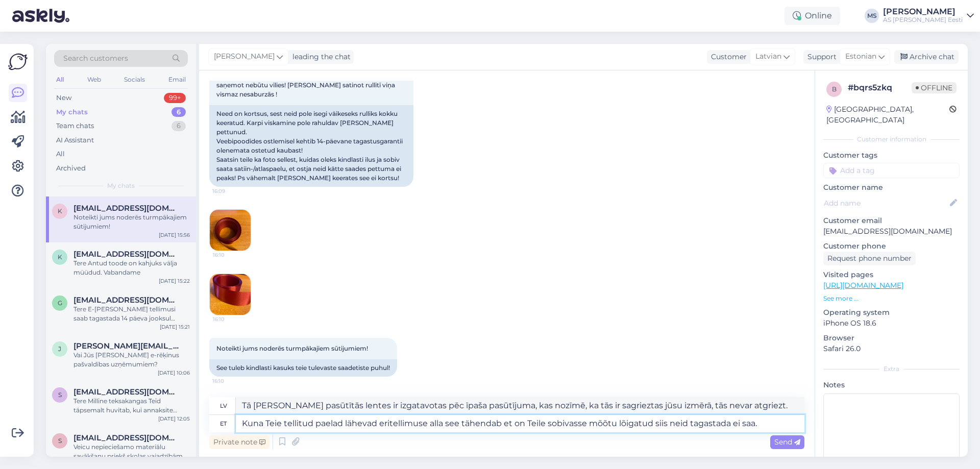
type textarea "Tā kā jūsu pasūtītās lentes ir izgatavotas pēc īpaša pasūtījuma, kas nozīmē, ka…"
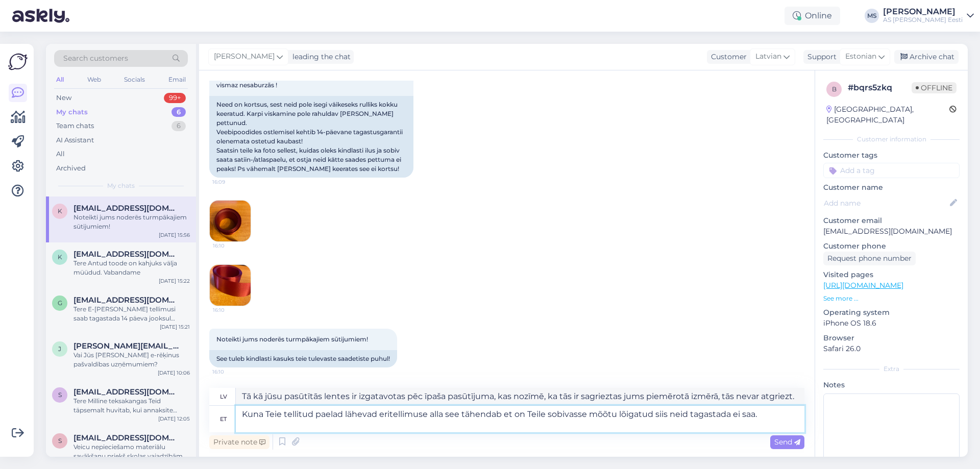
click at [500, 420] on textarea "Kuna Teie tellitud paelad lähevad eritellimuse alla see tähendab et on Teile so…" at bounding box center [520, 419] width 569 height 27
click at [501, 415] on textarea "Kuna Teie tellitud paelad lähevad eritellimuse alla see tähendab et on Teile so…" at bounding box center [520, 419] width 569 height 27
click at [247, 426] on textarea "Kuna Teie tellitud paelad lähevad eritellimuse alla see tähendab, et on Teile s…" at bounding box center [520, 419] width 569 height 27
type textarea "Kuna Teie tellitud paelad lähevad eritellimuse alla see tähendab, et on Teile s…"
type textarea "Tā [PERSON_NAME] pasūtītās lentes ir izgatavotas pēc īpaša pasūtījuma, kas nozī…"
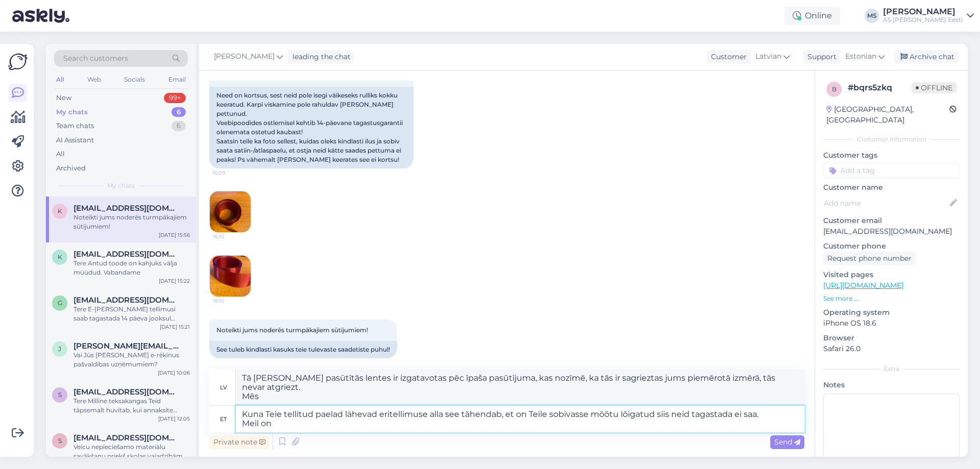
type textarea "Kuna Teie tellitud paelad lähevad eritellimuse alla see tähendab, et on Teile s…"
type textarea "Tā kā jūsu pasūtītās lentes ir izgatavotas pēc īpaša pasūtījuma, kas nozīmē, ka…"
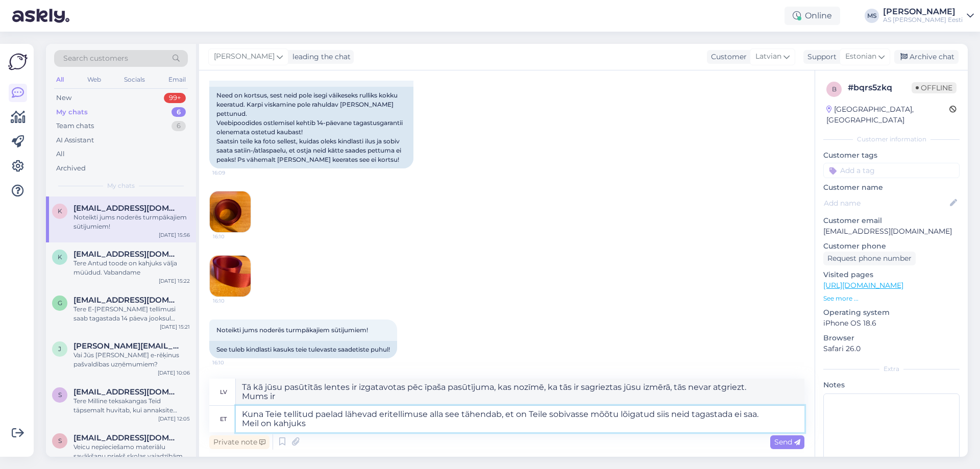
type textarea "Kuna Teie tellitud paelad lähevad eritellimuse alla see tähendab, et on Teile s…"
type textarea "Tā [PERSON_NAME] pasūtītās lentes ir izgatavotas pēc īpaša pasūtījuma, kas nozī…"
type textarea "Kuna Teie tellitud paelad lähevad eritellimuse alla see tähendab, et on Teile s…"
type textarea "Tā [PERSON_NAME] pasūtītās lentes ir izgatavotas pēc īpaša pasūtījuma, kas nozī…"
type textarea "Kuna Teie tellitud paelad lähevad eritellimuse alla see tähendab, et on Teile s…"
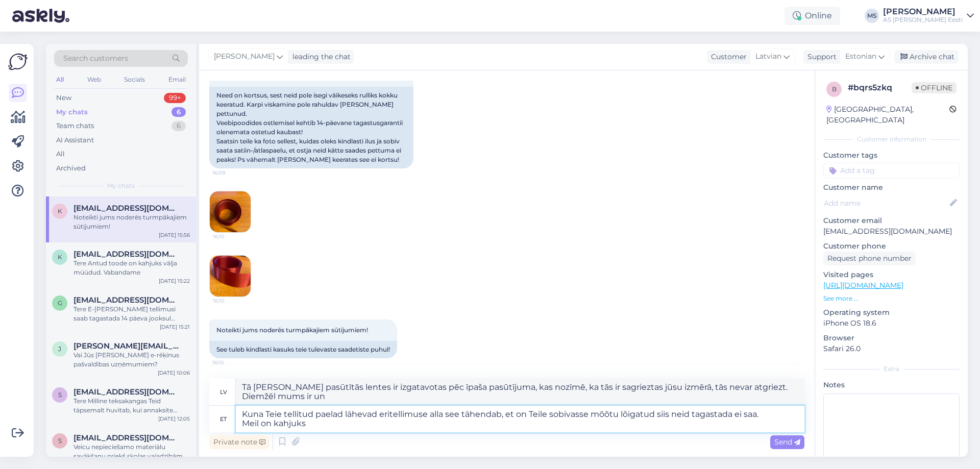
type textarea "Tā [PERSON_NAME] pasūtītās lentes ir izgatavotas pēc īpaša pasūtījuma, kas nozī…"
type textarea "Kuna Teie tellitud paelad lähevad eritellimuse alla see tähendab, et on Teile s…"
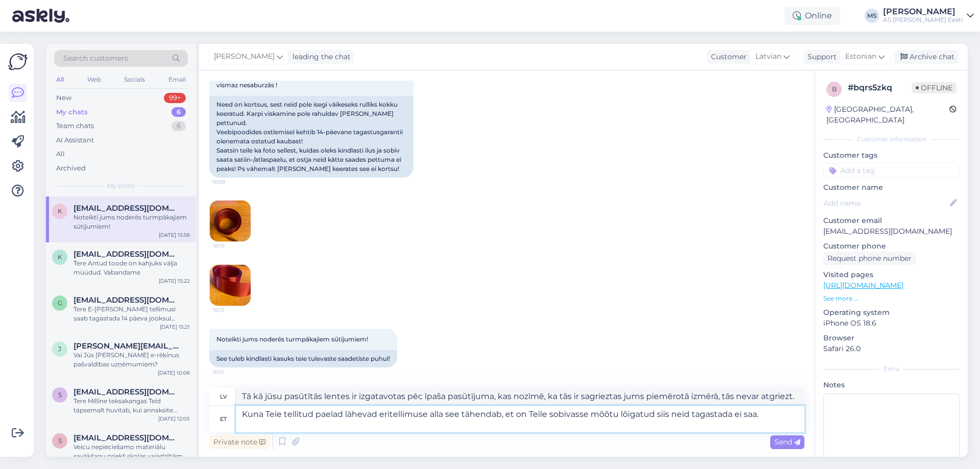
paste textarea "[URL][DOMAIN_NAME]"
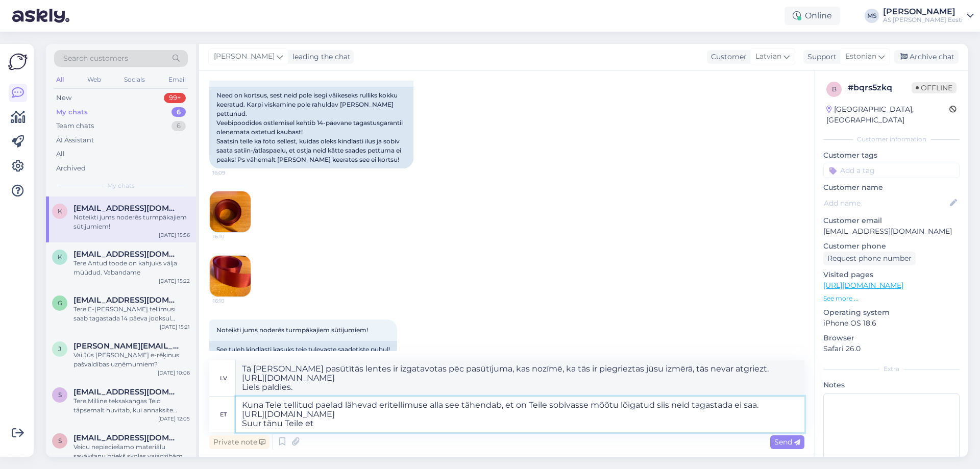
click at [635, 416] on textarea "Kuna Teie tellitud paelad lähevad eritellimuse alla see tähendab, et on Teile s…" at bounding box center [520, 415] width 569 height 36
click at [777, 404] on textarea "Kuna Teie tellitud paelad lähevad eritellimuse alla see tähendab, et on Teile s…" at bounding box center [520, 415] width 569 height 36
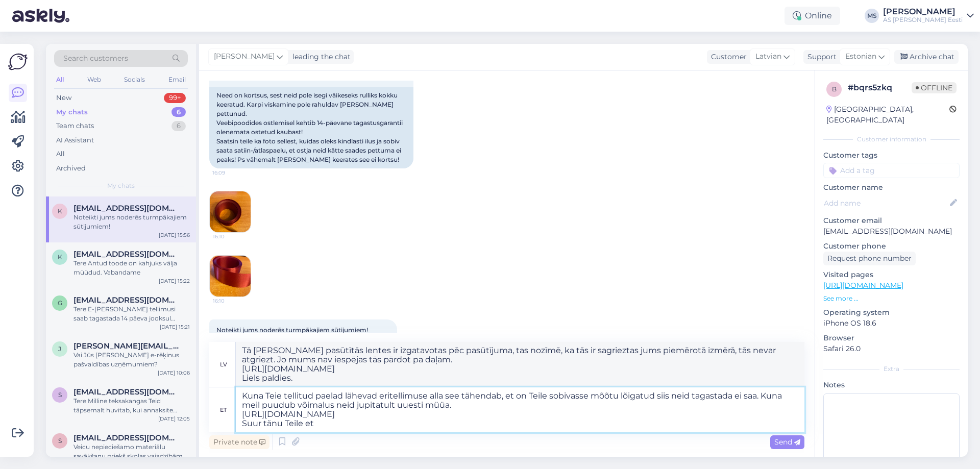
click at [630, 416] on textarea "Kuna Teie tellitud paelad lähevad eritellimuse alla see tähendab, et on Teile s…" at bounding box center [520, 409] width 569 height 45
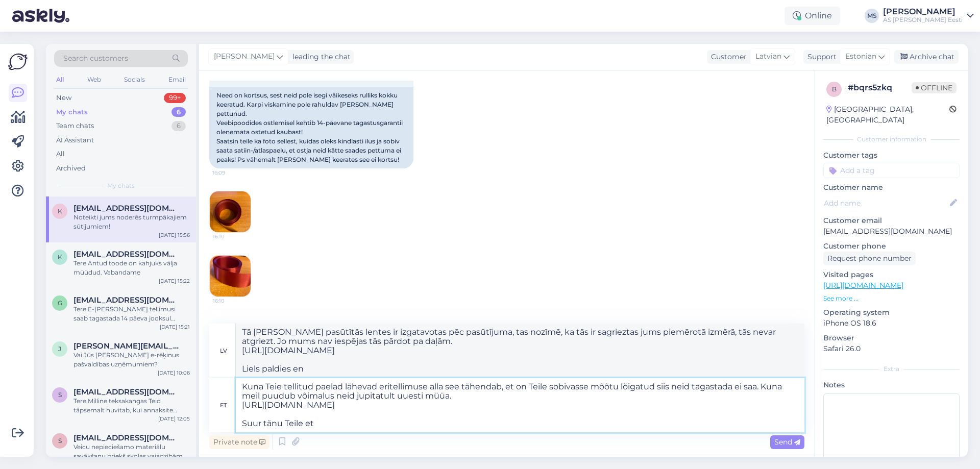
paste textarea "Erandid Märkus. 14-päevane taganemistähtaeg ei kehti järgmiste ostude puhul:"
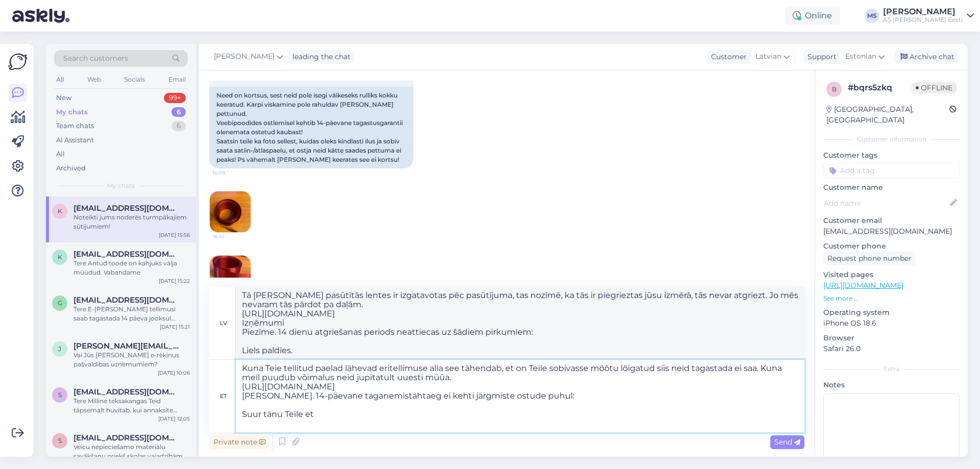
paste textarea "eritellimusel valmistatud või selgelt personaliseeritud tooted (nt rätsepaüliko…"
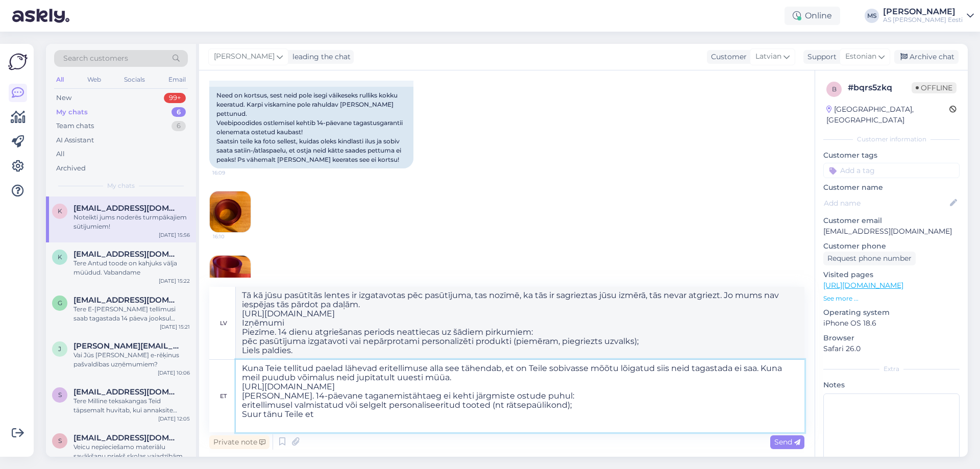
click at [578, 418] on textarea "Kuna Teie tellitud paelad lähevad eritellimuse alla see tähendab, et on Teile s…" at bounding box center [520, 396] width 569 height 72
click at [333, 424] on textarea "Kuna Teie tellitud paelad lähevad eritellimuse alla see tähendab, et on Teile s…" at bounding box center [520, 396] width 569 height 72
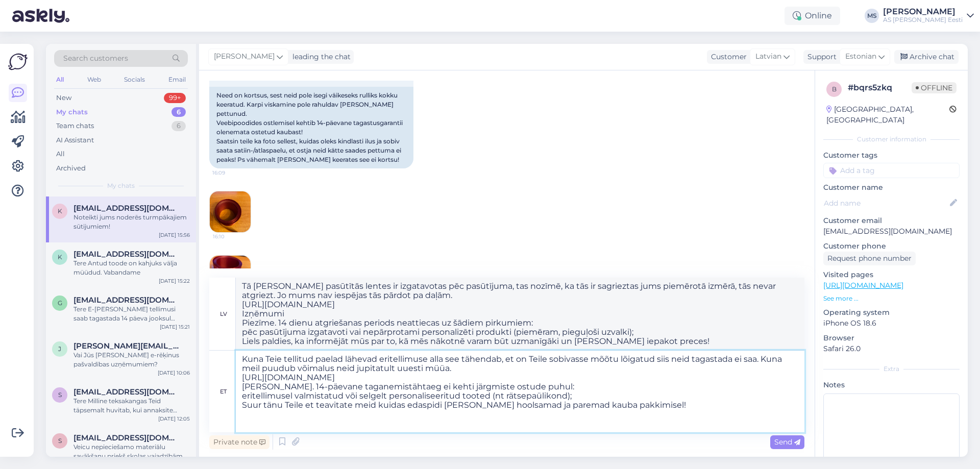
click at [588, 399] on textarea "Kuna Teie tellitud paelad lähevad eritellimuse alla see tähendab, et on Teile s…" at bounding box center [520, 392] width 569 height 82
click at [585, 408] on textarea "Kuna Teie tellitud paelad lähevad eritellimuse alla see tähendab, et on Teile s…" at bounding box center [520, 392] width 569 height 82
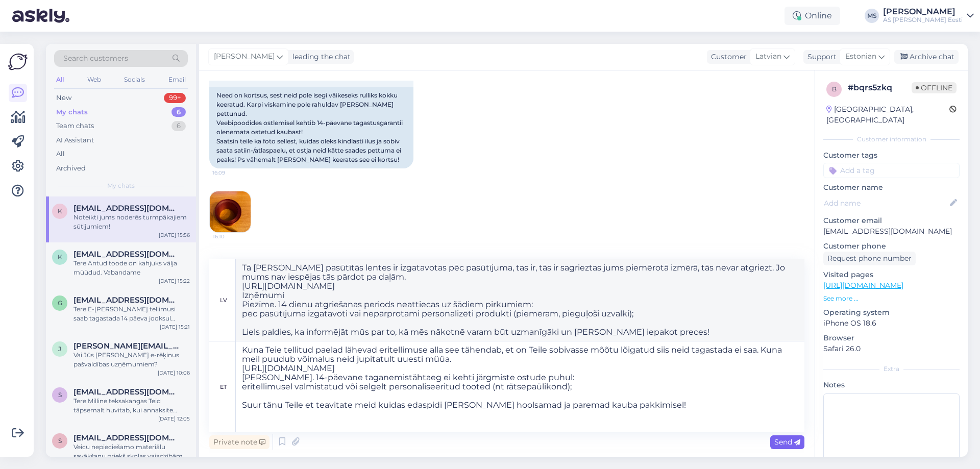
click at [779, 444] on span "Send" at bounding box center [787, 442] width 26 height 9
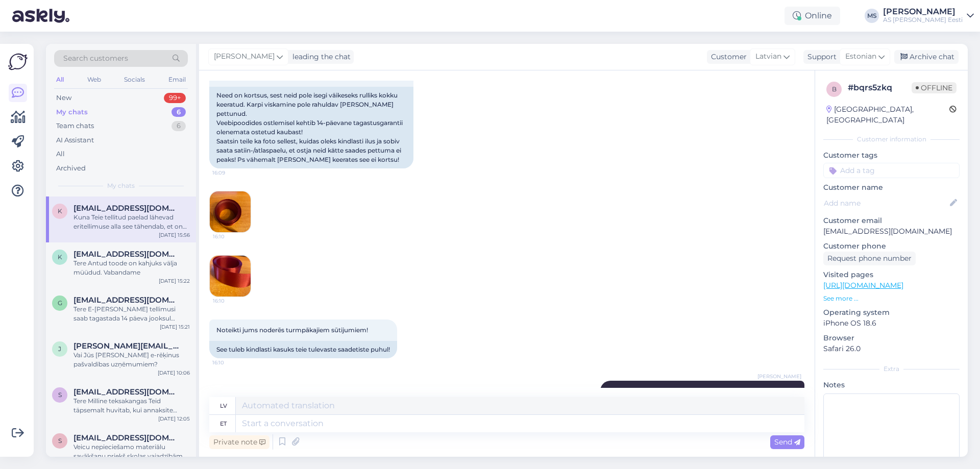
scroll to position [1227, 0]
